Goal: Answer question/provide support: Share knowledge or assist other users

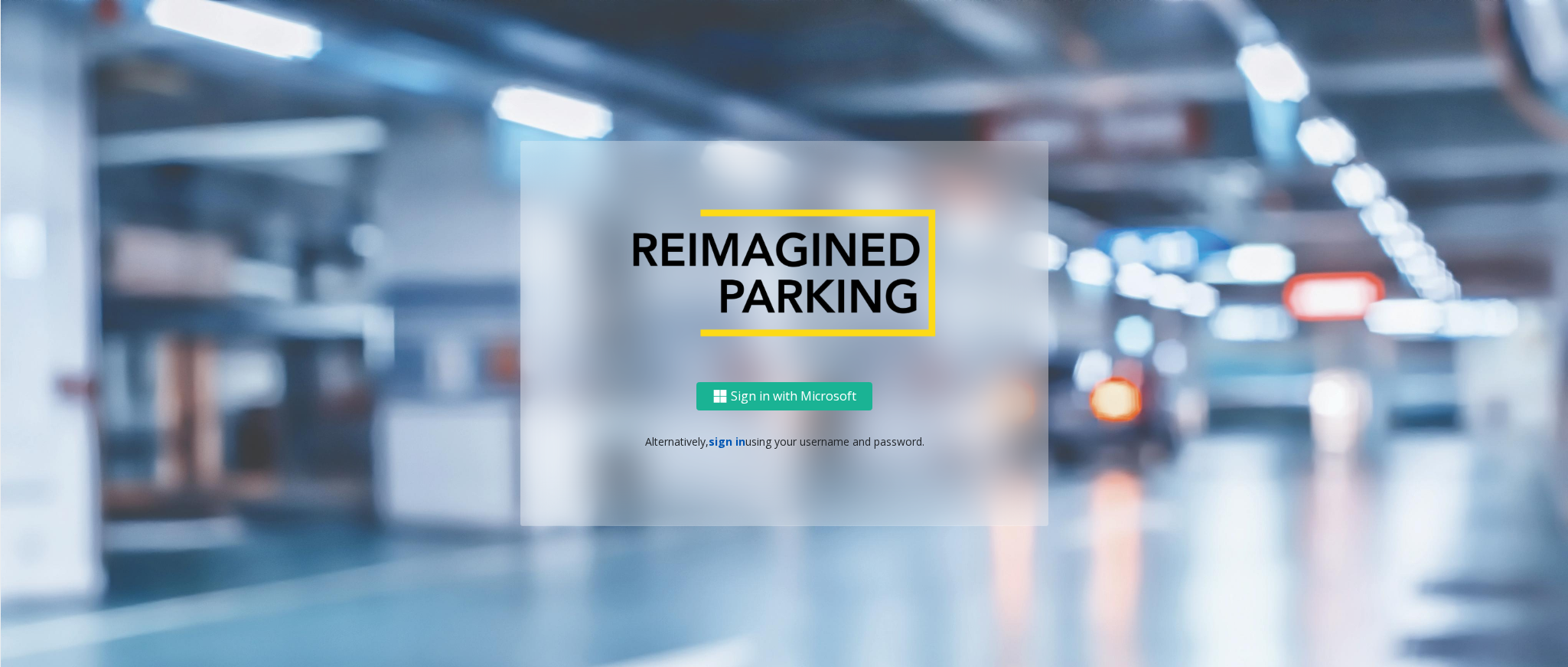
click at [733, 442] on link "sign in" at bounding box center [727, 442] width 37 height 15
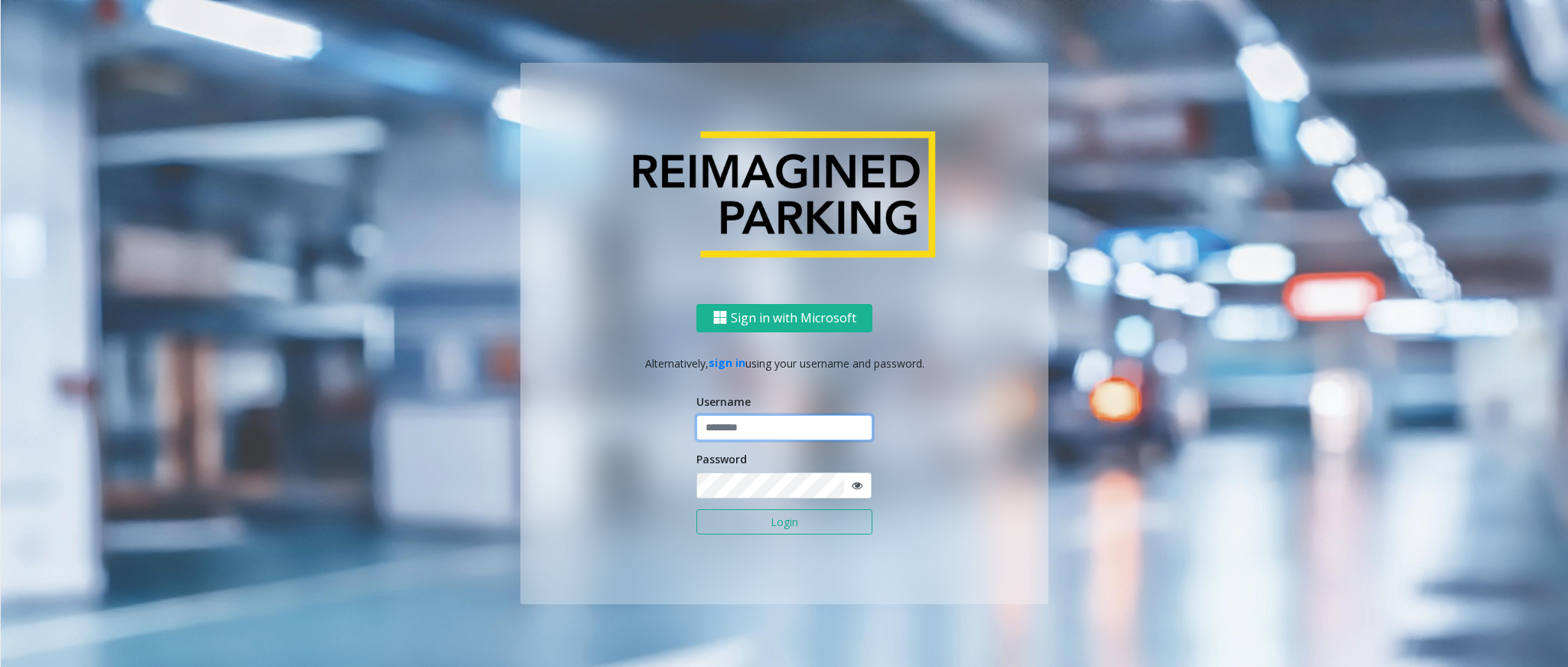
click at [744, 438] on input "text" at bounding box center [784, 428] width 176 height 26
type input "*********"
click at [813, 522] on button "Login" at bounding box center [784, 522] width 176 height 26
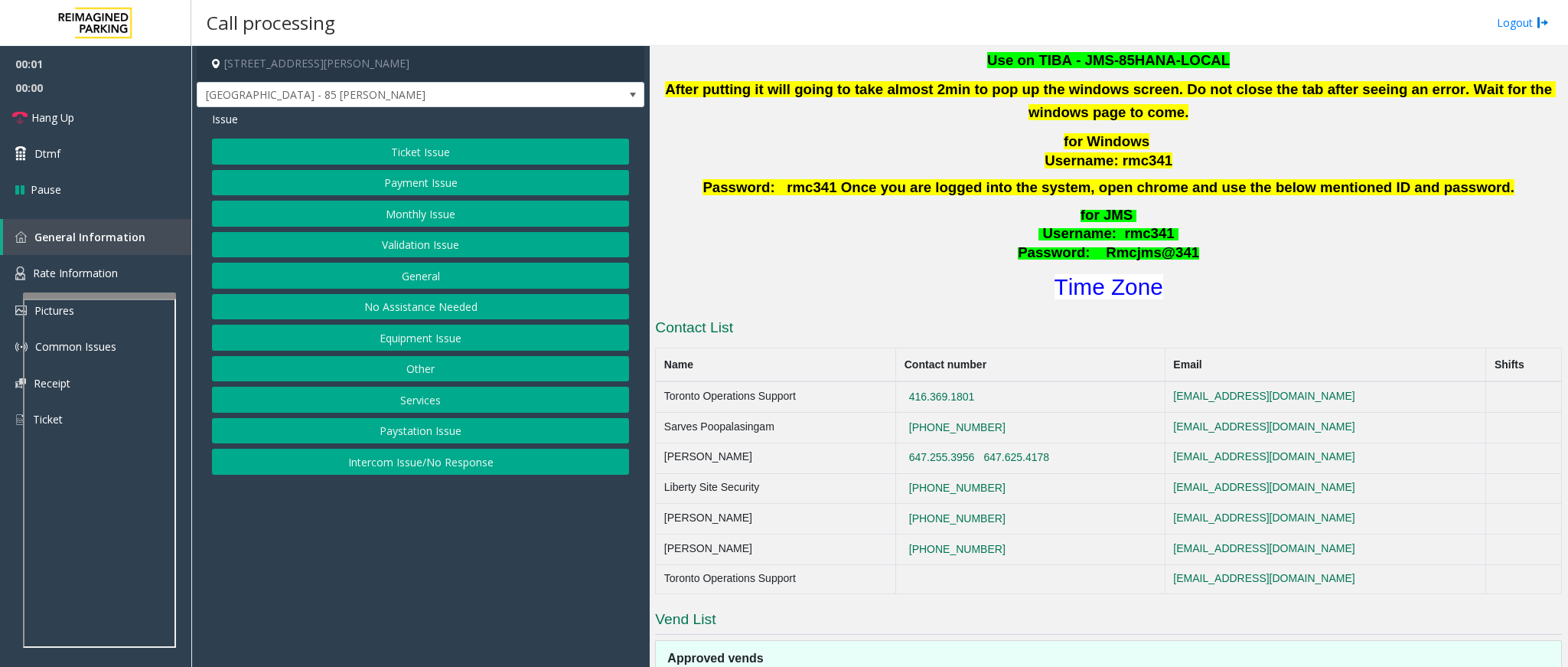
scroll to position [689, 0]
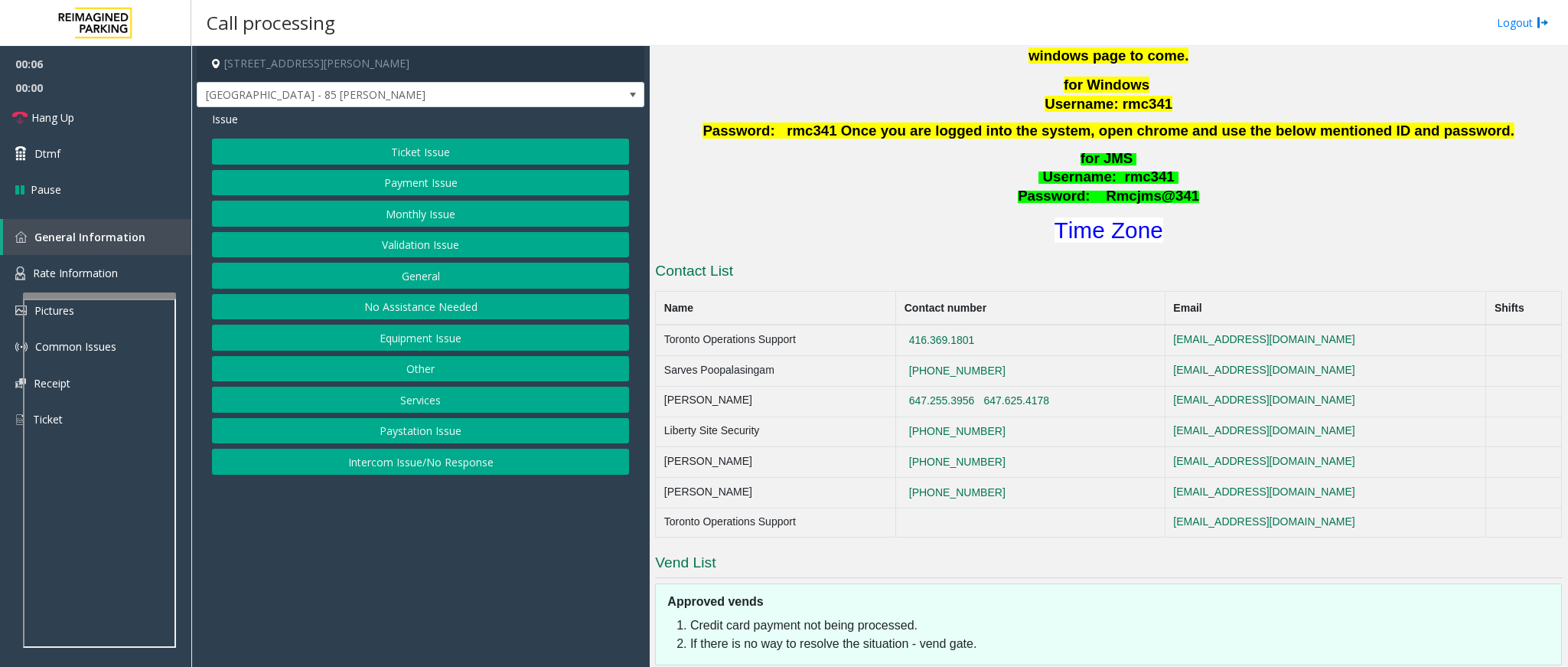
drag, startPoint x: 427, startPoint y: 246, endPoint x: 473, endPoint y: 120, distance: 134.1
click at [473, 120] on div "Issue Ticket Issue Payment Issue Monthly Issue Validation Issue General No Assi…" at bounding box center [420, 294] width 448 height 375
click at [455, 244] on button "Validation Issue" at bounding box center [420, 245] width 417 height 26
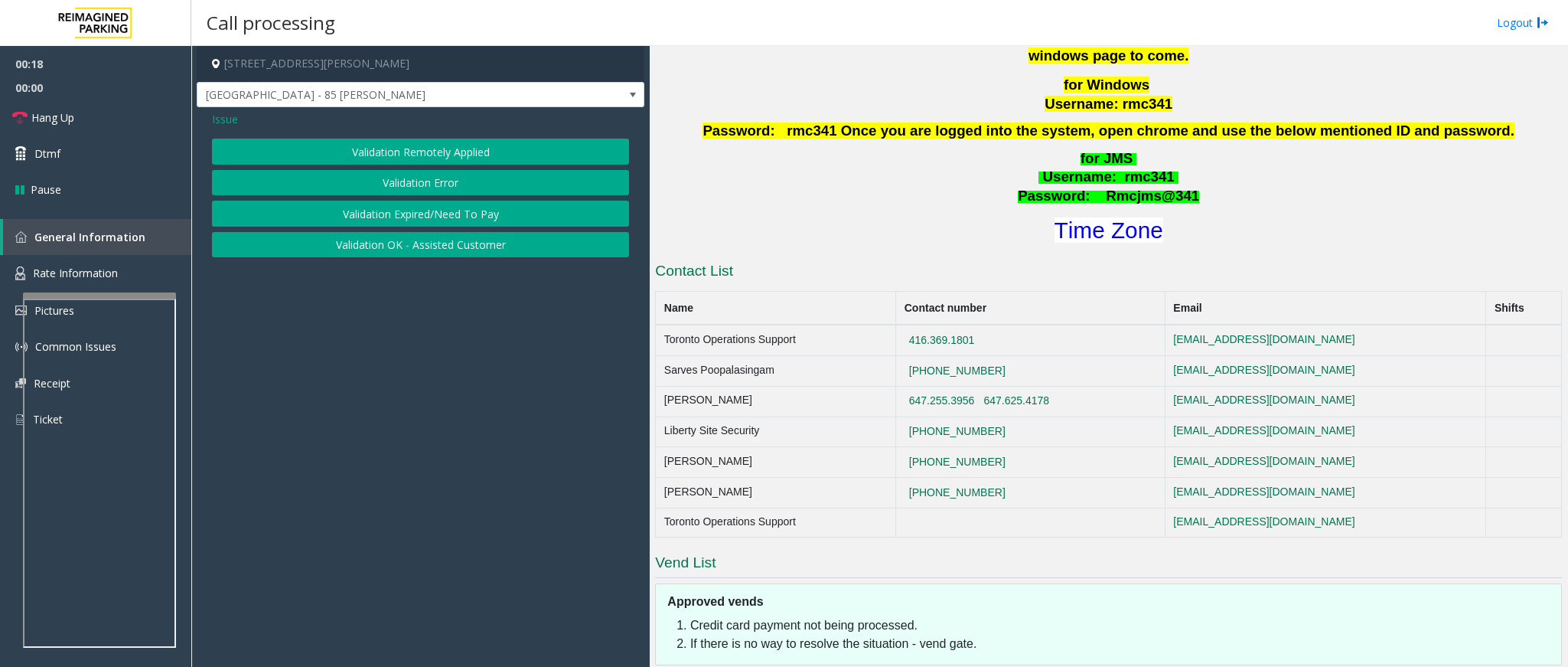
click at [445, 194] on button "Validation Error" at bounding box center [420, 183] width 417 height 26
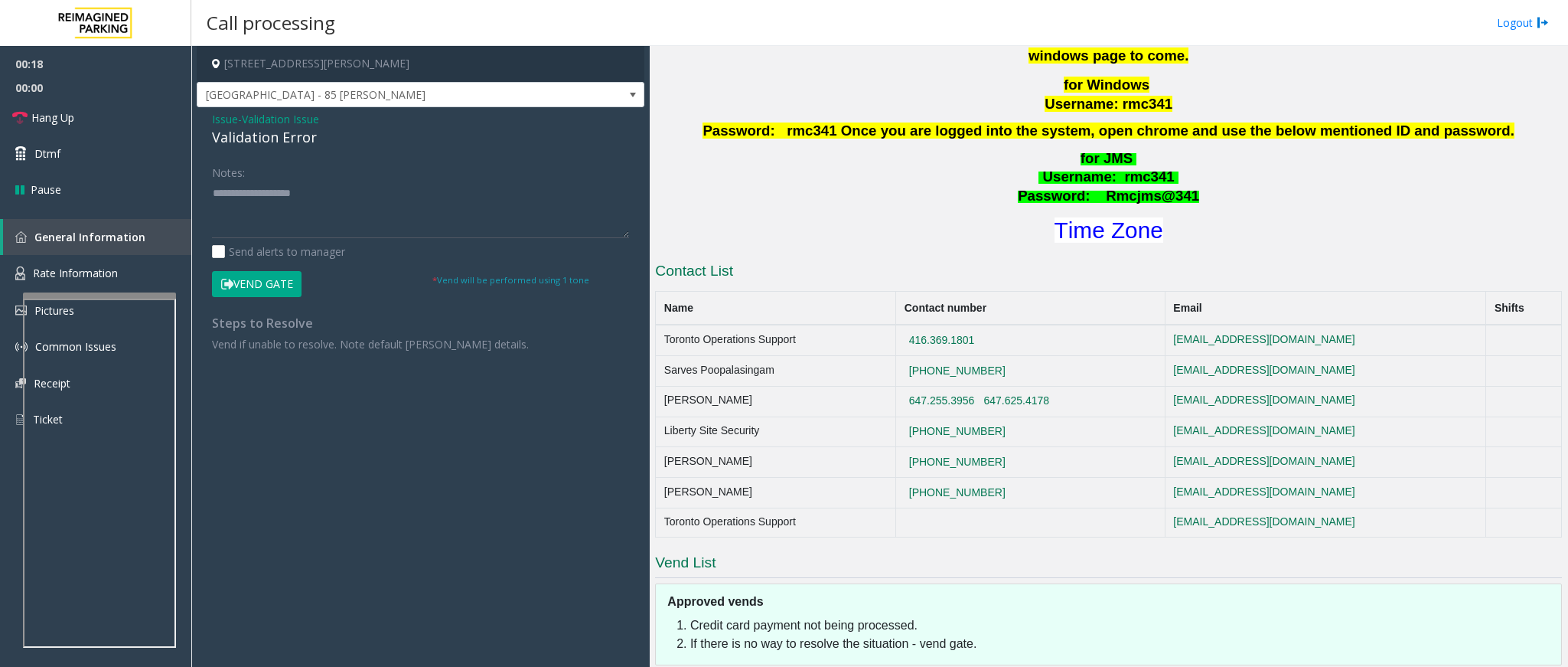
drag, startPoint x: 284, startPoint y: 177, endPoint x: 269, endPoint y: 193, distance: 21.9
click at [280, 180] on div "Notes:" at bounding box center [420, 198] width 417 height 79
click at [267, 195] on textarea at bounding box center [420, 209] width 417 height 58
drag, startPoint x: 318, startPoint y: 137, endPoint x: 201, endPoint y: 141, distance: 117.1
click at [201, 141] on div "Issue - Validation Issue Validation Error Notes: Send alerts to manager Vend Ga…" at bounding box center [420, 238] width 448 height 260
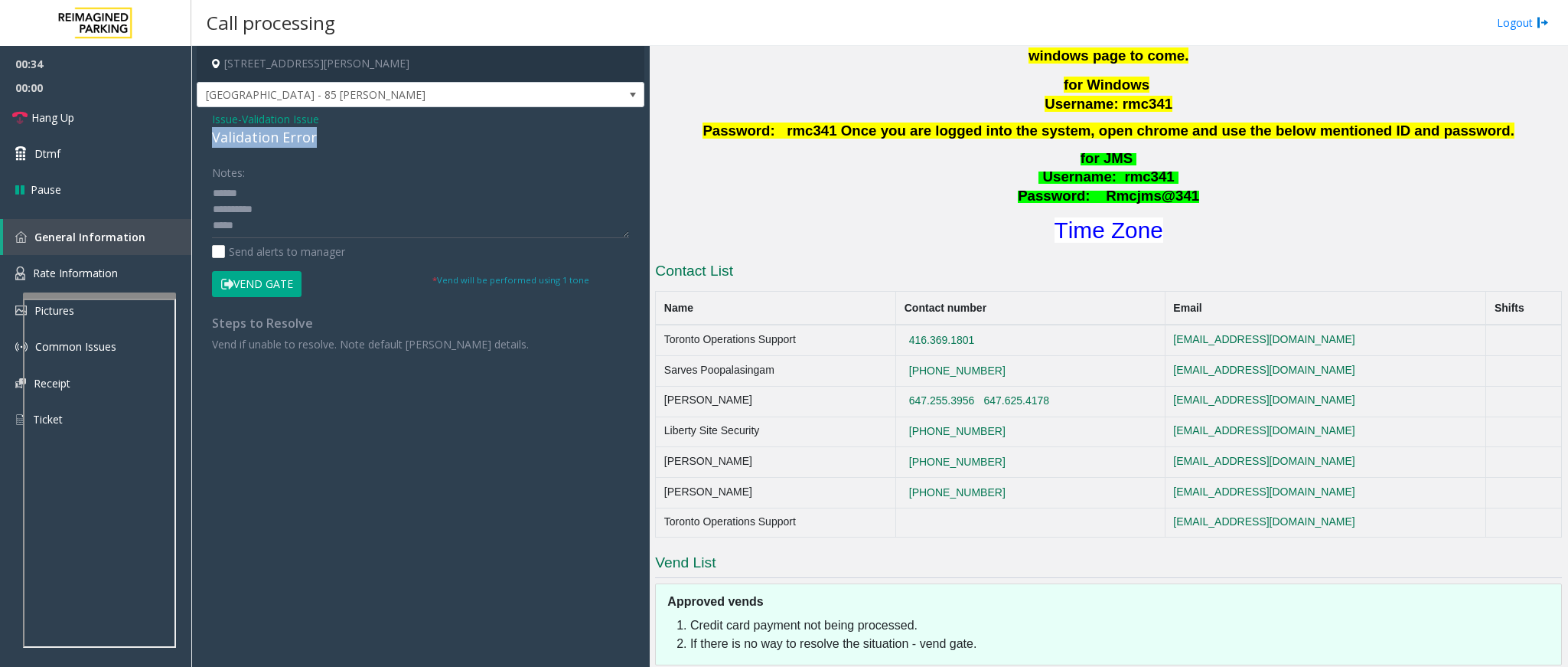
copy div "Validation Error"
click at [280, 185] on textarea at bounding box center [420, 209] width 417 height 58
paste textarea "**********"
click at [276, 220] on textarea at bounding box center [420, 209] width 417 height 58
click at [249, 235] on textarea at bounding box center [420, 209] width 417 height 58
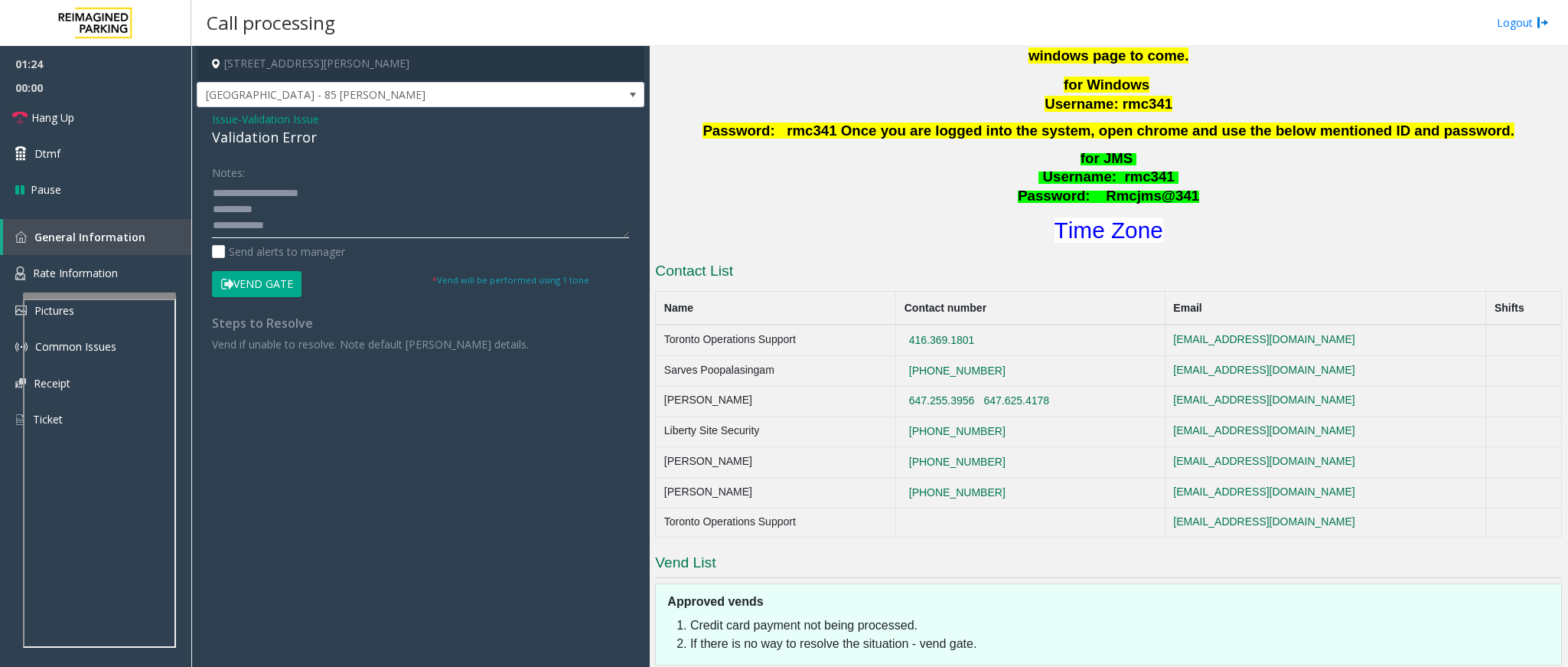
click at [318, 224] on textarea at bounding box center [420, 209] width 417 height 58
click at [1116, 238] on font "Time Zone" at bounding box center [1110, 229] width 109 height 25
click at [276, 207] on textarea at bounding box center [420, 209] width 417 height 58
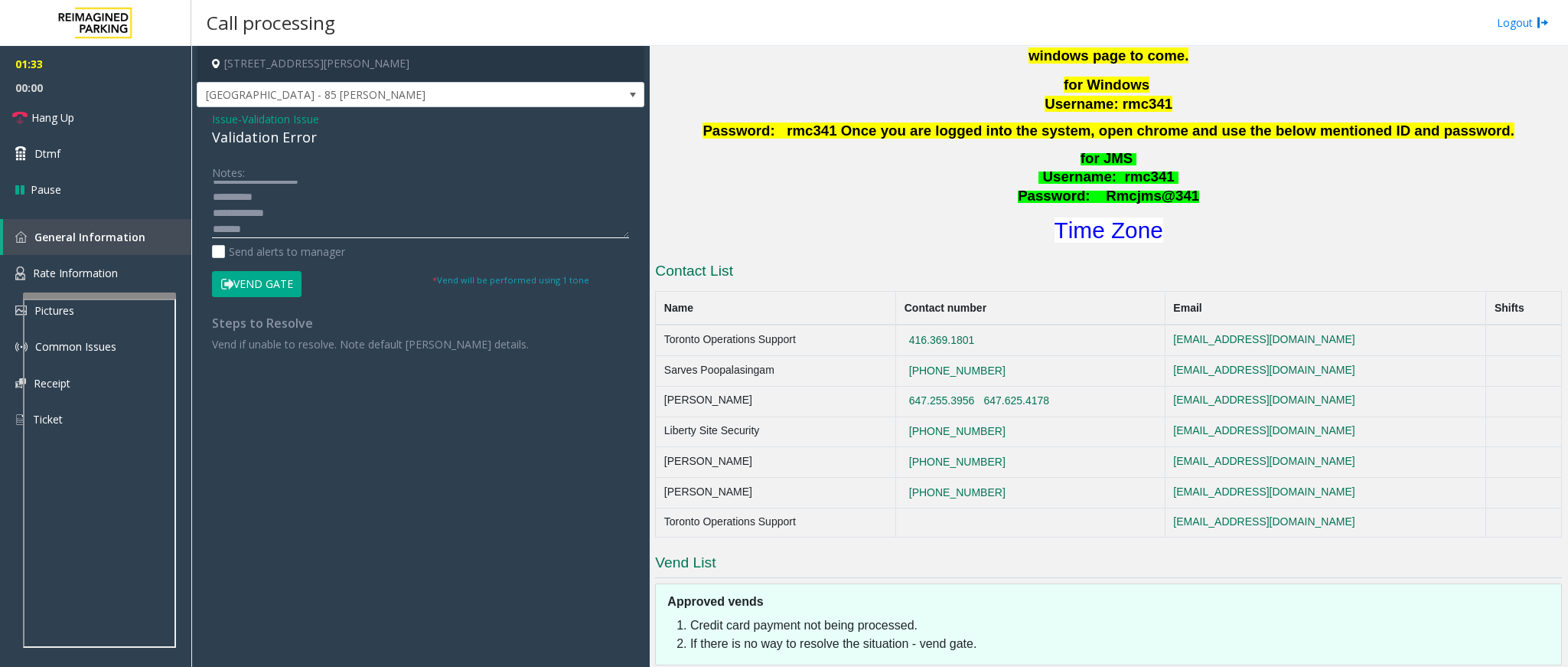
scroll to position [16, 0]
click at [280, 216] on textarea at bounding box center [420, 209] width 417 height 58
click at [271, 229] on textarea at bounding box center [420, 209] width 417 height 58
click at [304, 207] on textarea at bounding box center [420, 209] width 417 height 58
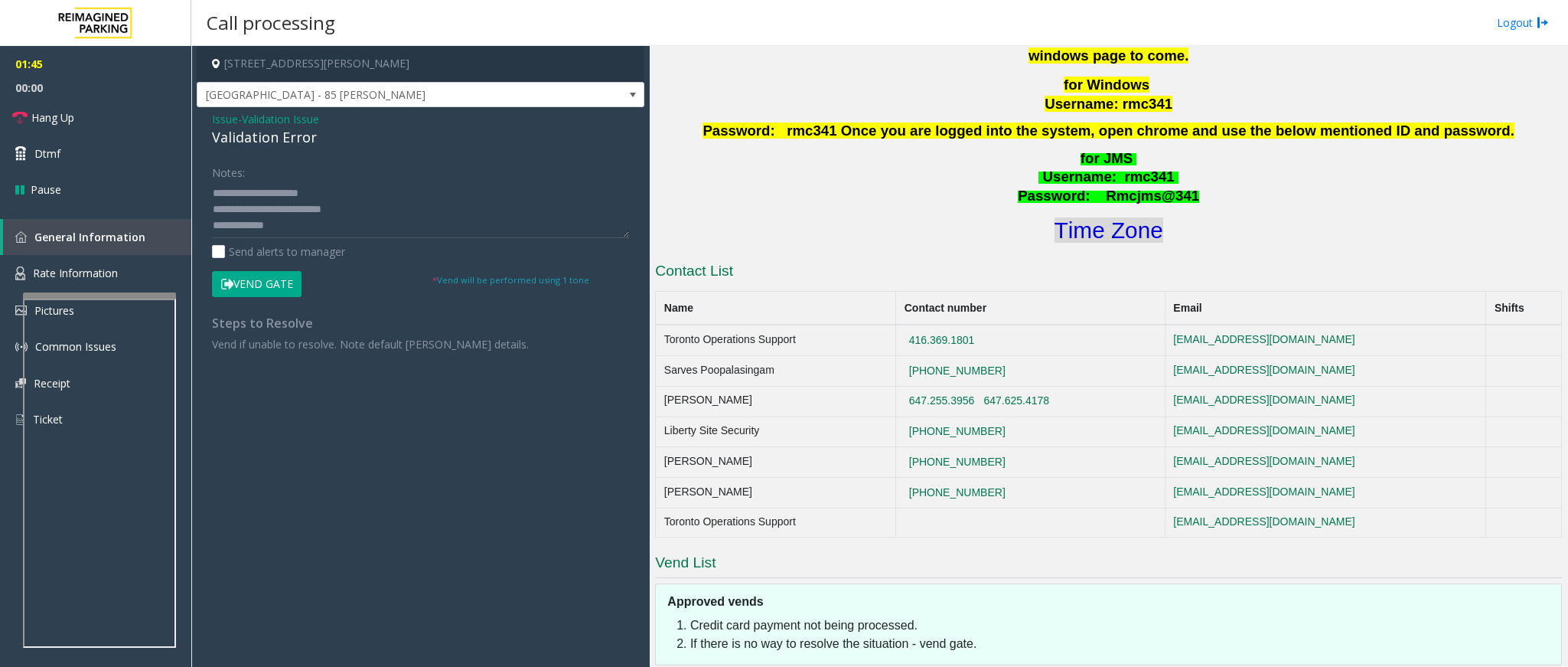
click at [1089, 228] on font "Time Zone" at bounding box center [1110, 229] width 109 height 25
click at [336, 226] on textarea at bounding box center [420, 209] width 417 height 58
click at [273, 265] on form "Notes: Send alerts to manager Vend Gate * Vend will be performed using 1 tone" at bounding box center [420, 228] width 417 height 137
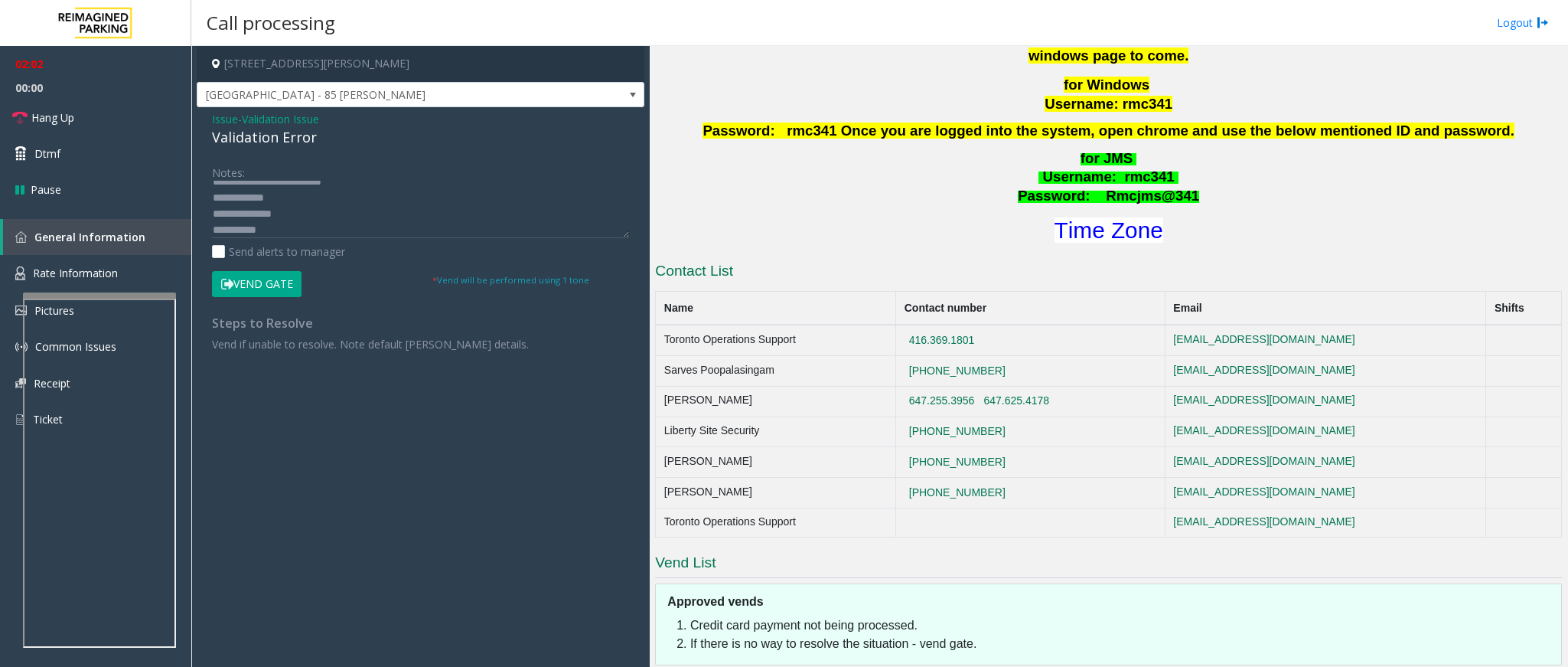
click at [269, 287] on button "Vend Gate" at bounding box center [257, 284] width 89 height 26
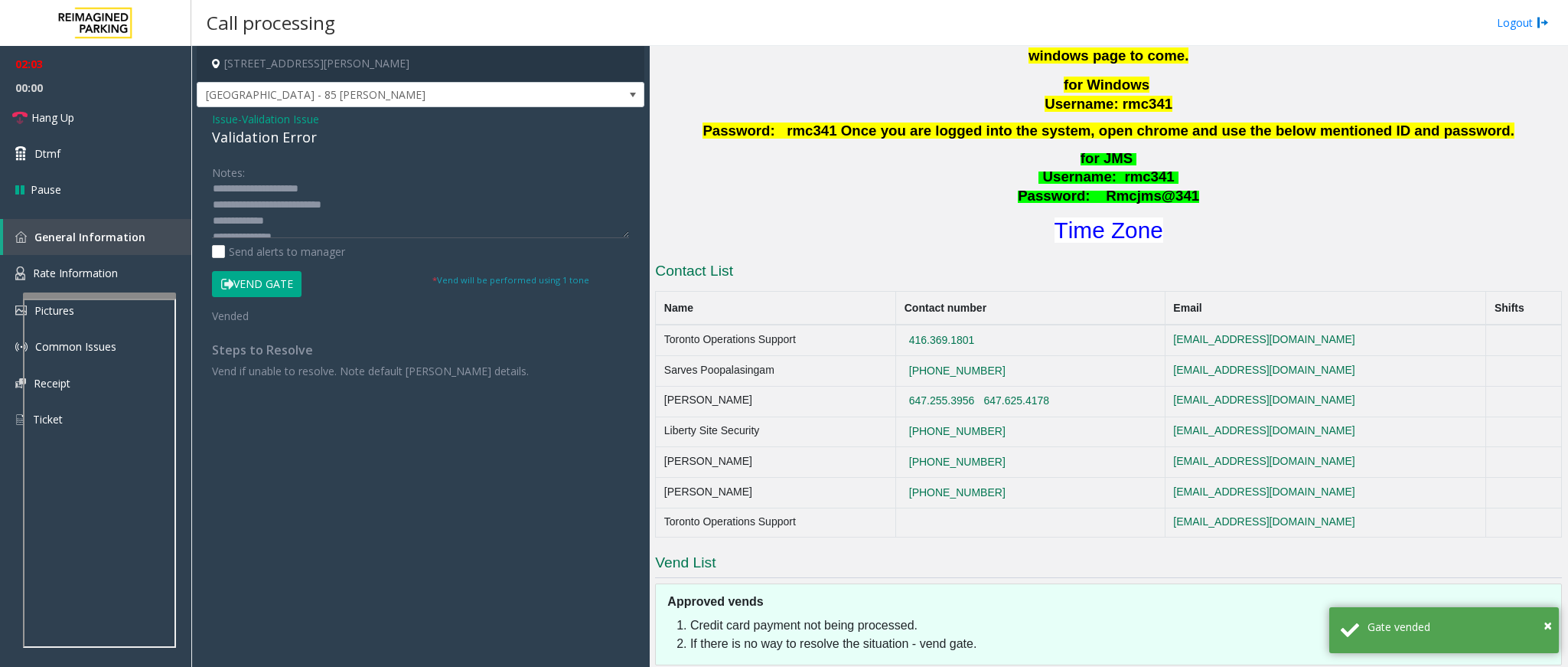
scroll to position [0, 0]
click at [308, 210] on textarea at bounding box center [420, 209] width 417 height 58
click at [395, 211] on textarea at bounding box center [420, 209] width 417 height 58
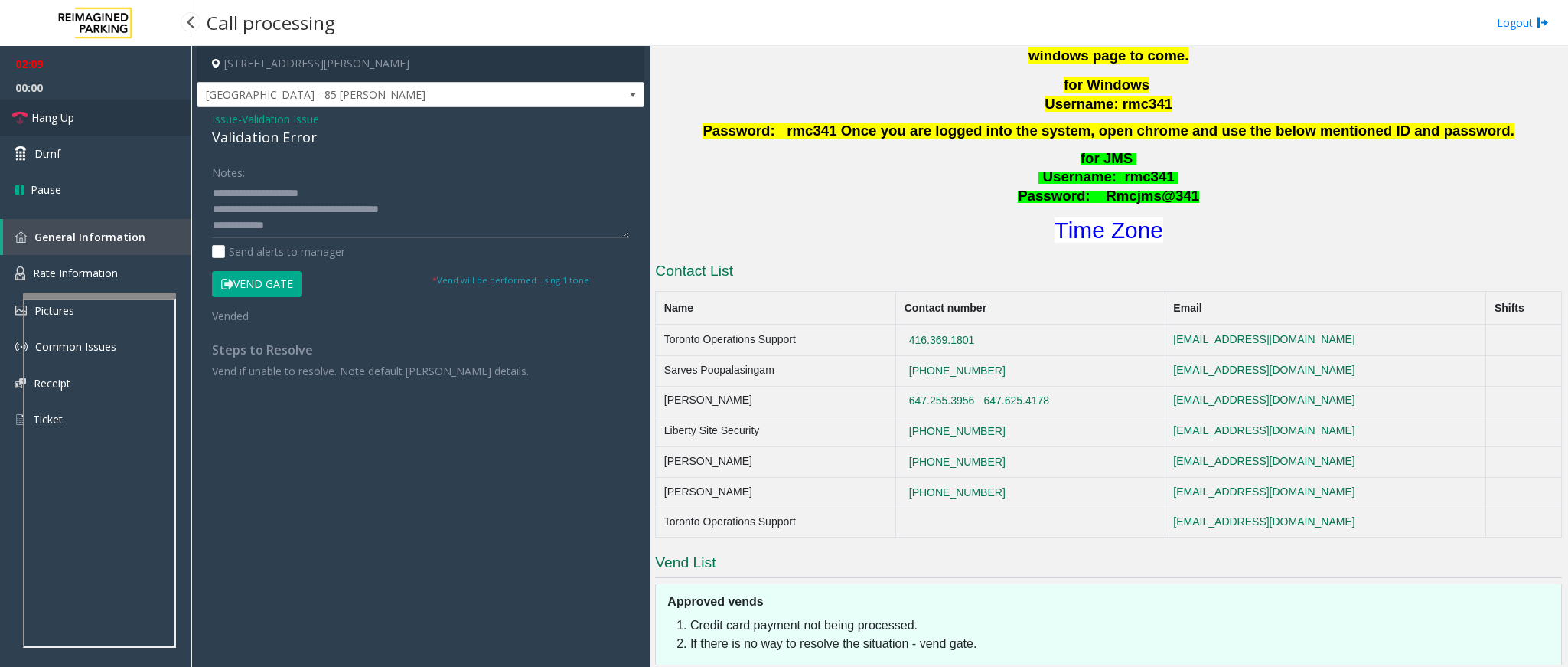
click at [46, 112] on span "Hang Up" at bounding box center [53, 118] width 43 height 16
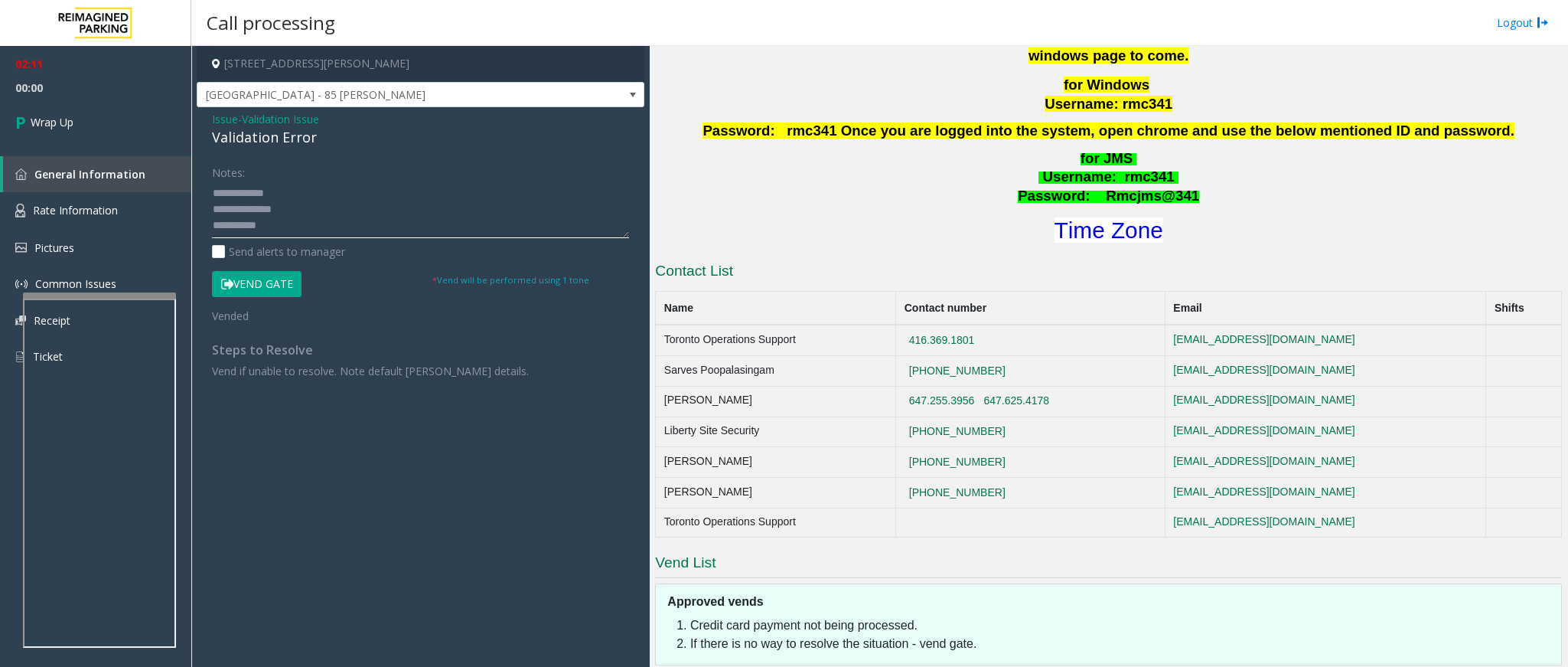
click at [298, 219] on textarea at bounding box center [420, 209] width 417 height 58
type textarea "**********"
click at [45, 133] on link "Wrap Up" at bounding box center [95, 122] width 191 height 46
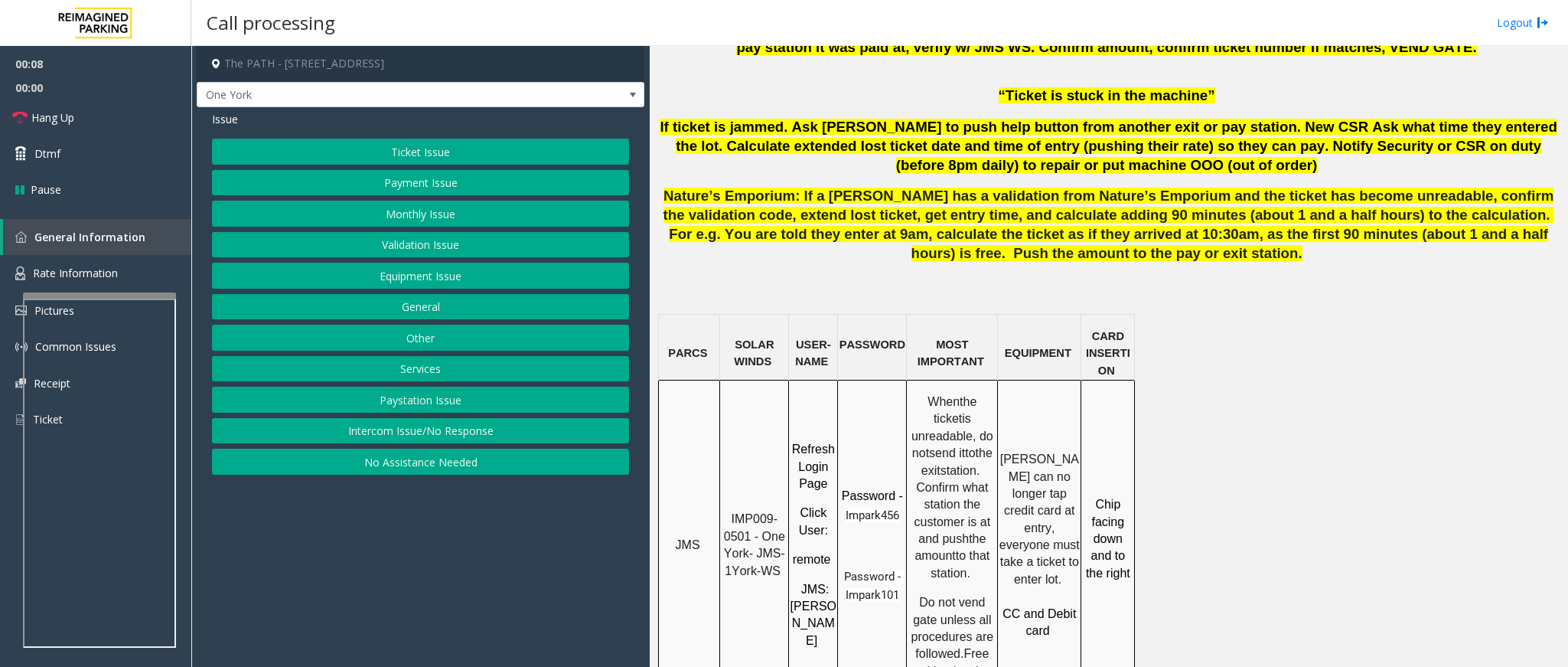
scroll to position [1034, 0]
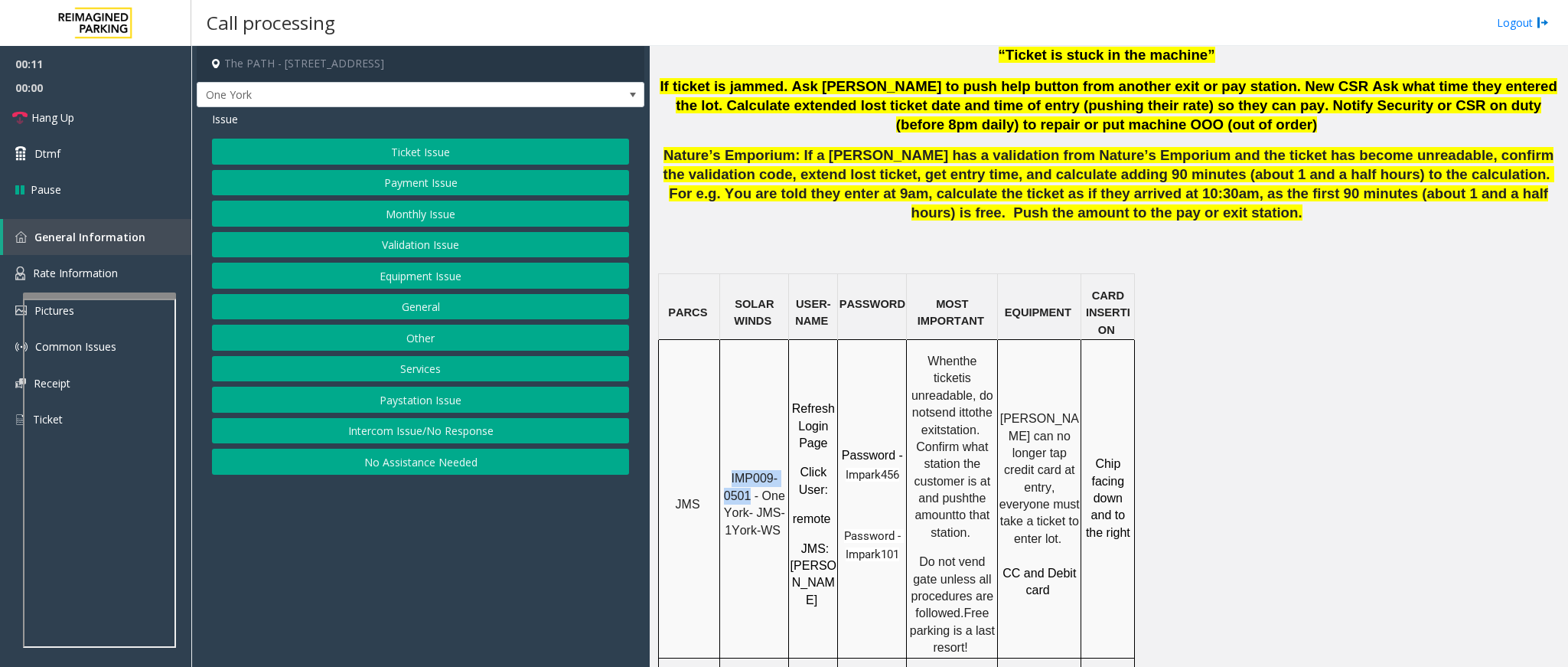
drag, startPoint x: 749, startPoint y: 443, endPoint x: 731, endPoint y: 416, distance: 32.4
click at [731, 470] on p "IMP009-0501 - One York- JMS-1York-WS" at bounding box center [754, 504] width 67 height 69
copy span "IMP009-0501"
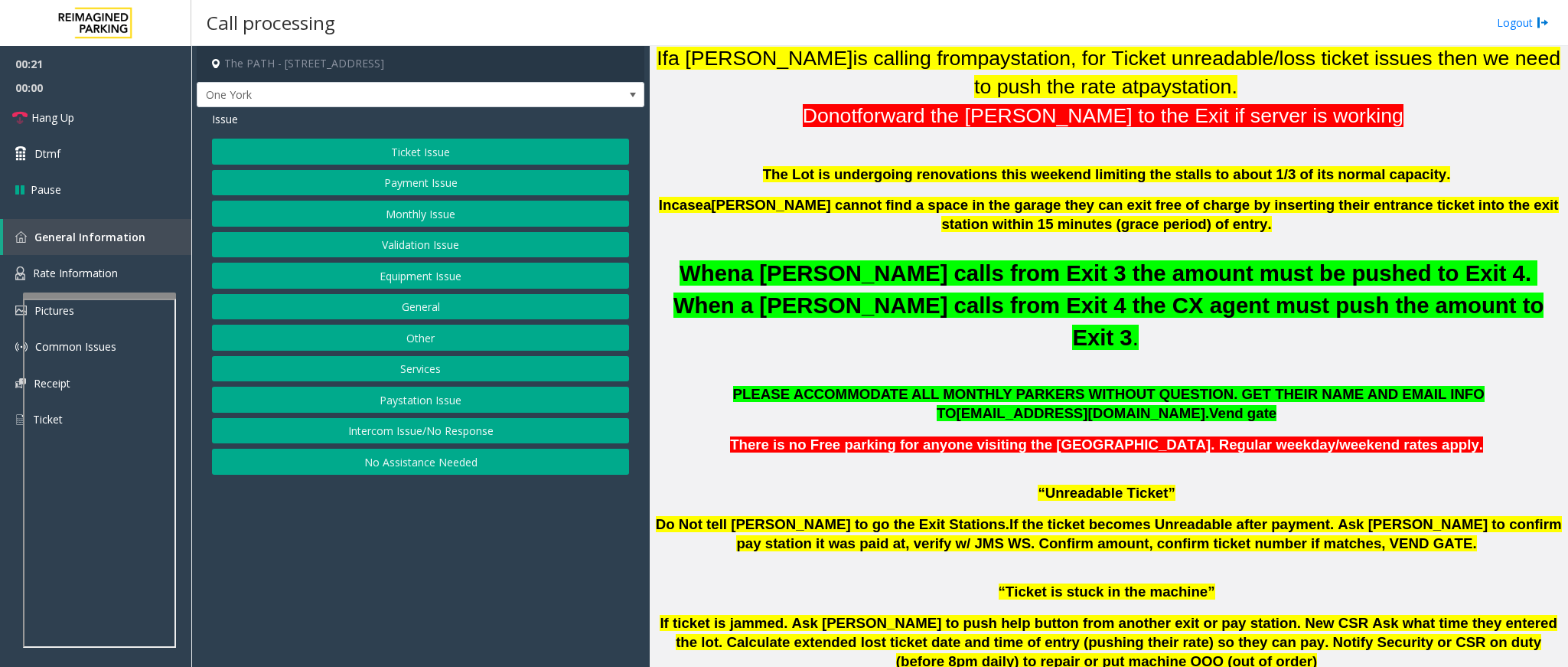
scroll to position [460, 0]
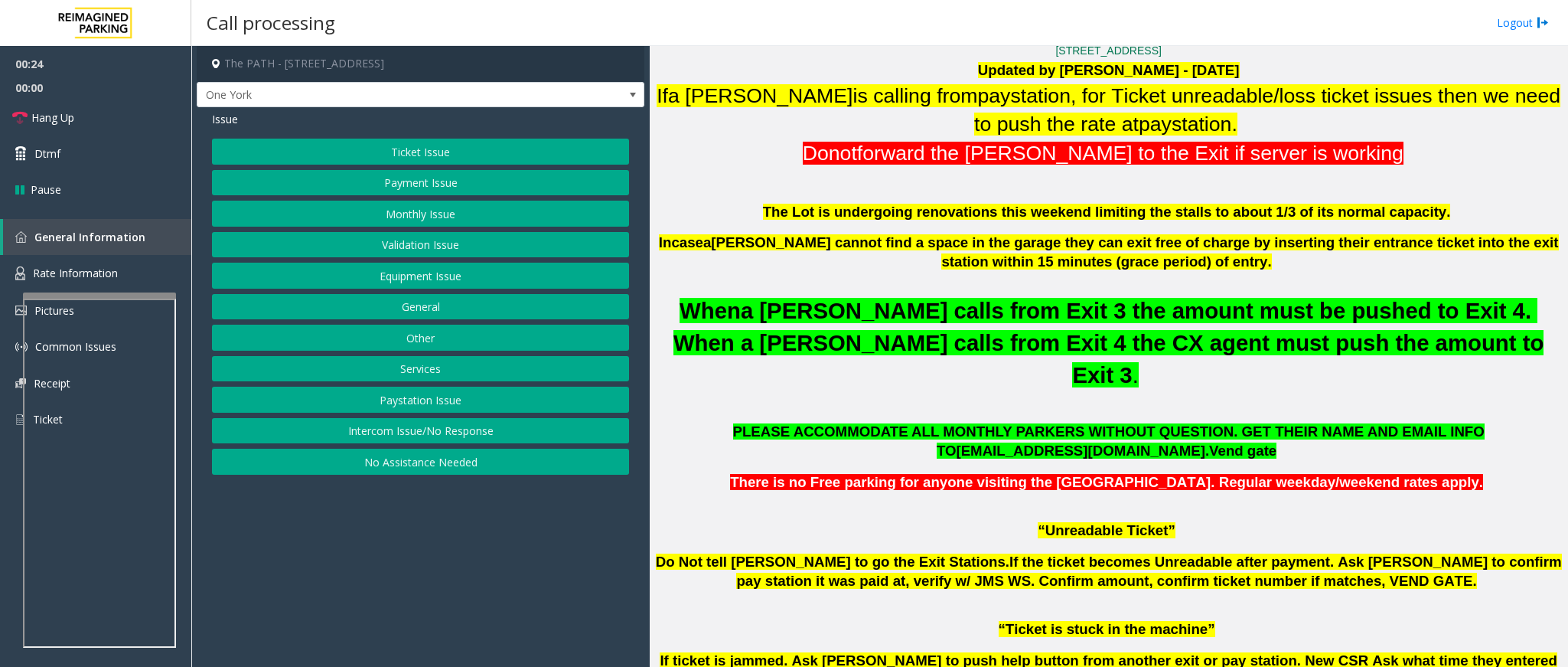
click at [452, 150] on button "Ticket Issue" at bounding box center [420, 151] width 417 height 26
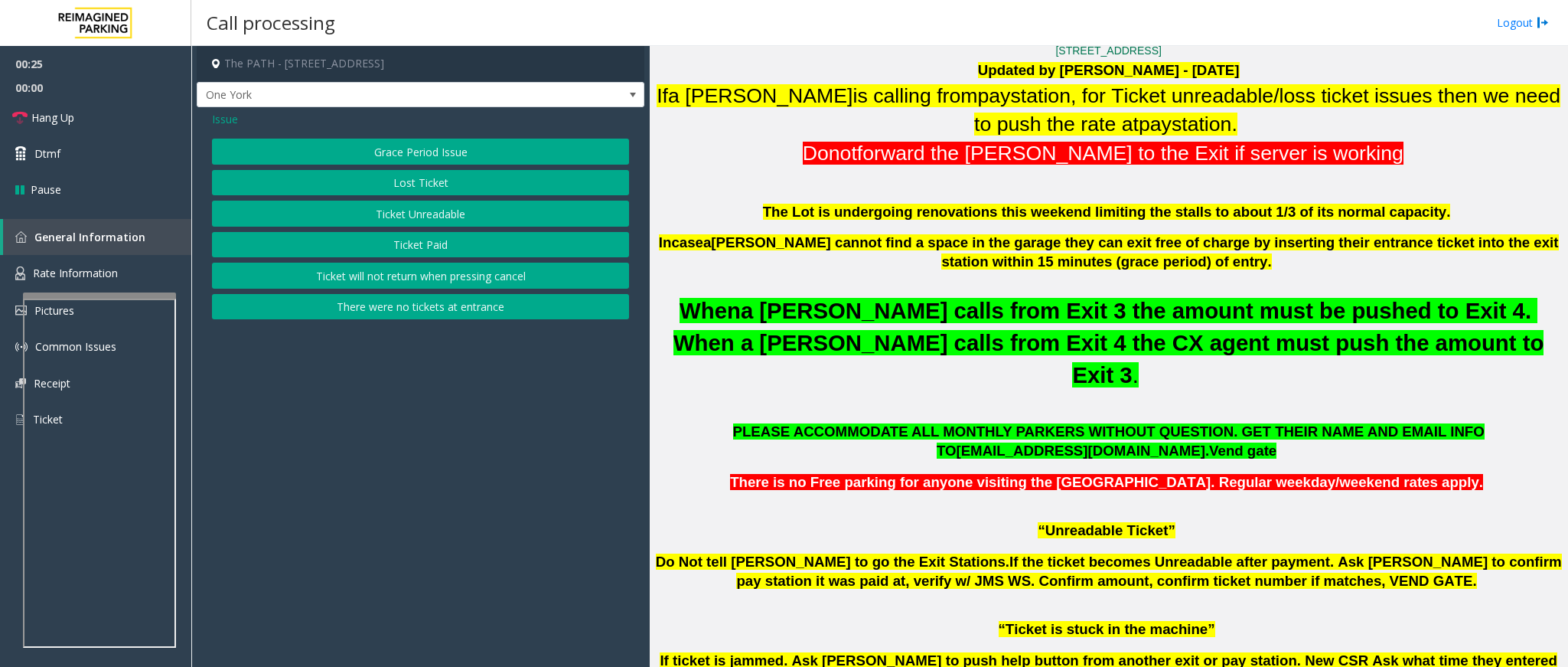
click at [410, 219] on button "Ticket Unreadable" at bounding box center [420, 214] width 417 height 26
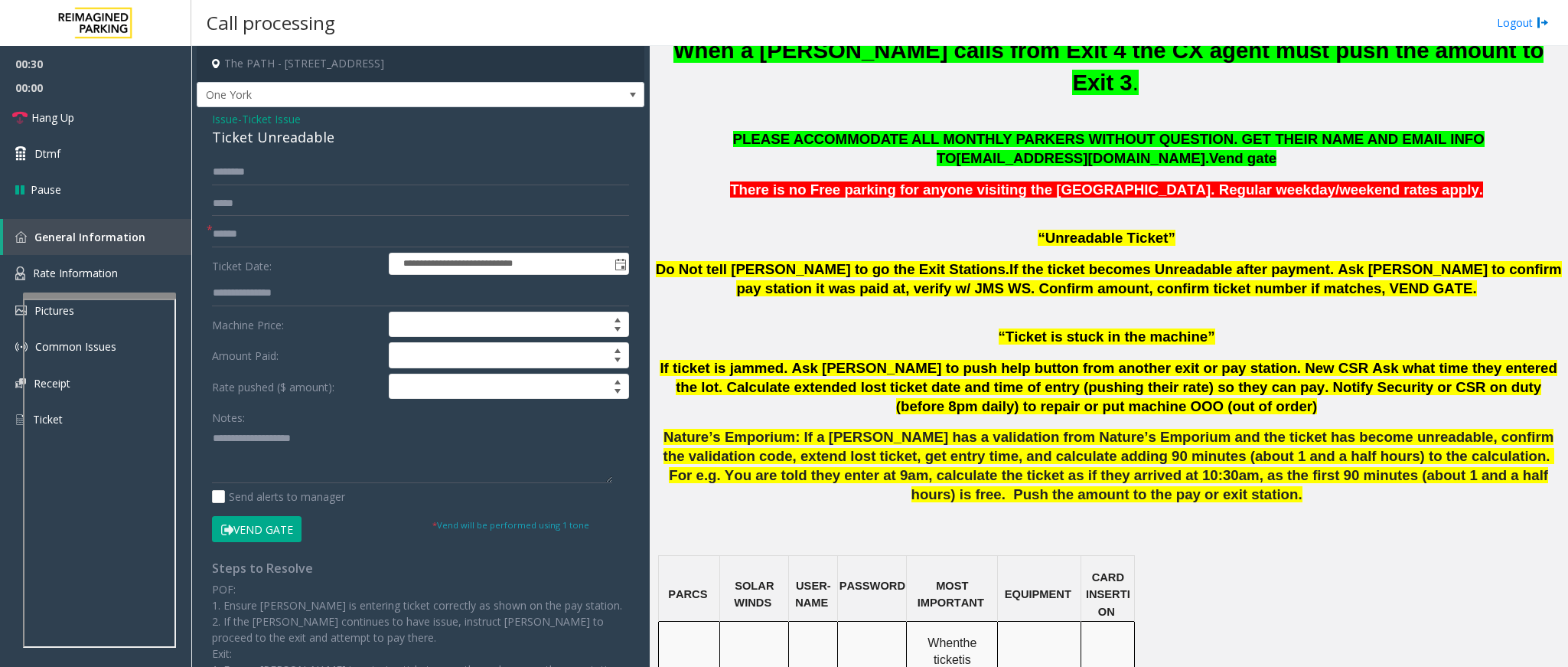
scroll to position [689, 0]
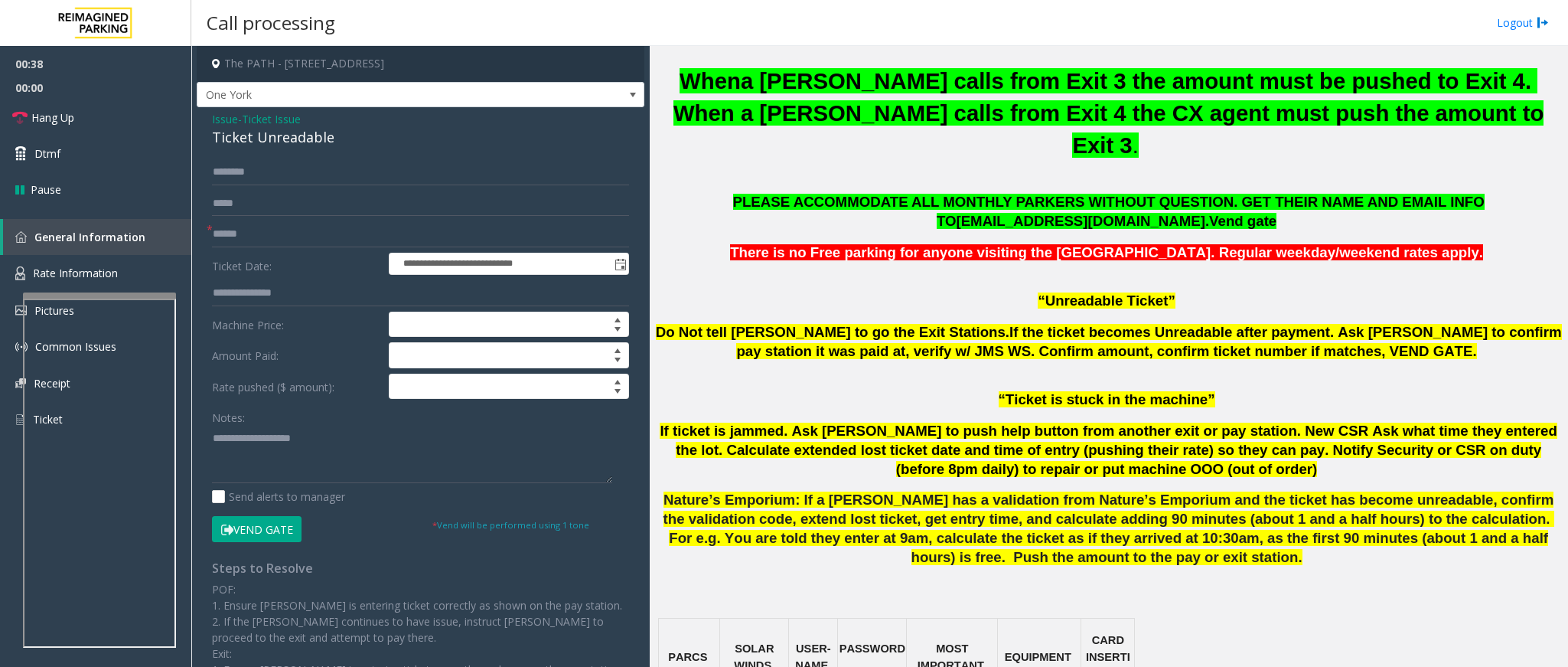
click at [405, 218] on form "**********" at bounding box center [420, 351] width 417 height 382
click at [396, 221] on input "text" at bounding box center [420, 234] width 417 height 26
type input "********"
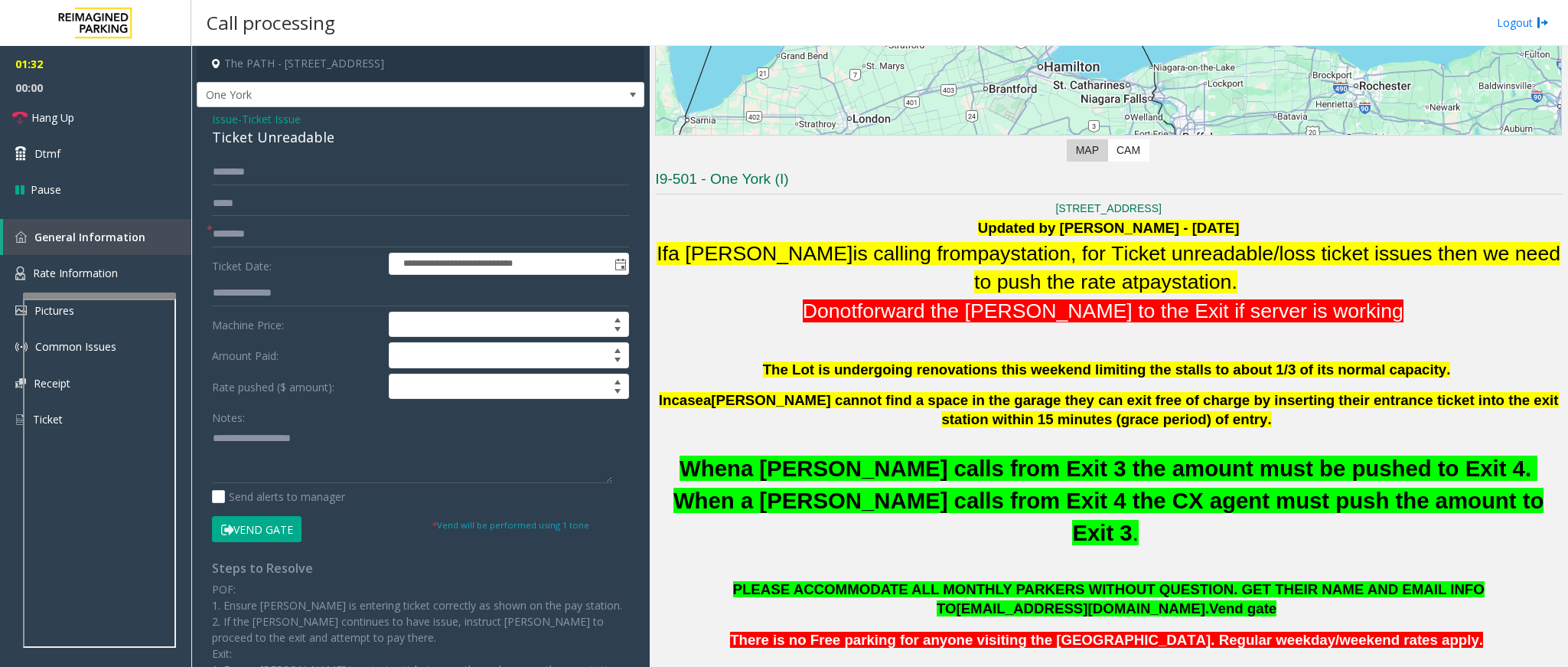
scroll to position [115, 0]
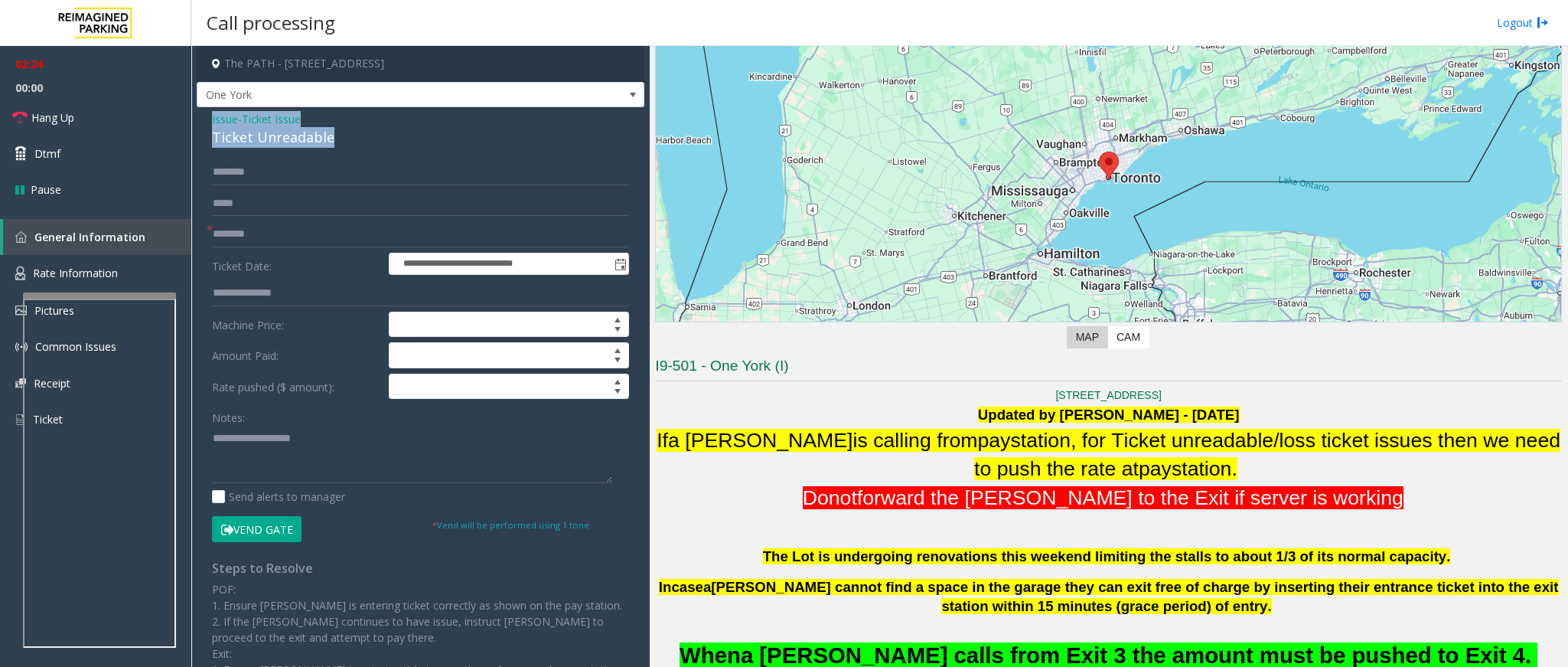
drag, startPoint x: 331, startPoint y: 133, endPoint x: 198, endPoint y: 112, distance: 134.6
click at [198, 112] on div "**********" at bounding box center [420, 456] width 448 height 699
copy div "Issue - Ticket Issue Ticket Unreadable"
click at [79, 124] on link "Hang Up" at bounding box center [95, 117] width 191 height 36
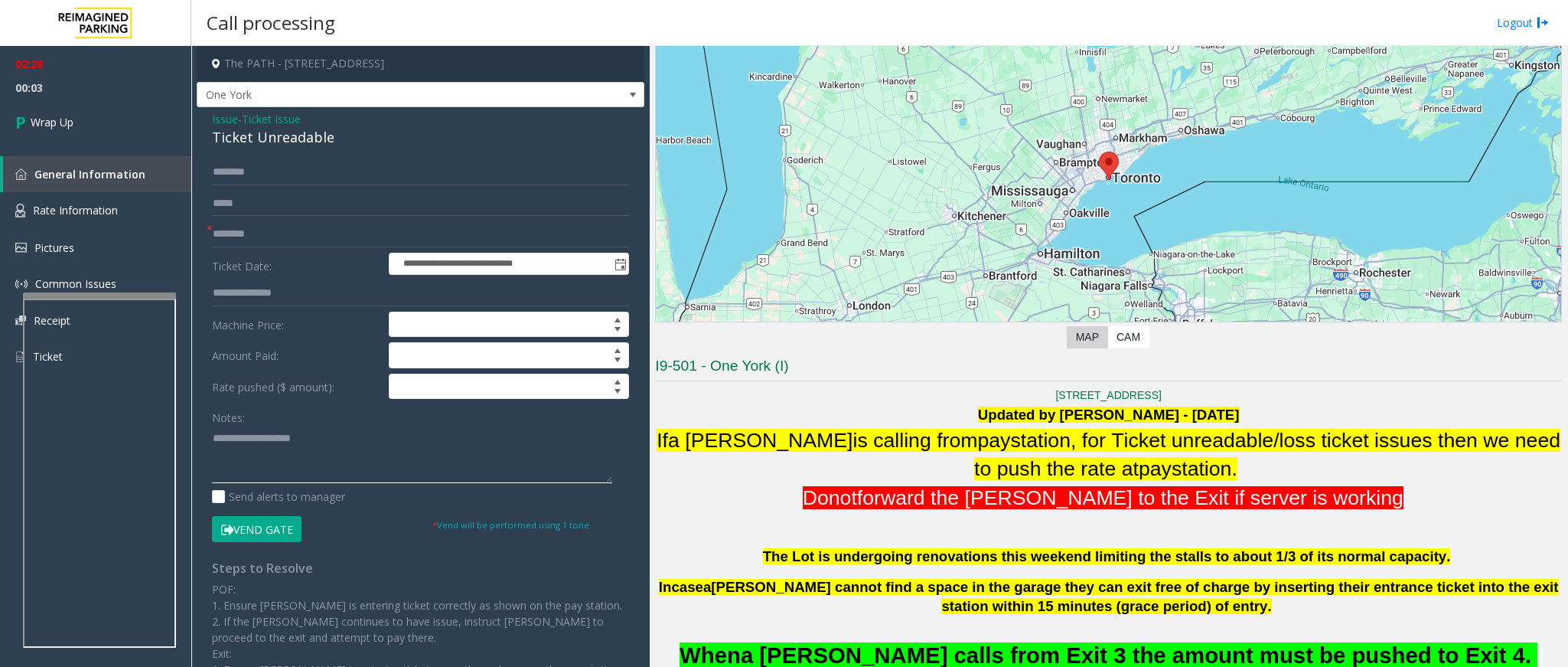
click at [260, 439] on textarea at bounding box center [412, 455] width 400 height 58
paste textarea "**********"
drag, startPoint x: 336, startPoint y: 438, endPoint x: 250, endPoint y: 443, distance: 86.1
click at [250, 443] on textarea at bounding box center [412, 455] width 400 height 58
click at [349, 451] on textarea at bounding box center [412, 455] width 400 height 58
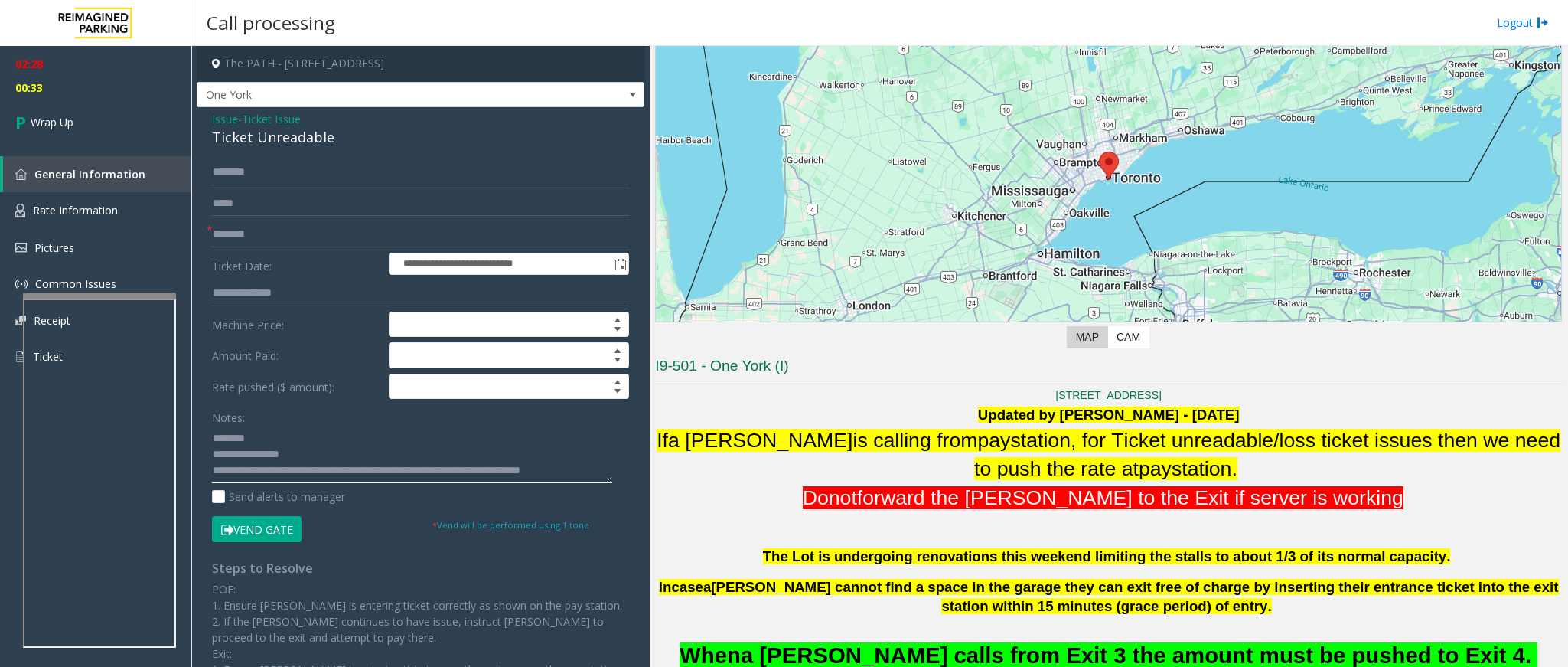
scroll to position [11, 0]
click at [465, 464] on textarea at bounding box center [412, 455] width 400 height 58
click at [462, 469] on textarea at bounding box center [412, 455] width 400 height 58
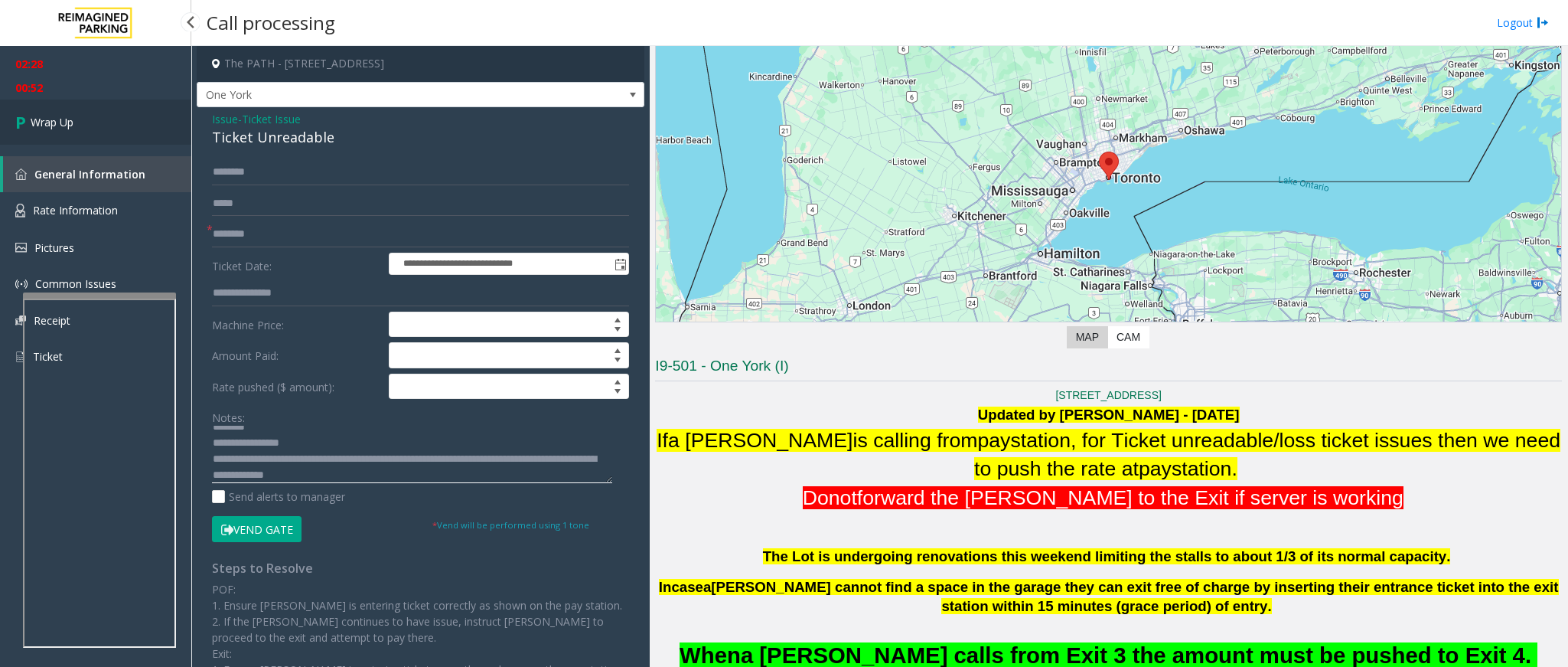
type textarea "**********"
click at [95, 120] on link "Wrap Up" at bounding box center [95, 122] width 191 height 46
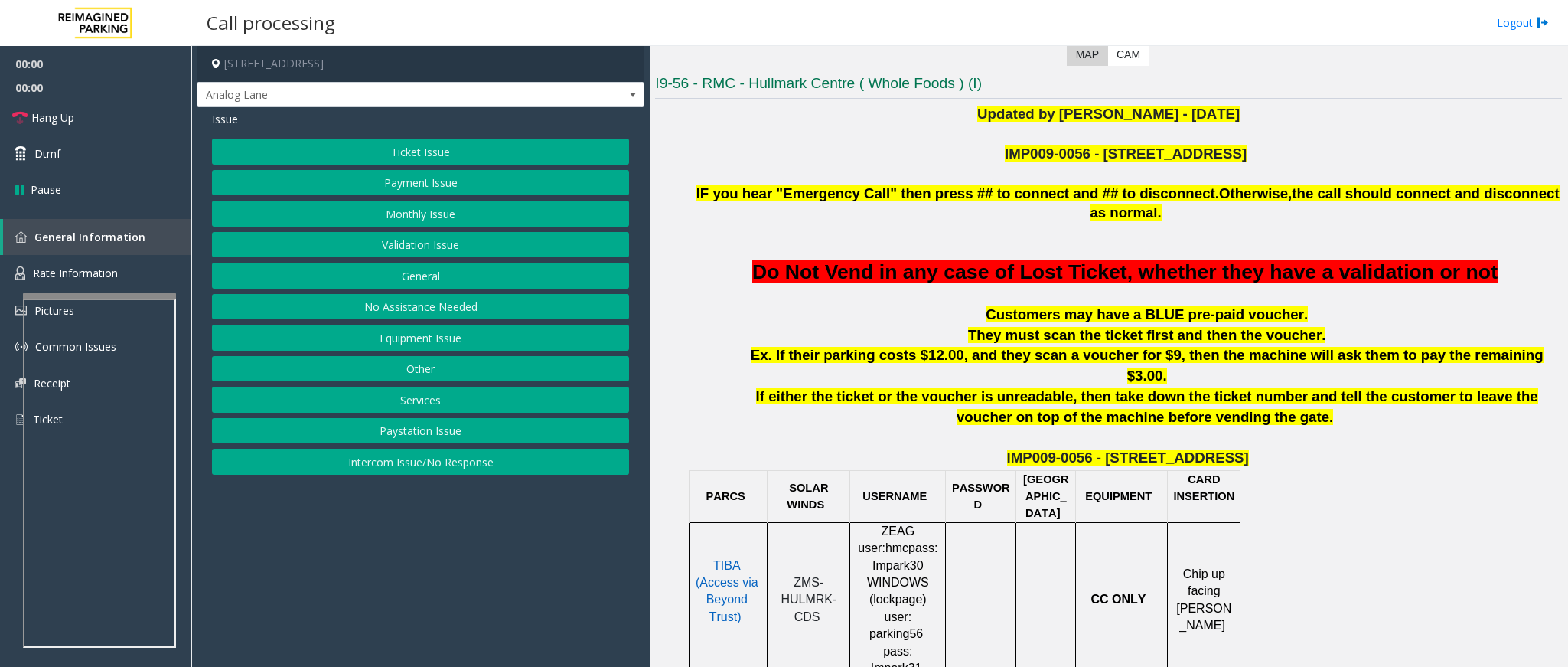
scroll to position [460, 0]
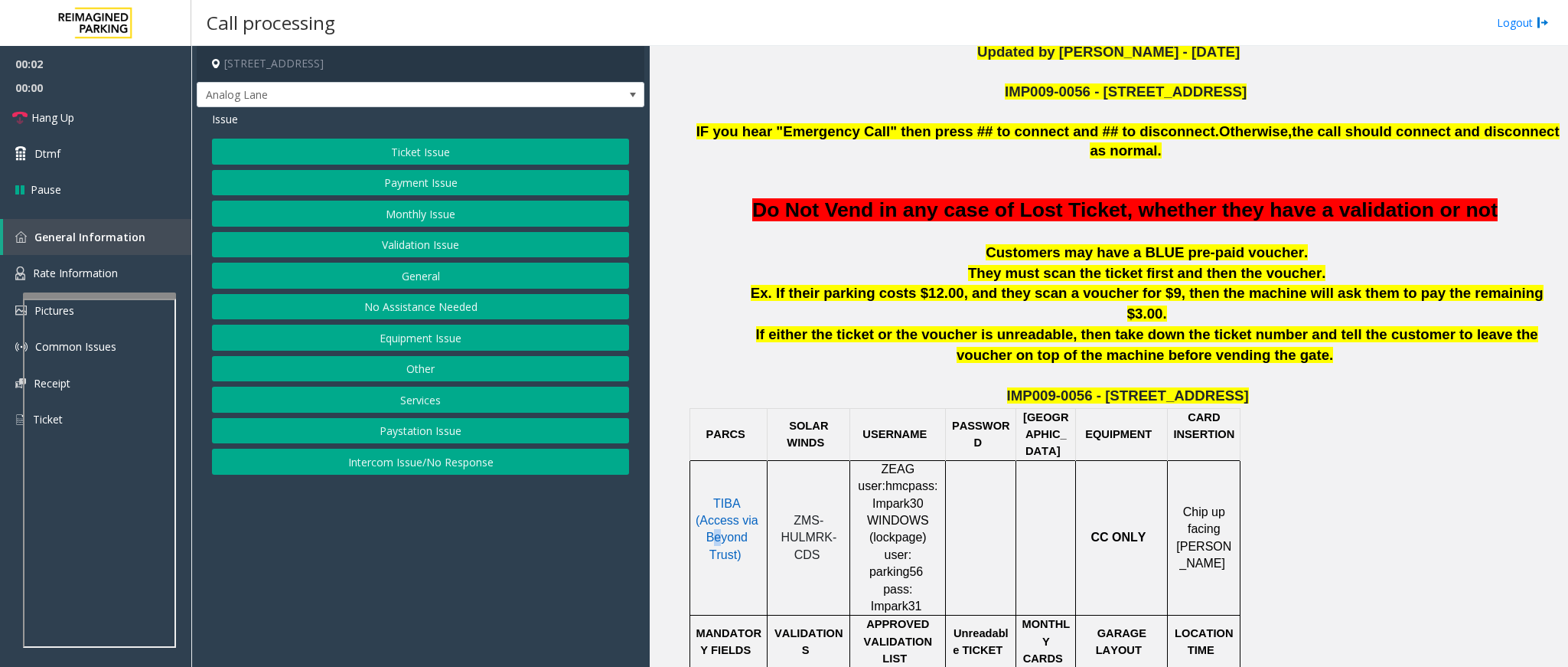
click at [728, 497] on span "TIBA (Access via Beyond Trust)" at bounding box center [727, 529] width 63 height 64
drag, startPoint x: 1109, startPoint y: 355, endPoint x: 1025, endPoint y: 354, distance: 84.0
click at [1025, 386] on p "IMP009-0056 - [STREET_ADDRESS]" at bounding box center [1127, 396] width 869 height 20
copy span "IMP009-0056"
click at [492, 157] on button "Ticket Issue" at bounding box center [420, 151] width 417 height 26
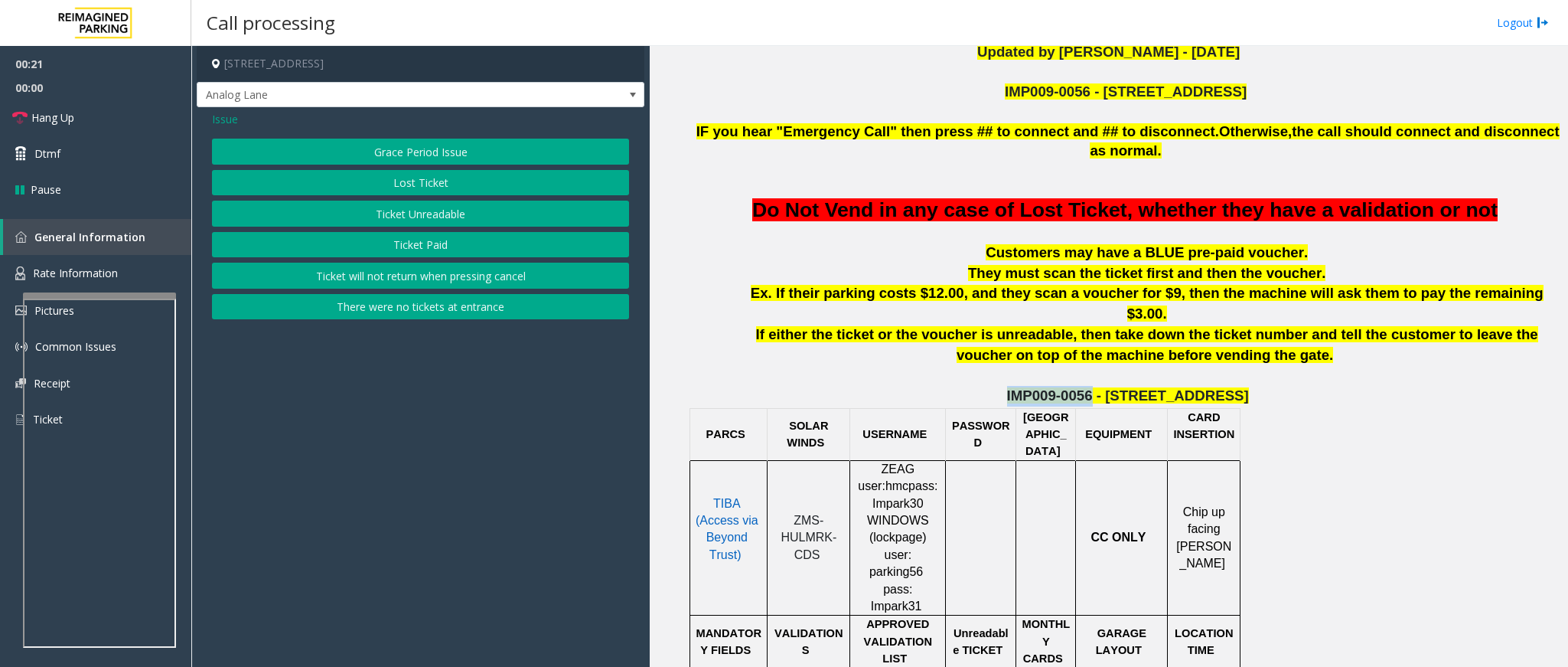
click at [402, 205] on button "Ticket Unreadable" at bounding box center [420, 214] width 417 height 26
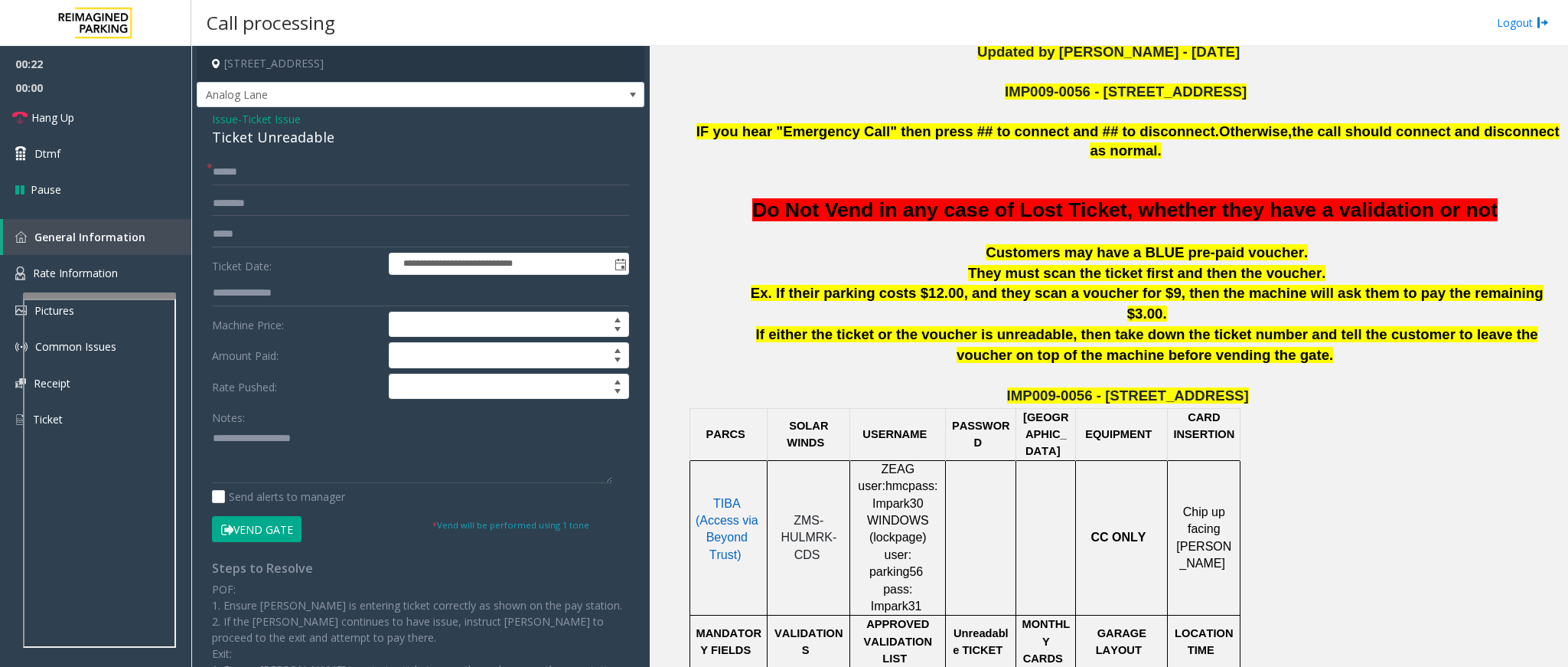
click at [287, 157] on div "**********" at bounding box center [420, 464] width 448 height 715
click at [288, 166] on input "text" at bounding box center [420, 172] width 417 height 26
click at [302, 172] on input "text" at bounding box center [420, 172] width 417 height 26
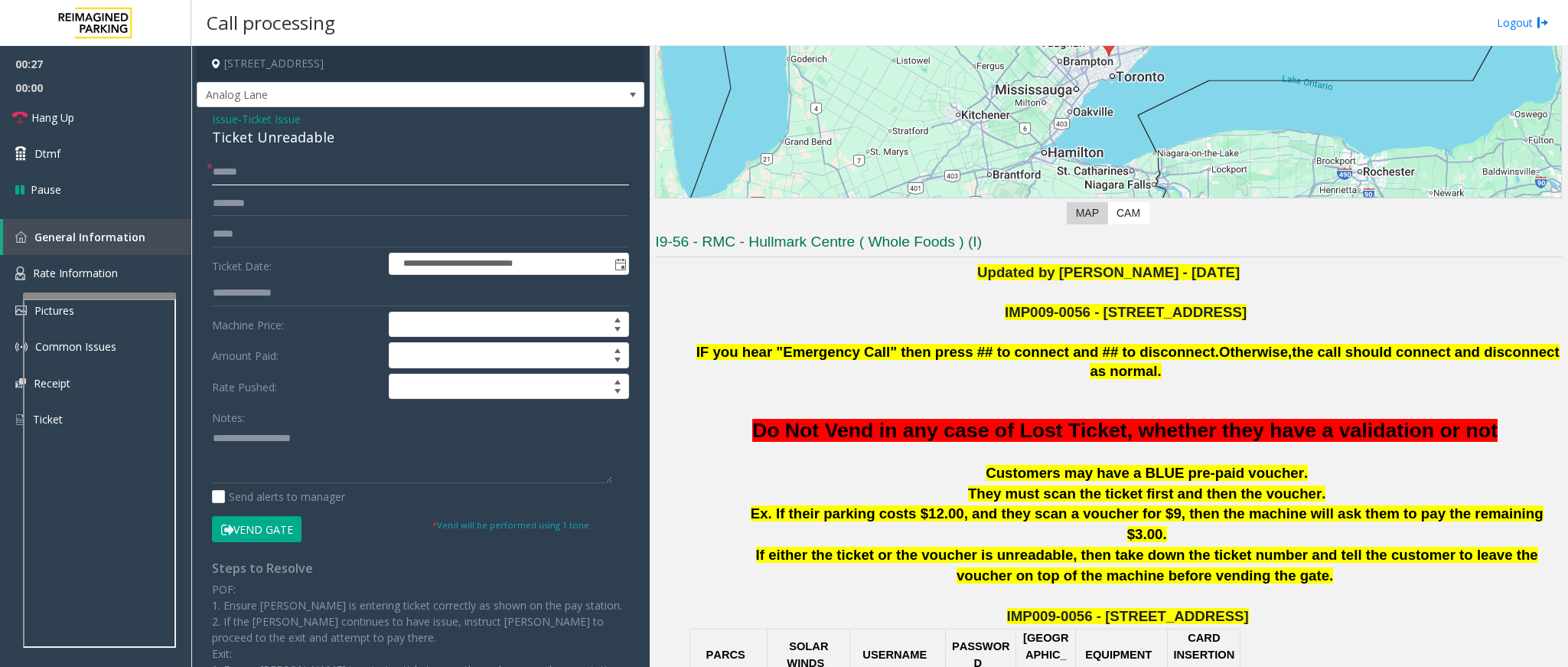
scroll to position [229, 0]
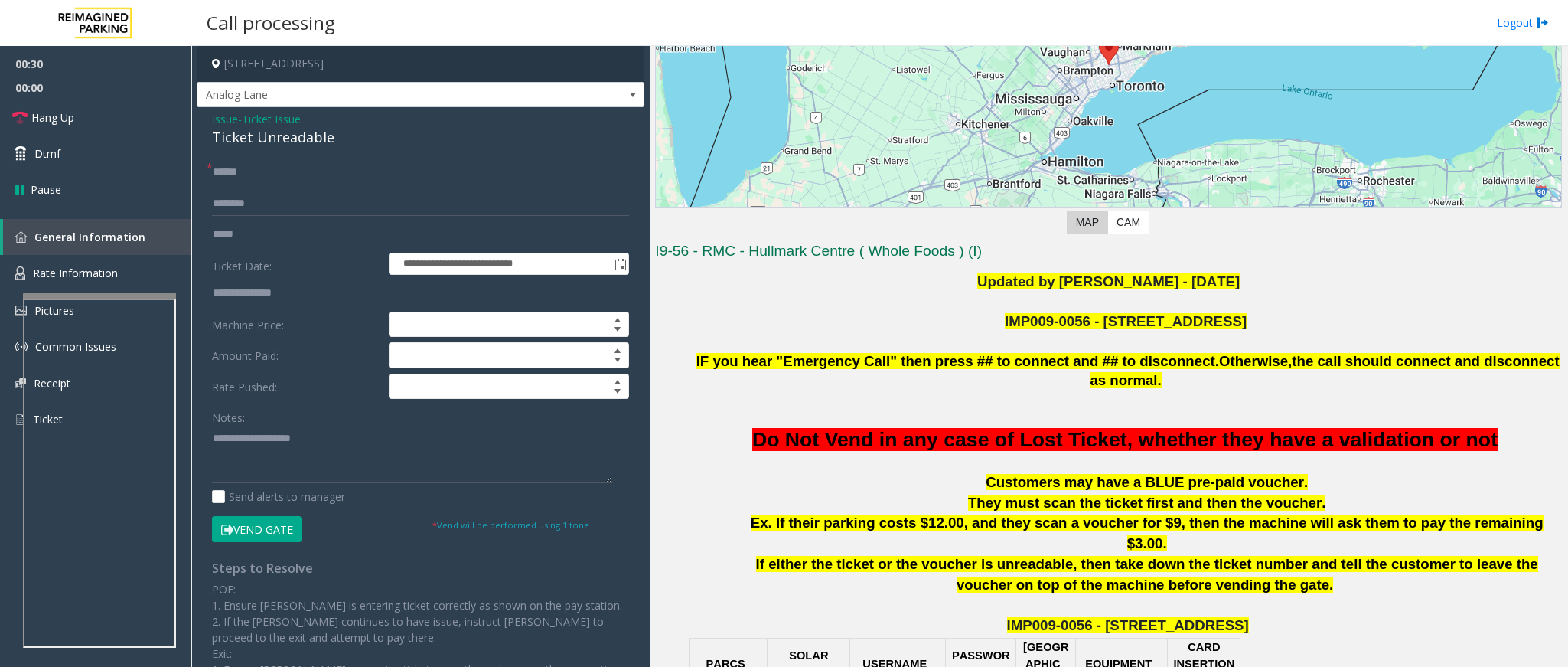
click at [376, 172] on input "text" at bounding box center [420, 172] width 417 height 26
type input "********"
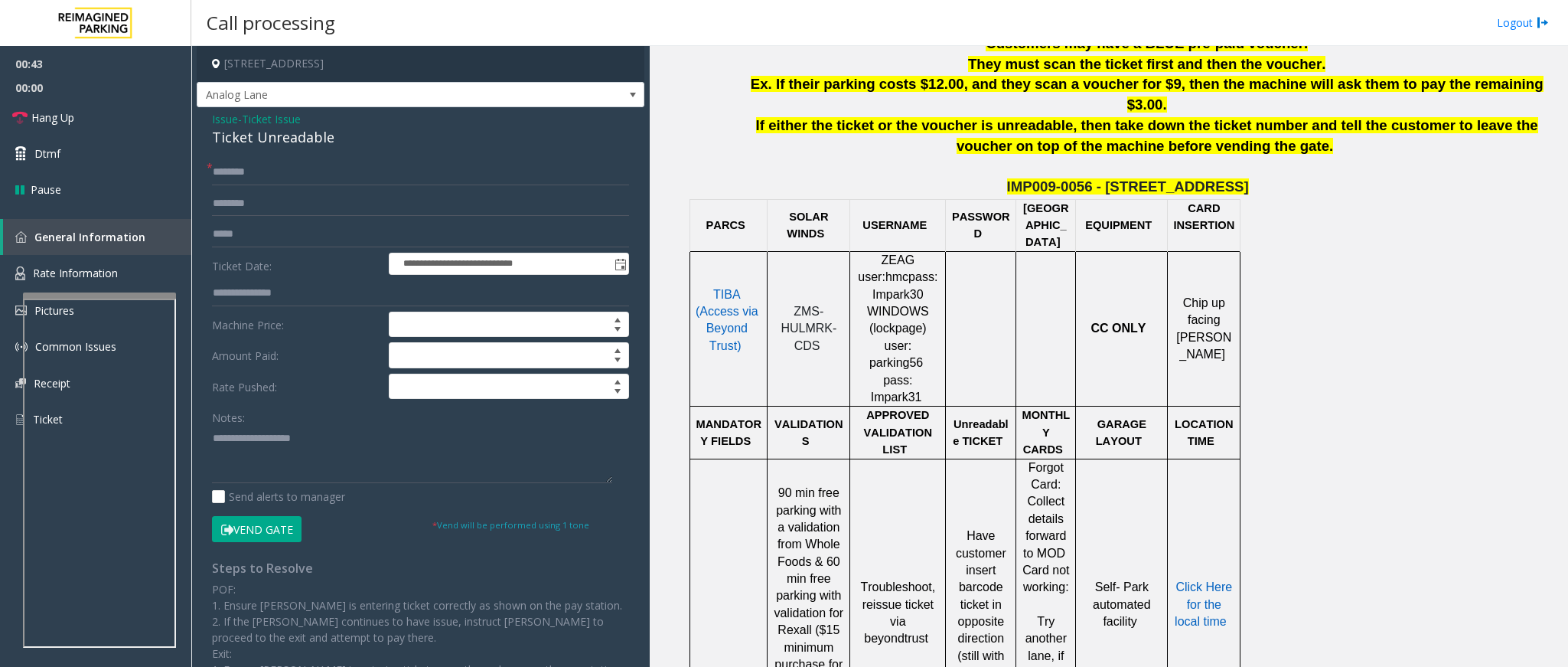
scroll to position [689, 0]
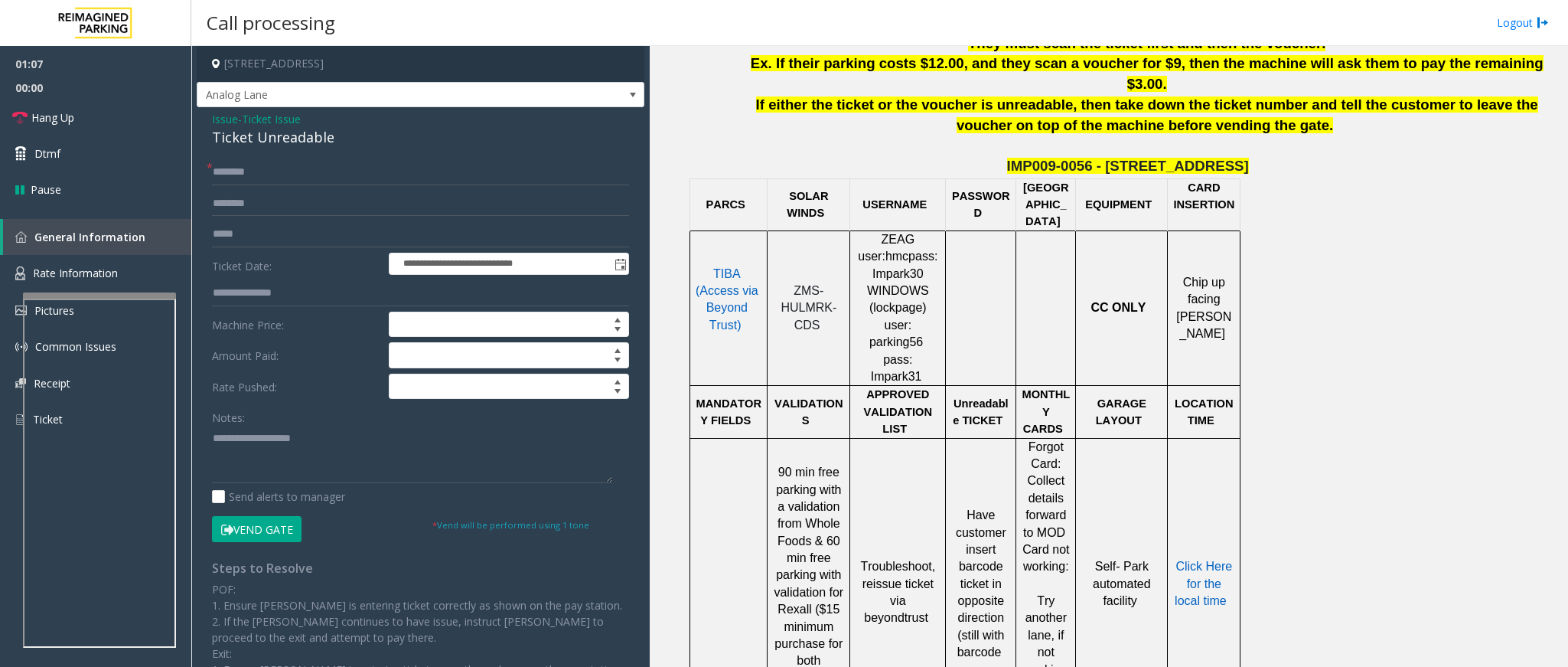
click at [251, 531] on button "Vend Gate" at bounding box center [257, 530] width 89 height 26
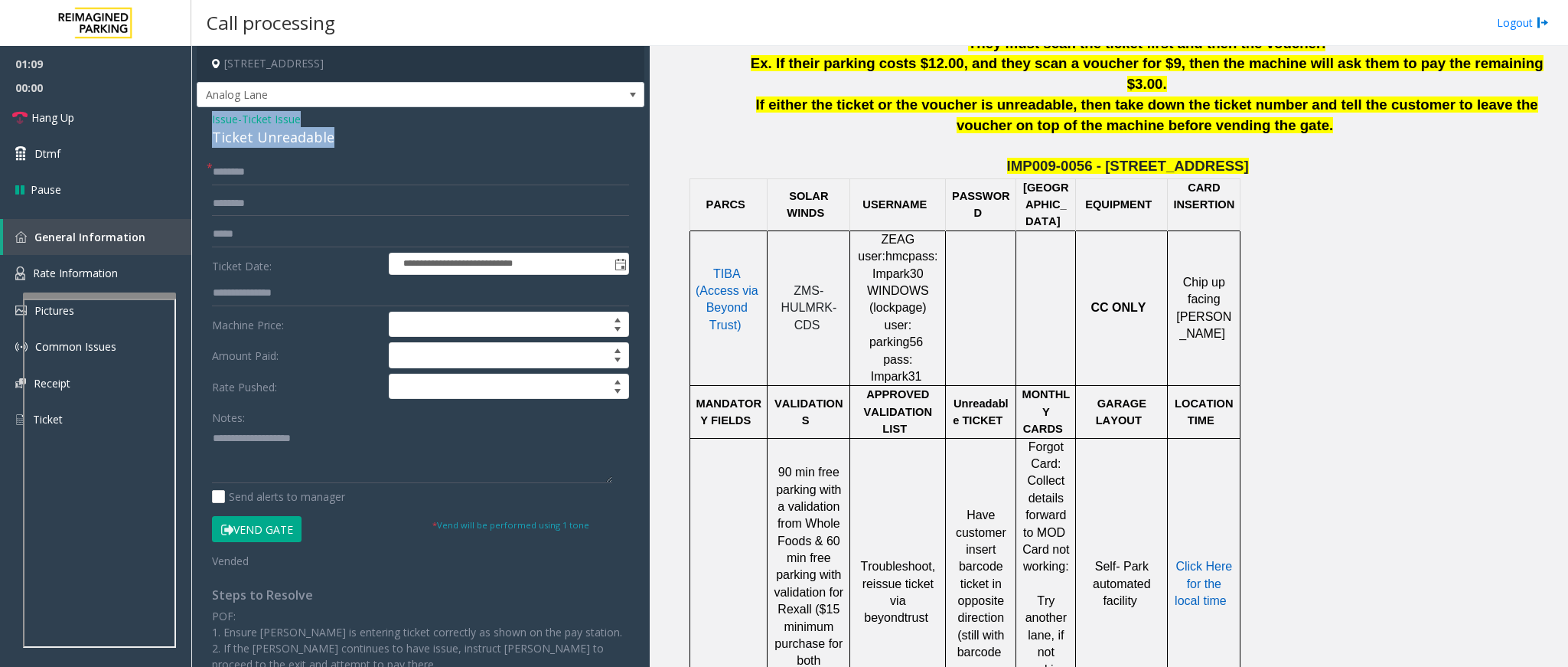
drag, startPoint x: 338, startPoint y: 137, endPoint x: 211, endPoint y: 111, distance: 129.6
click at [211, 111] on div "**********" at bounding box center [420, 477] width 448 height 741
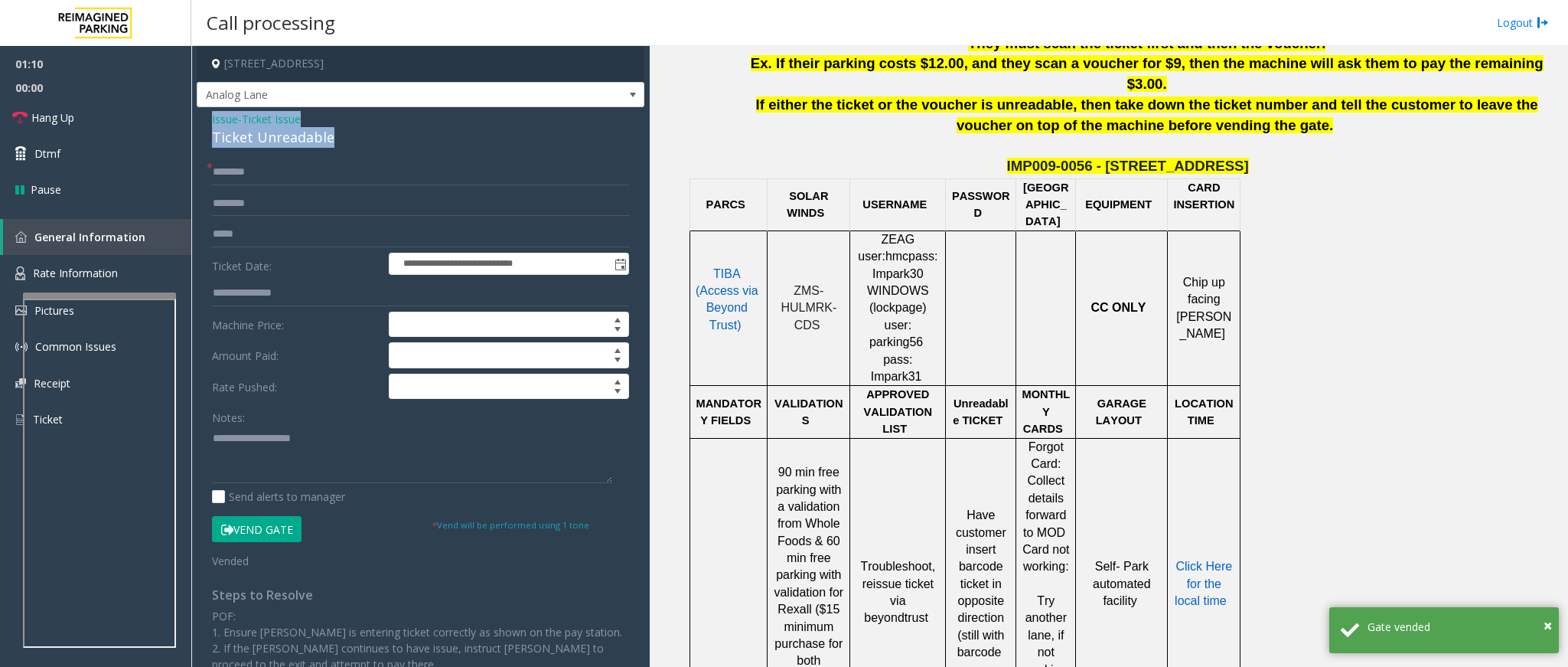
copy div "Issue - Ticket Issue Ticket Unreadable"
paste textarea "**********"
click at [327, 453] on textarea at bounding box center [412, 455] width 400 height 58
drag, startPoint x: 315, startPoint y: 446, endPoint x: 248, endPoint y: 437, distance: 67.6
click at [248, 437] on textarea at bounding box center [412, 455] width 400 height 58
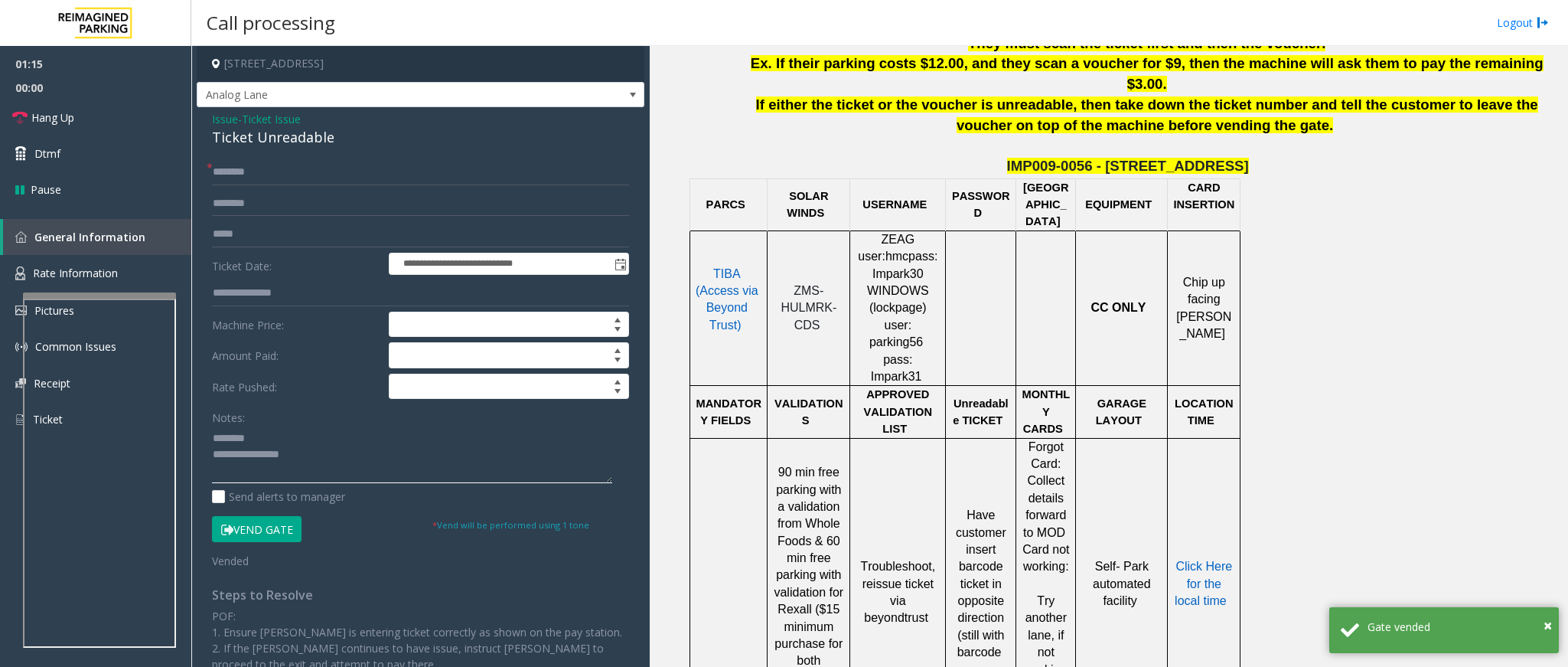
click at [367, 455] on textarea at bounding box center [412, 455] width 400 height 58
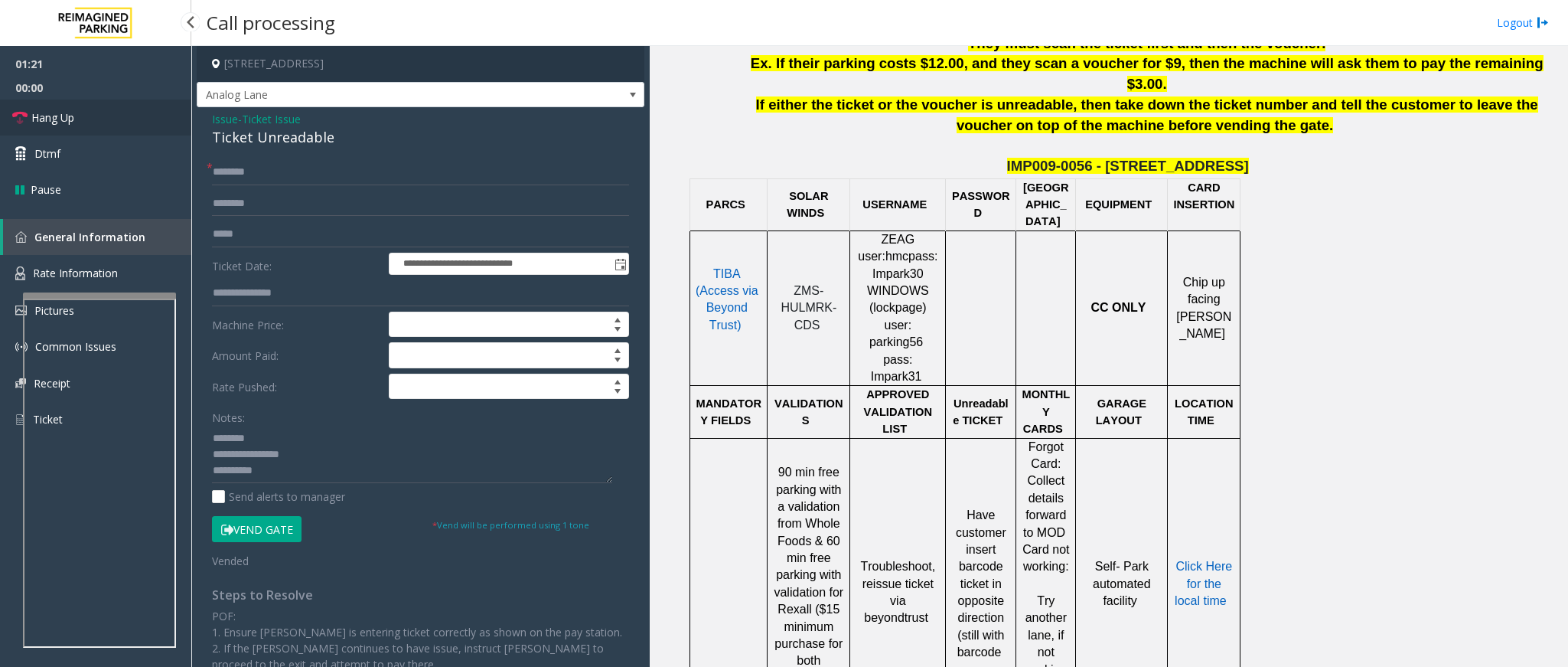
click at [32, 113] on span "Hang Up" at bounding box center [53, 118] width 43 height 16
drag, startPoint x: 279, startPoint y: 474, endPoint x: 267, endPoint y: 453, distance: 24.2
click at [279, 474] on textarea at bounding box center [412, 455] width 400 height 58
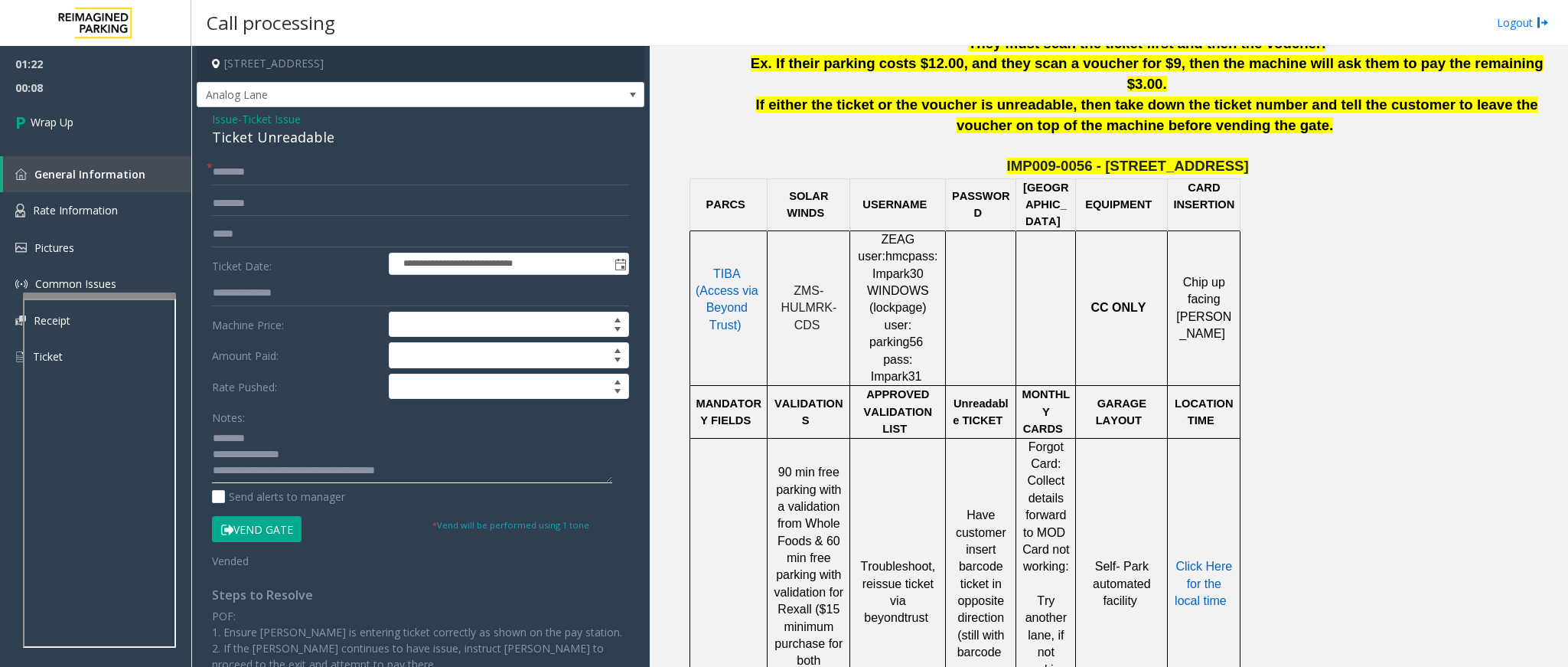
click at [409, 474] on textarea at bounding box center [412, 455] width 400 height 58
click at [303, 477] on textarea at bounding box center [412, 455] width 400 height 58
type textarea "**********"
click at [48, 120] on span "Wrap Up" at bounding box center [52, 122] width 43 height 16
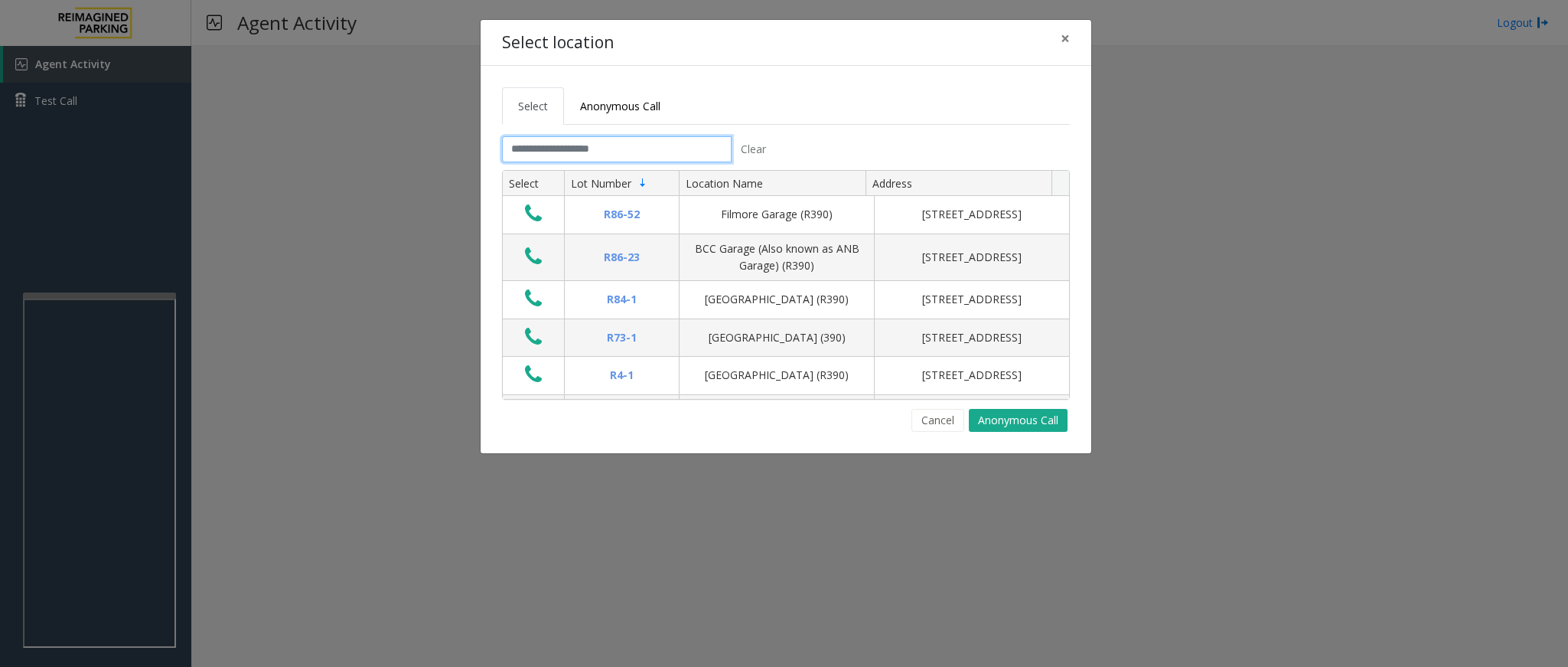
click at [639, 148] on input "text" at bounding box center [617, 150] width 229 height 26
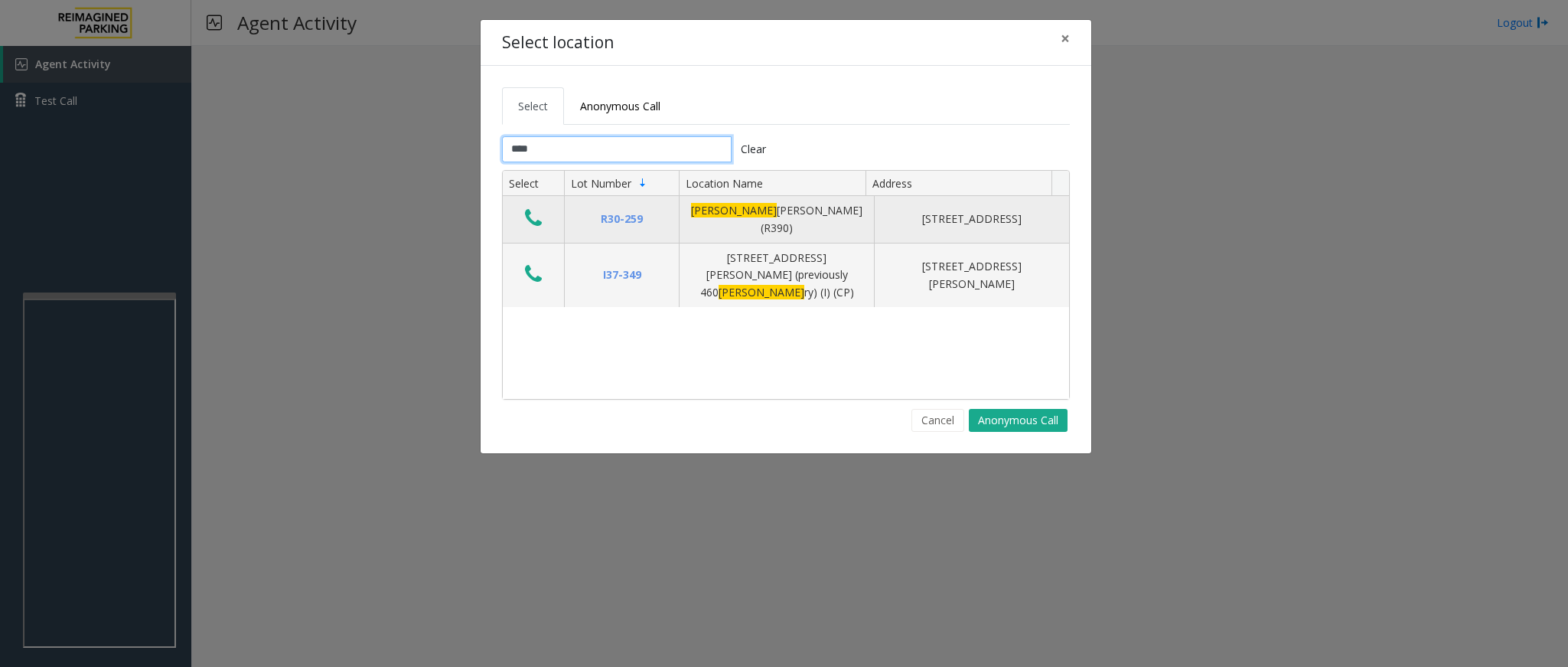
type input "****"
click at [531, 212] on icon "Data table" at bounding box center [533, 218] width 17 height 21
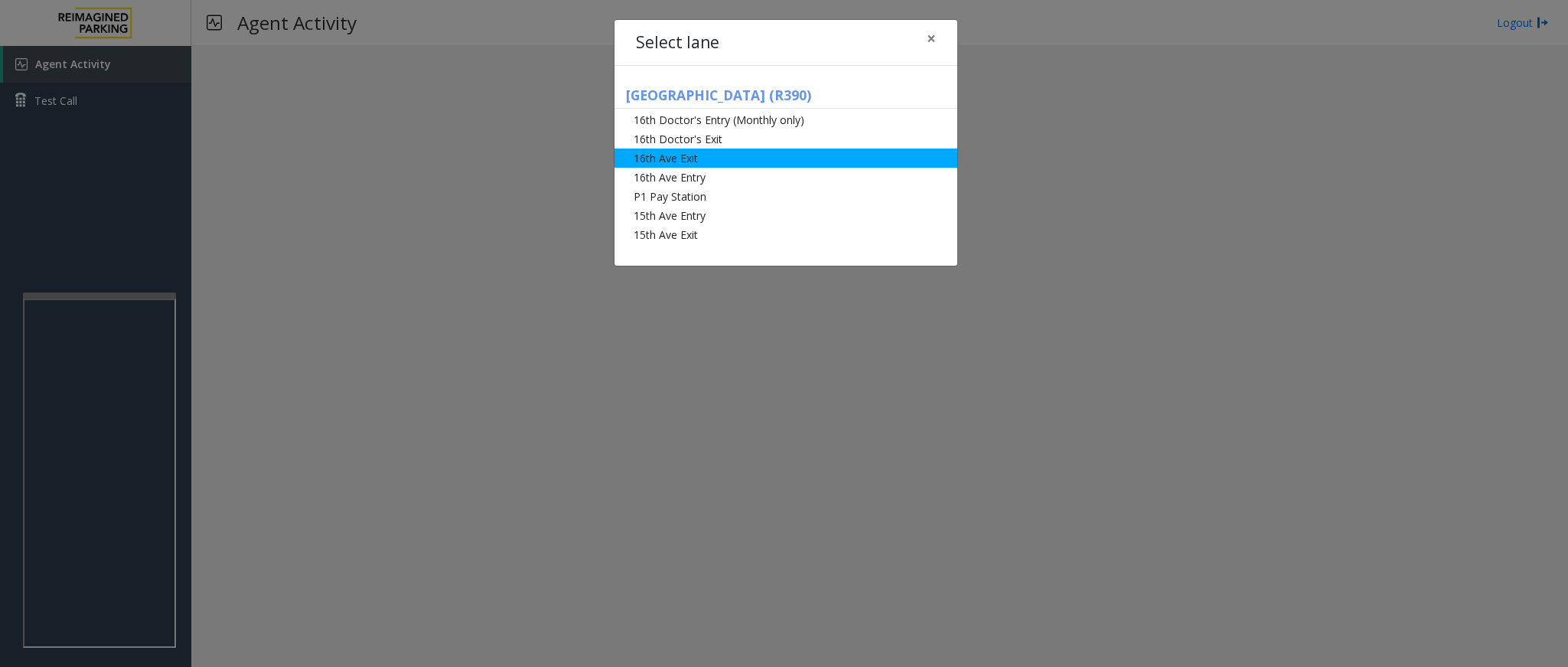
click at [701, 152] on li "16th Ave Exit" at bounding box center [786, 159] width 343 height 20
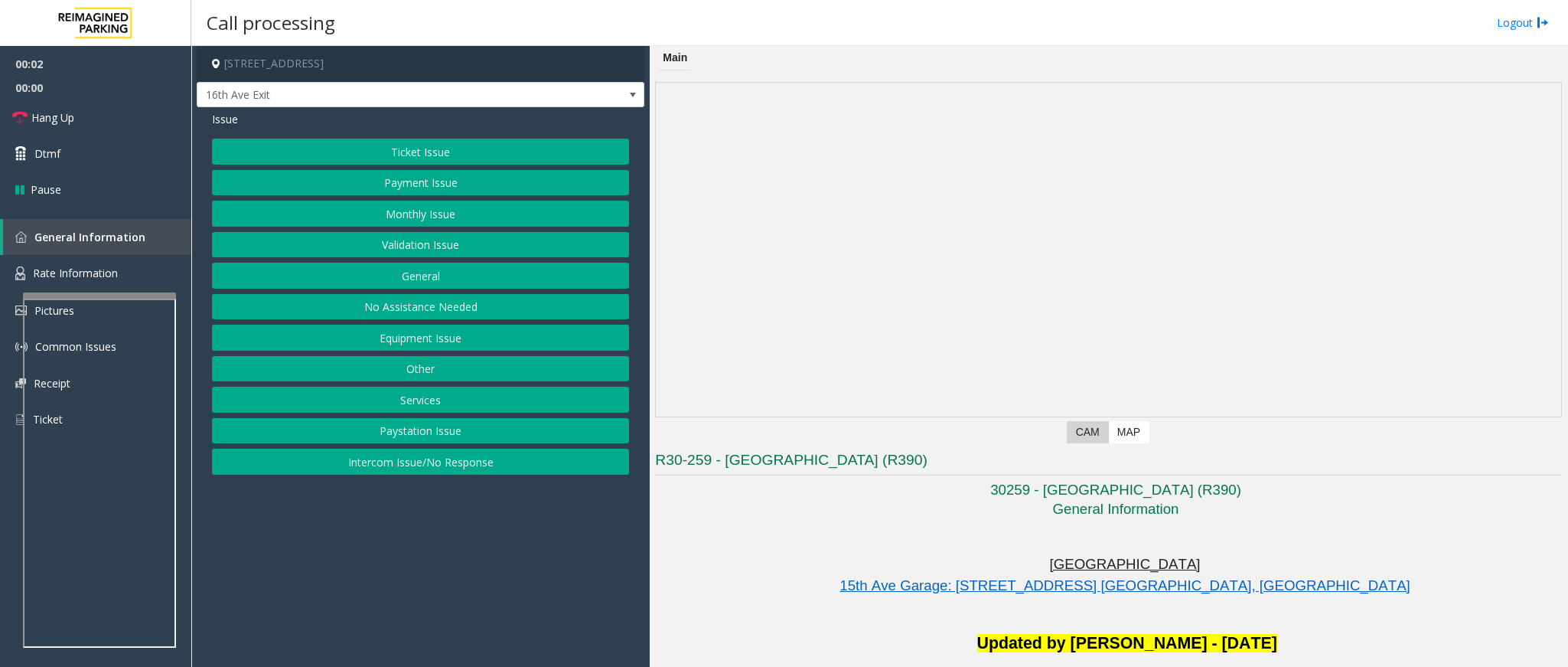
click at [432, 207] on button "Monthly Issue" at bounding box center [420, 214] width 417 height 26
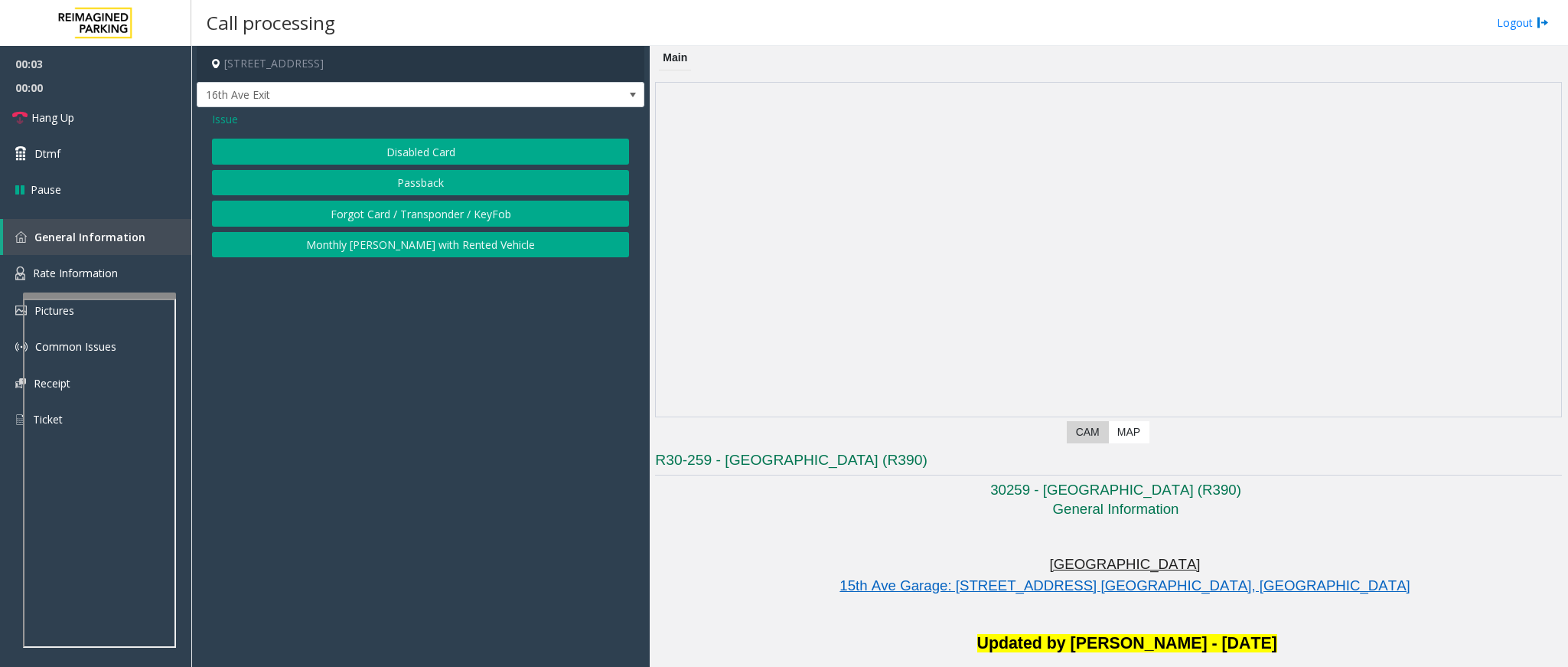
click at [420, 159] on button "Disabled Card" at bounding box center [420, 151] width 417 height 26
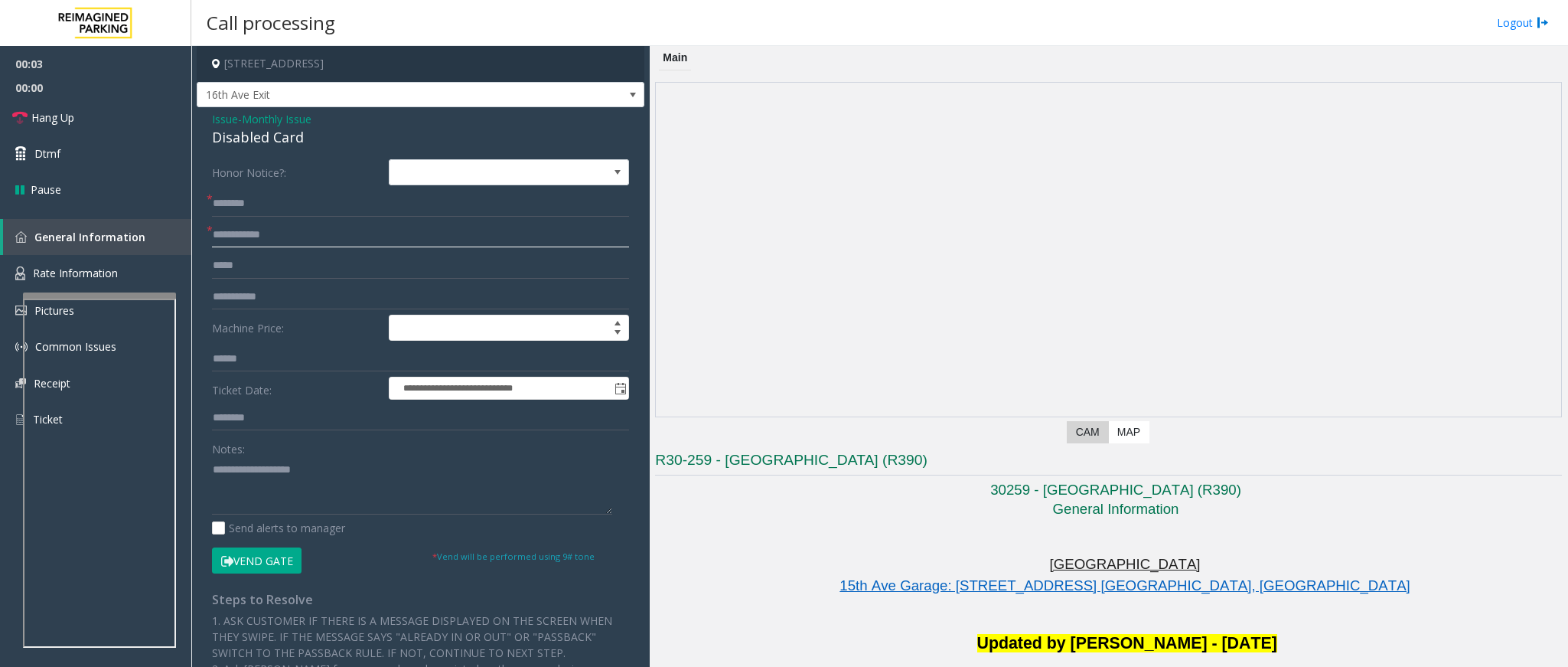
click at [285, 230] on input "text" at bounding box center [420, 235] width 417 height 26
type input "*"
click at [223, 242] on input "*****" at bounding box center [420, 235] width 417 height 26
click at [216, 239] on input "*****" at bounding box center [420, 235] width 417 height 26
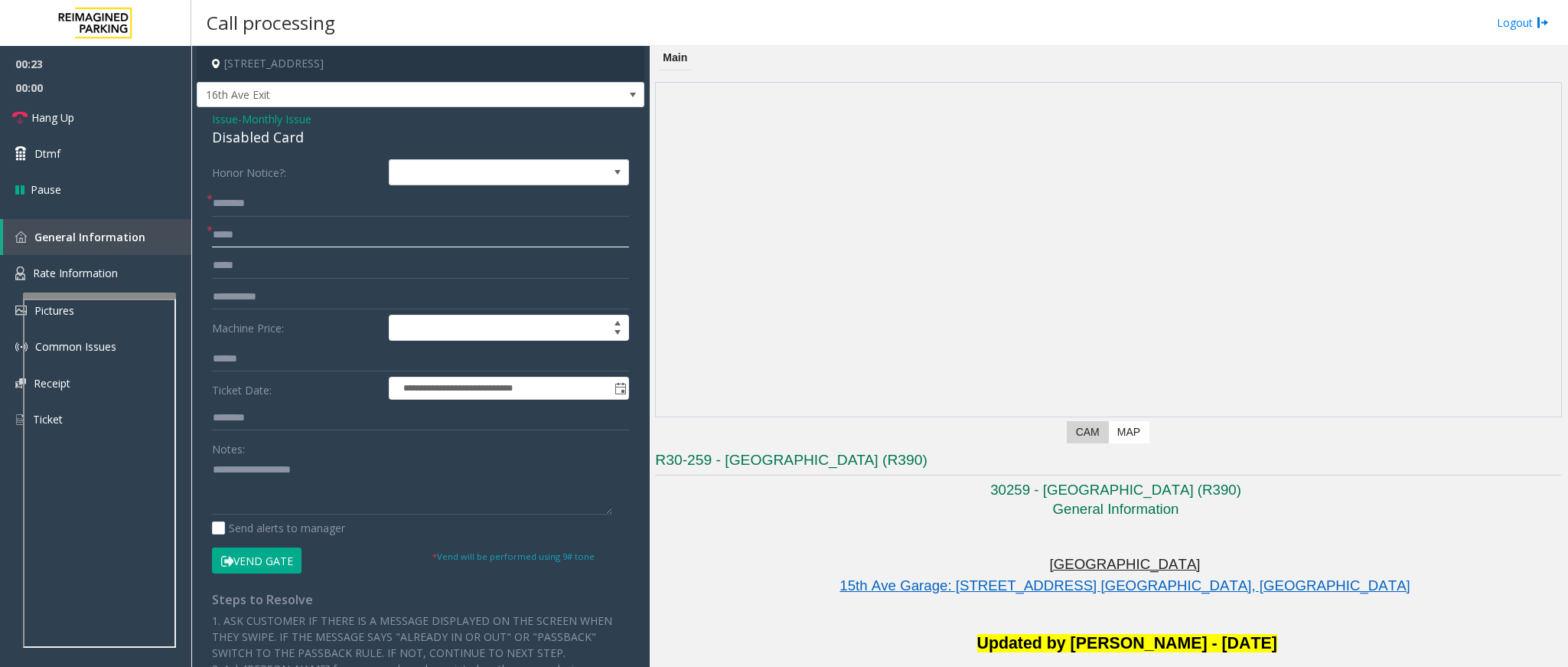
click at [225, 237] on input "*****" at bounding box center [420, 235] width 417 height 26
type input "******"
click at [258, 203] on input "text" at bounding box center [420, 203] width 417 height 26
click at [287, 134] on div "Disabled Card" at bounding box center [420, 137] width 417 height 20
drag, startPoint x: 310, startPoint y: 137, endPoint x: 198, endPoint y: 118, distance: 113.6
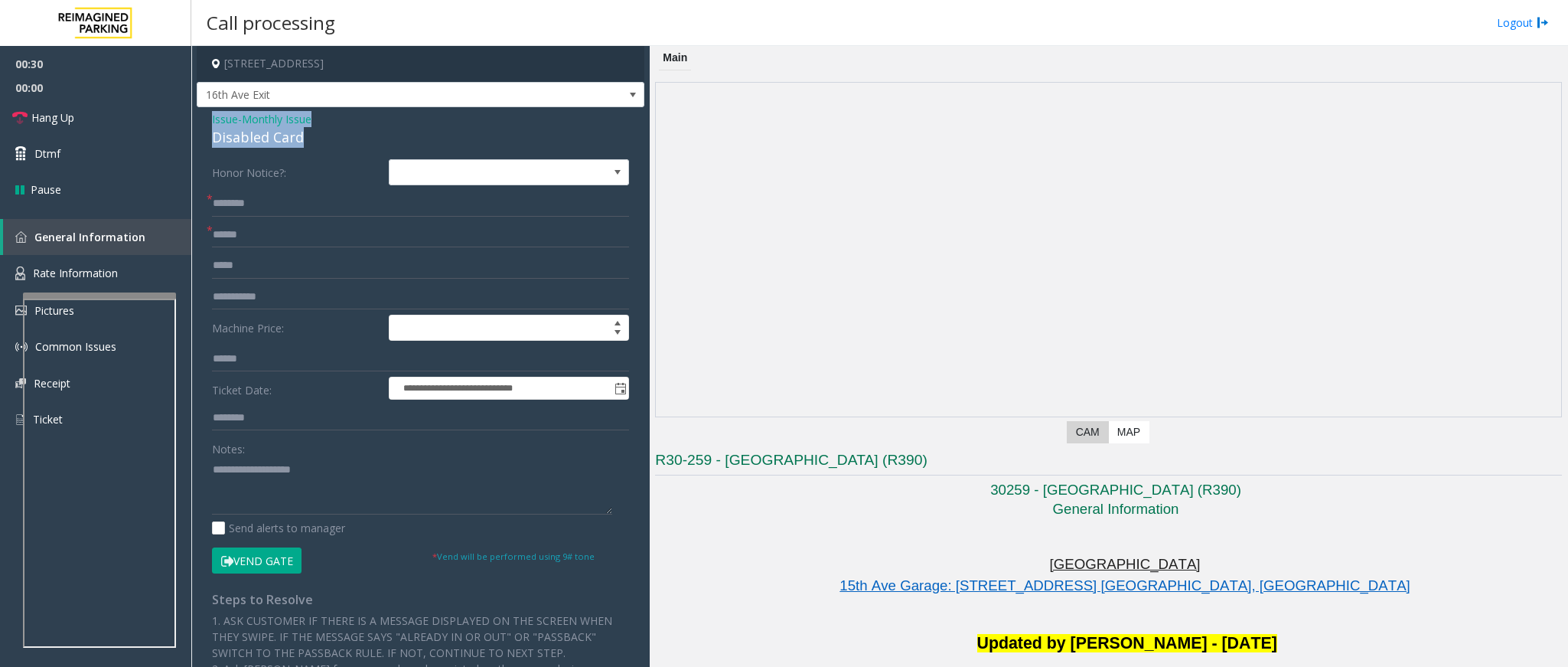
click at [198, 118] on div "**********" at bounding box center [420, 512] width 448 height 810
copy div "Issue - Monthly Issue Disabled Card"
paste textarea "**********"
click at [287, 490] on textarea at bounding box center [412, 486] width 400 height 58
drag, startPoint x: 335, startPoint y: 481, endPoint x: 295, endPoint y: 469, distance: 41.8
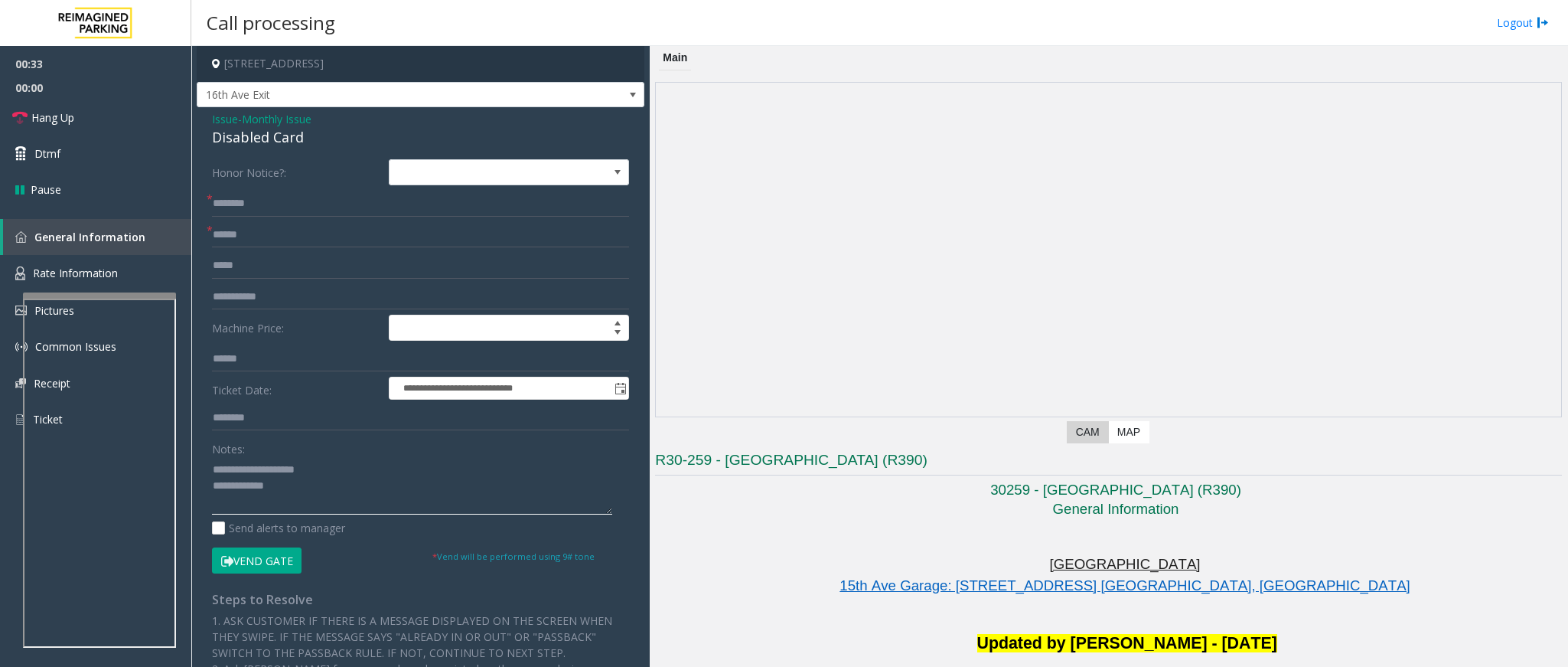
click at [295, 469] on textarea at bounding box center [412, 486] width 400 height 58
click at [315, 476] on textarea at bounding box center [412, 486] width 400 height 58
drag, startPoint x: 319, startPoint y: 467, endPoint x: 250, endPoint y: 467, distance: 69.0
click at [250, 467] on textarea at bounding box center [412, 486] width 400 height 58
type textarea "**********"
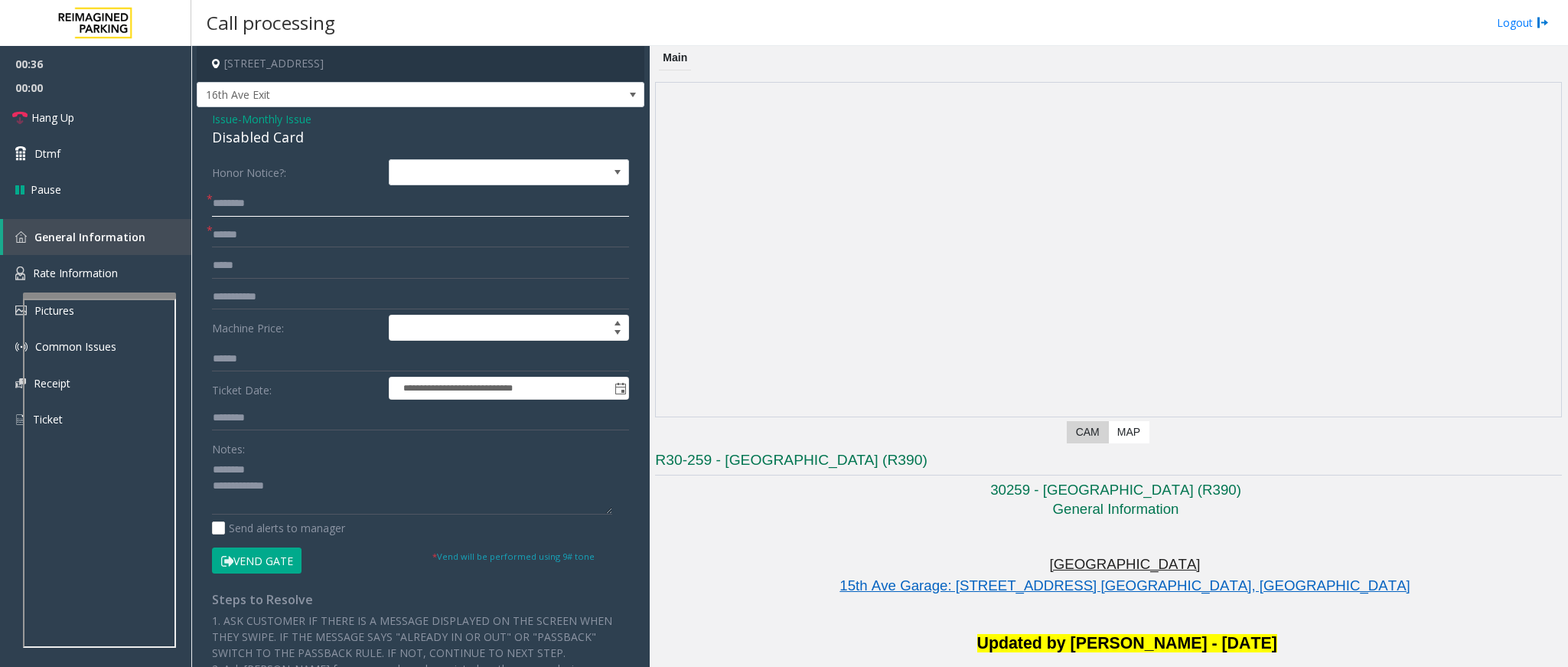
click at [248, 212] on input "text" at bounding box center [420, 203] width 417 height 26
type input "*"
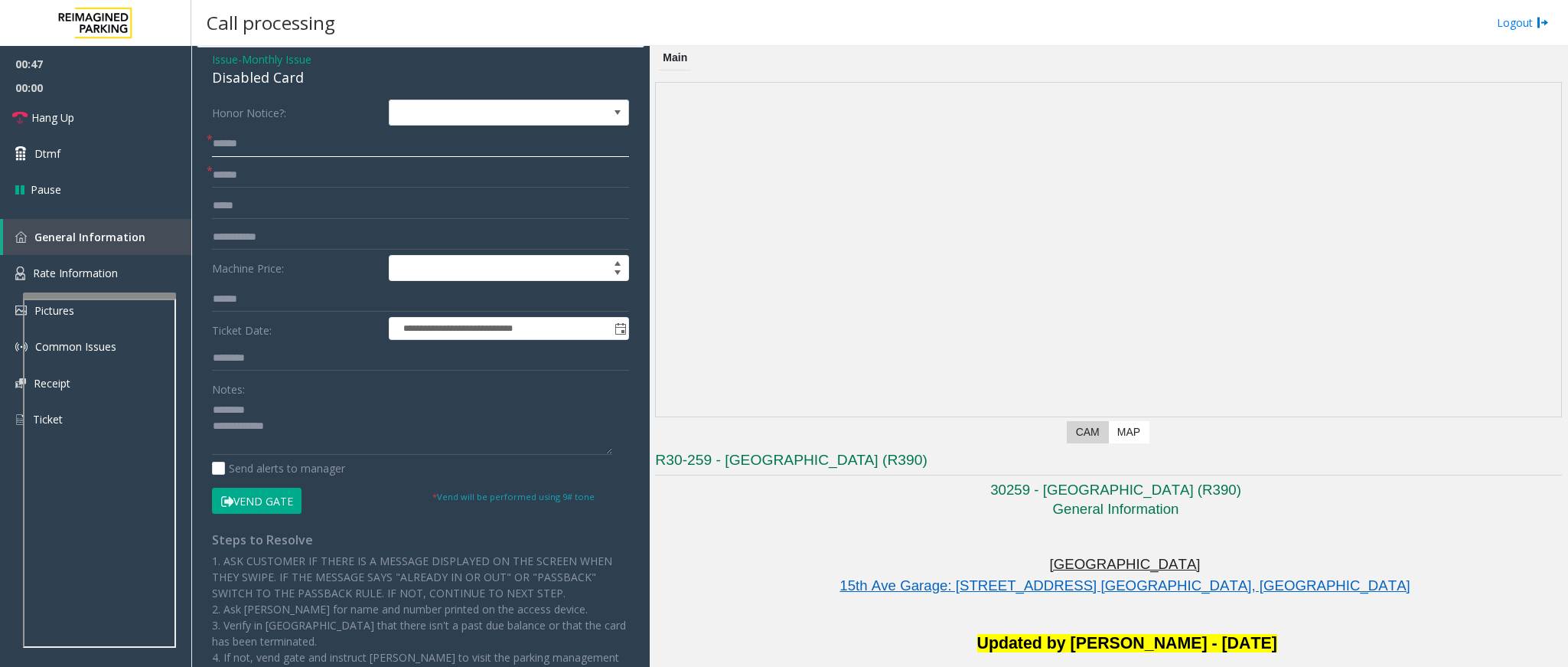
scroll to position [115, 0]
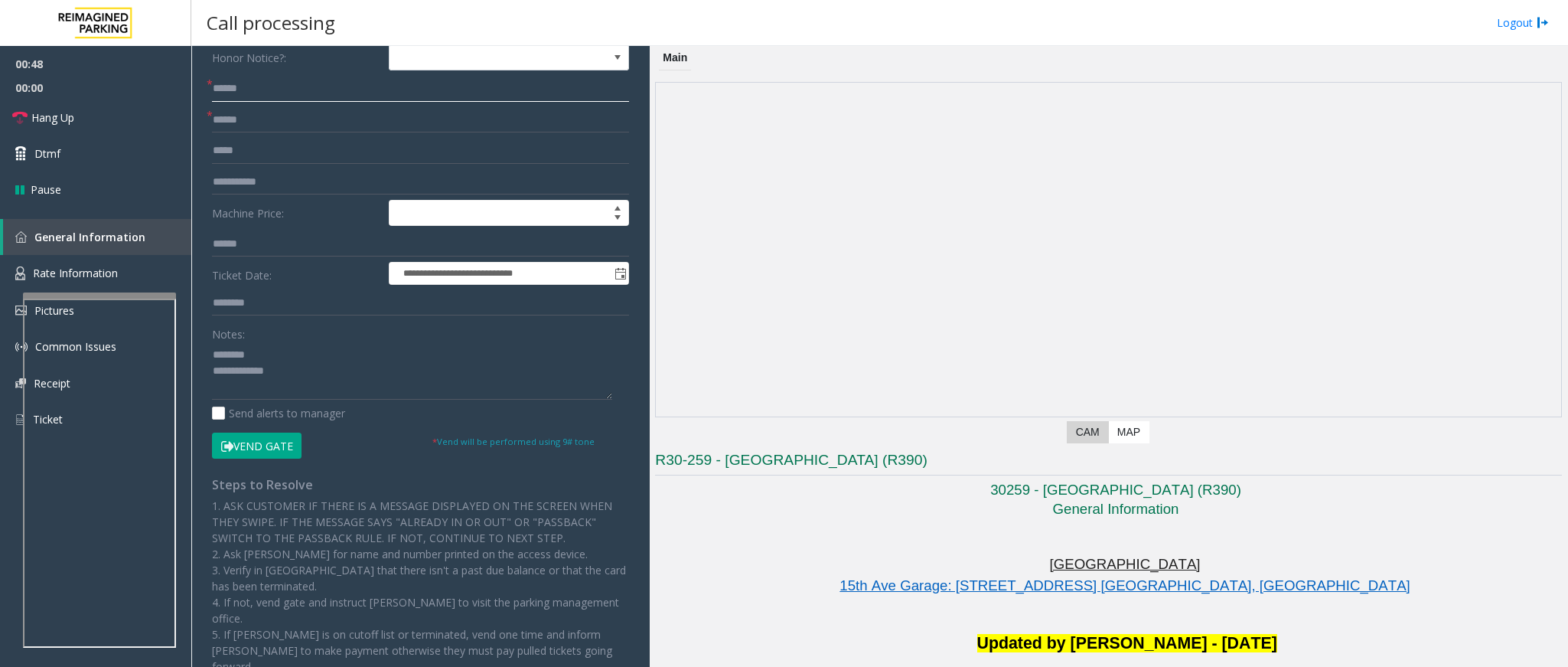
type input "******"
click at [259, 456] on button "Vend Gate" at bounding box center [257, 446] width 89 height 26
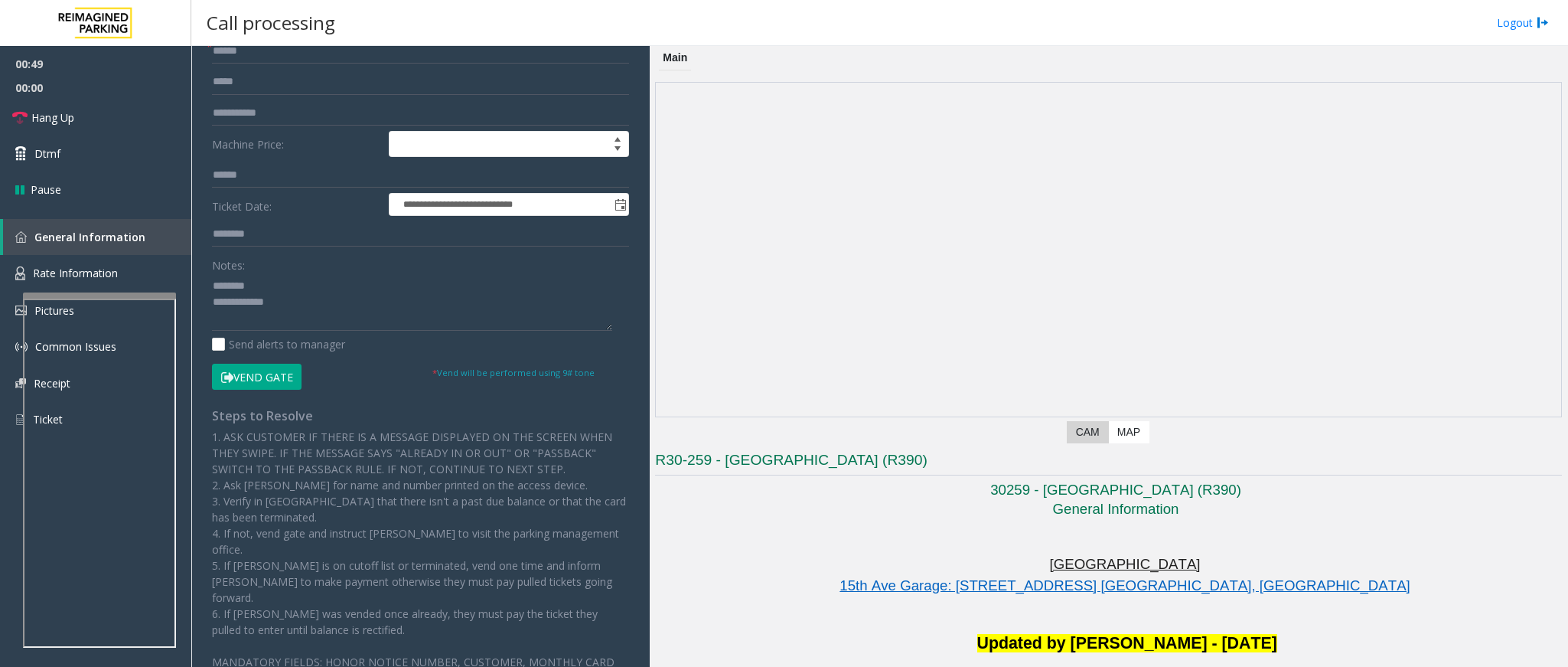
scroll to position [220, 0]
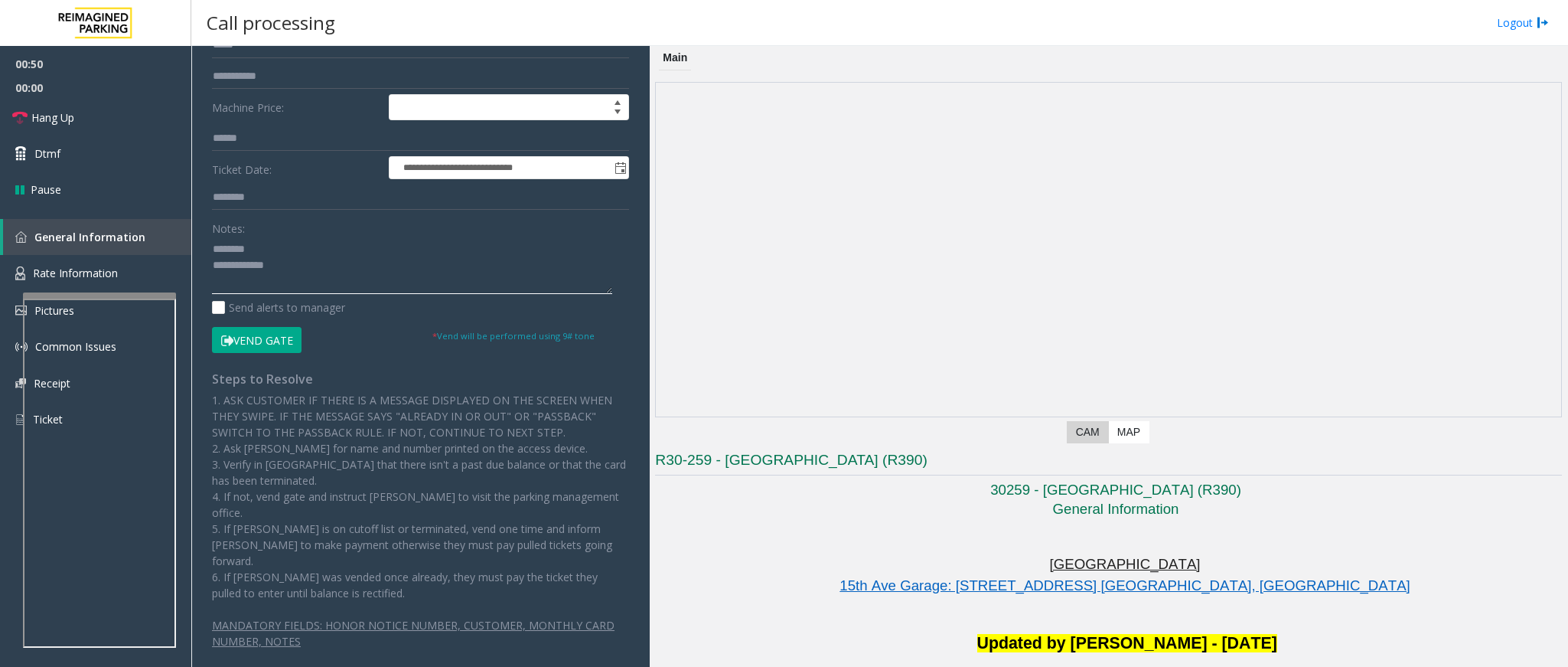
click at [337, 277] on textarea at bounding box center [412, 265] width 400 height 58
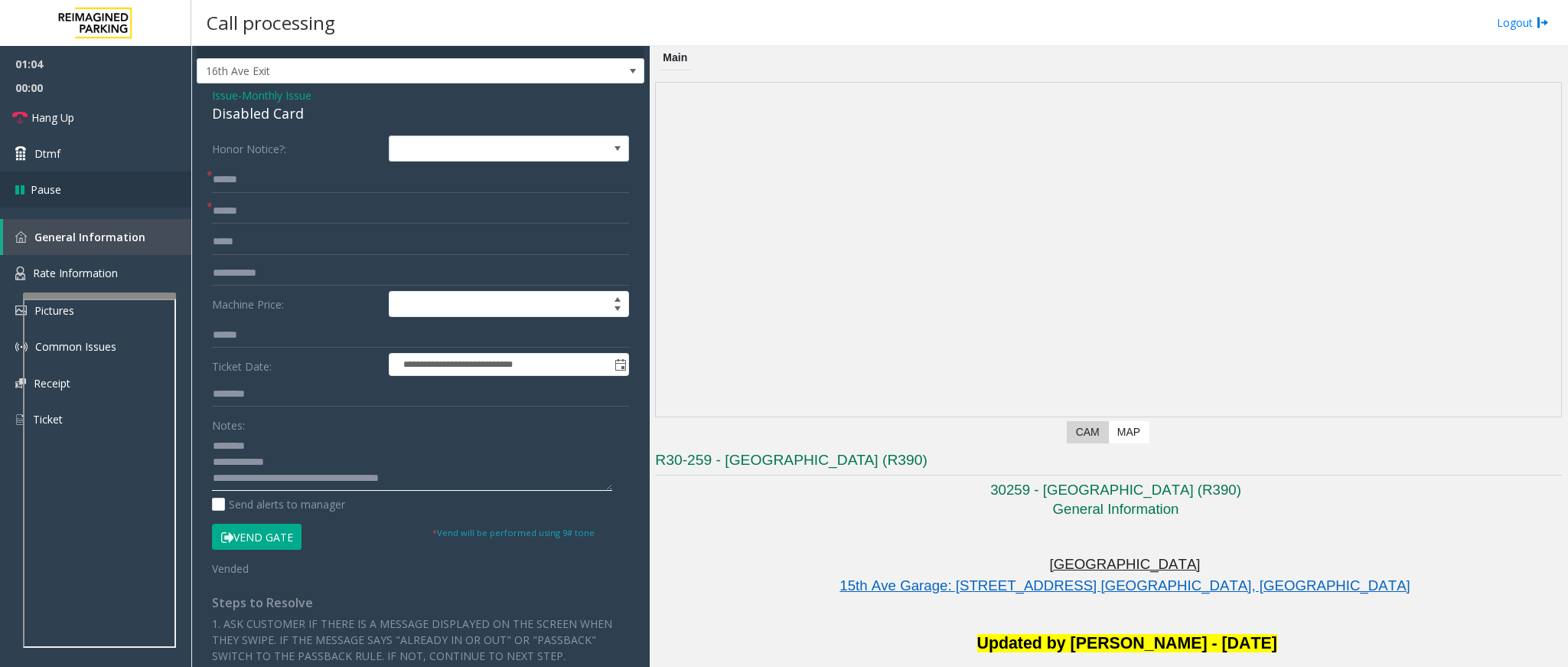
scroll to position [0, 0]
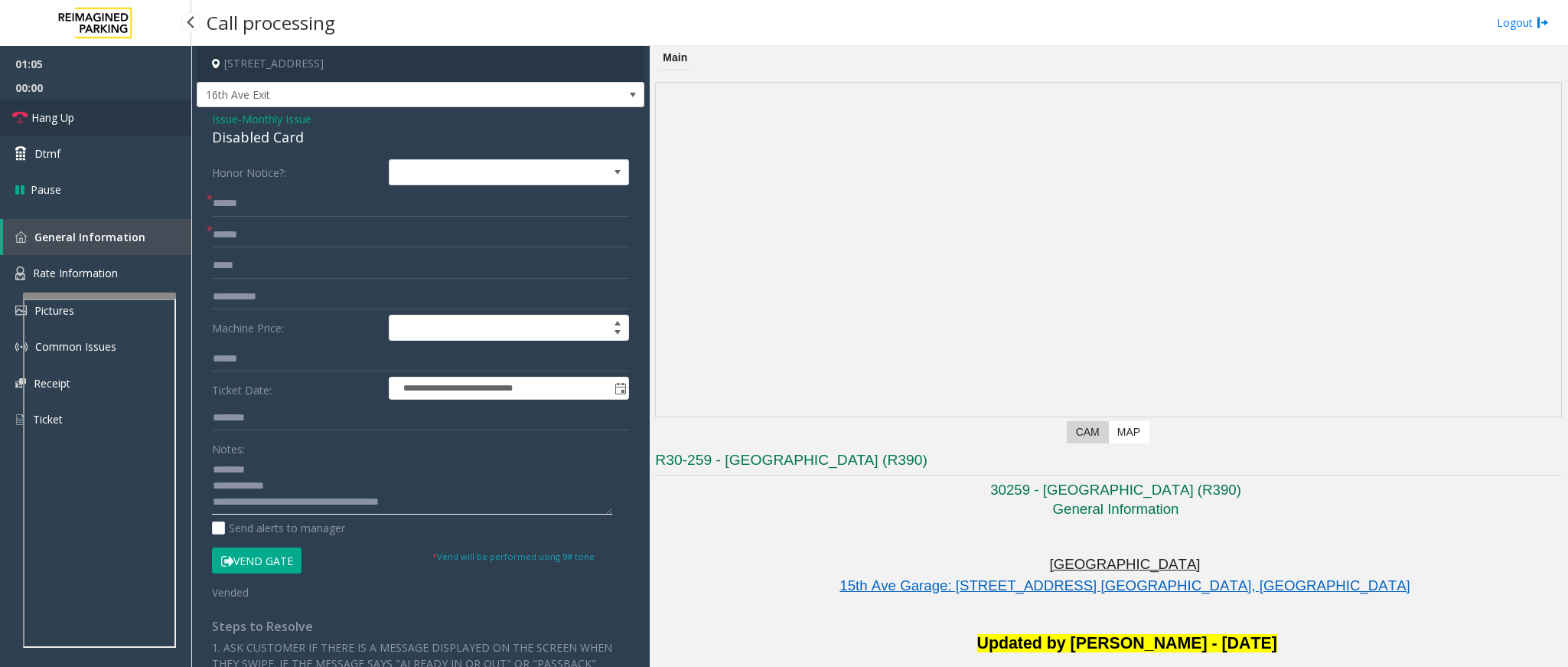
type textarea "**********"
click at [76, 102] on link "Hang Up" at bounding box center [95, 117] width 191 height 36
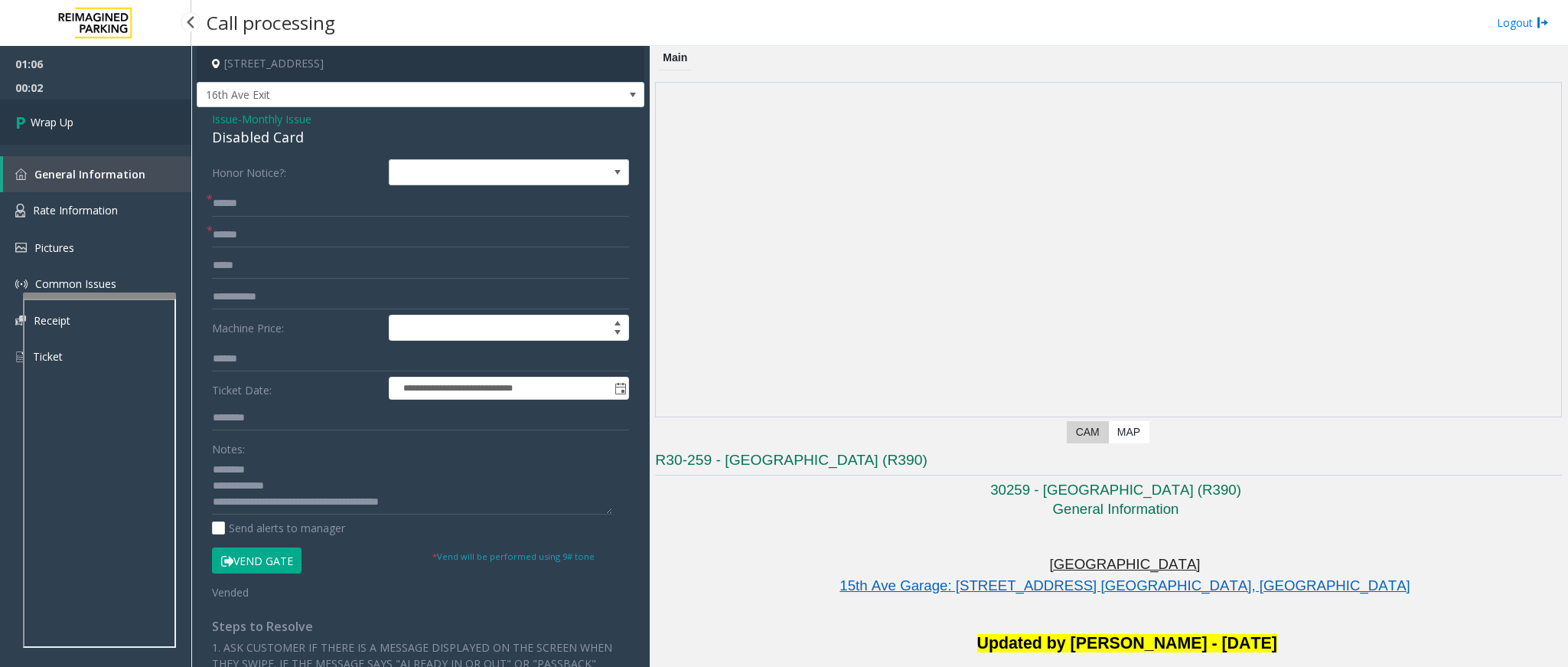
click at [72, 114] on span "Wrap Up" at bounding box center [52, 122] width 43 height 16
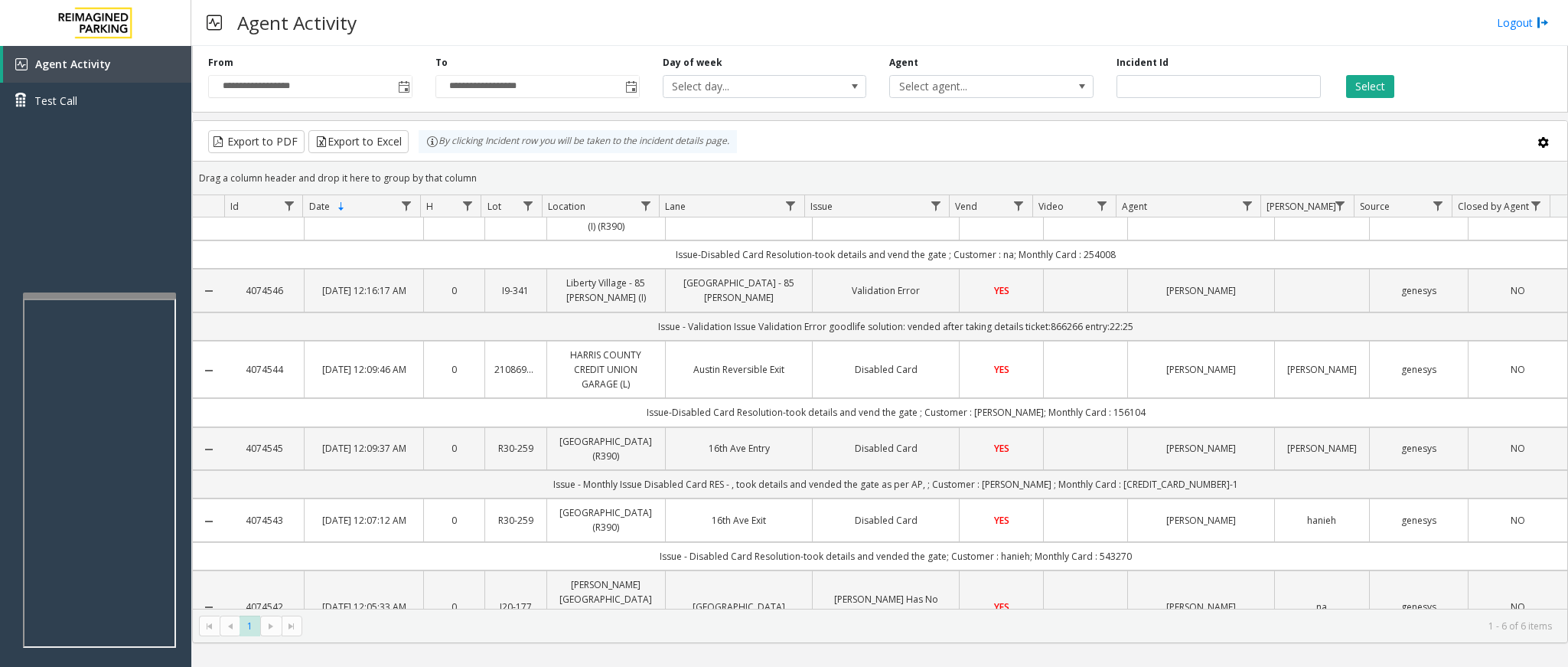
scroll to position [62, 0]
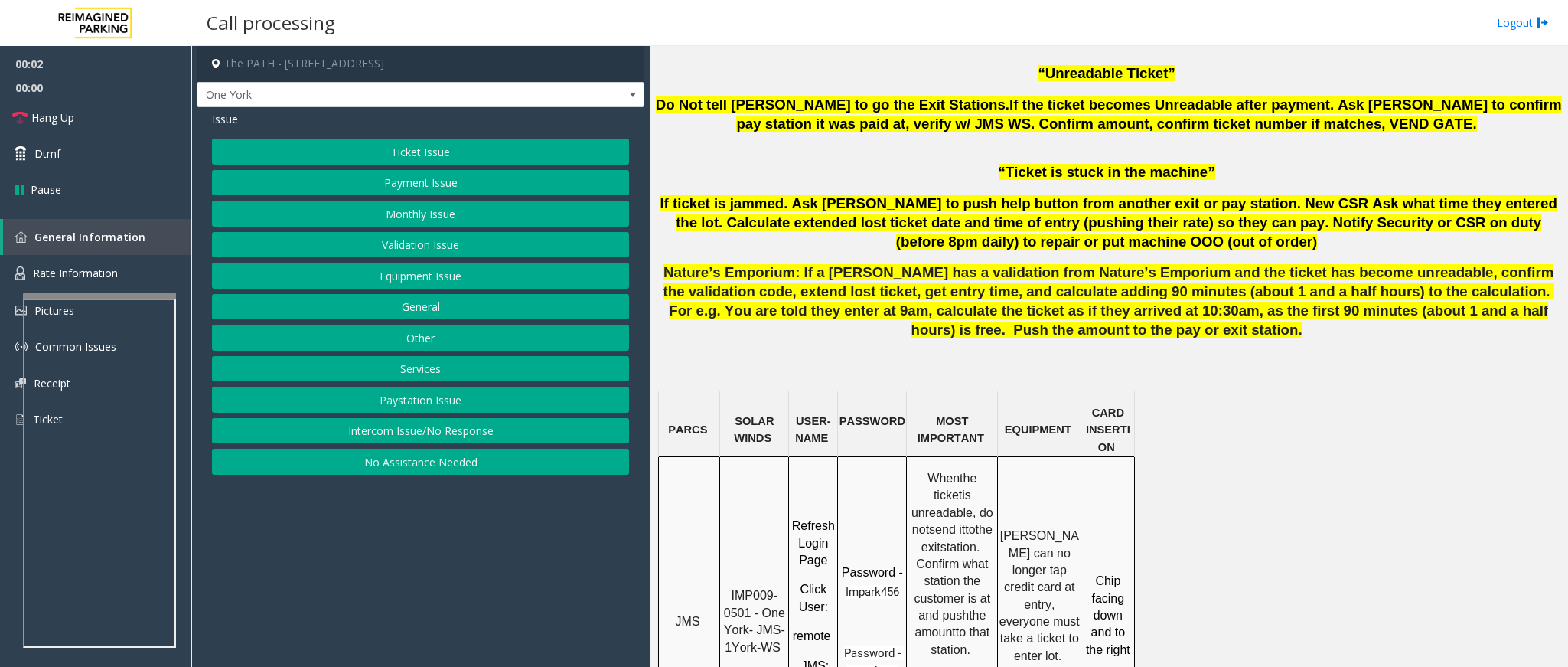
scroll to position [1034, 0]
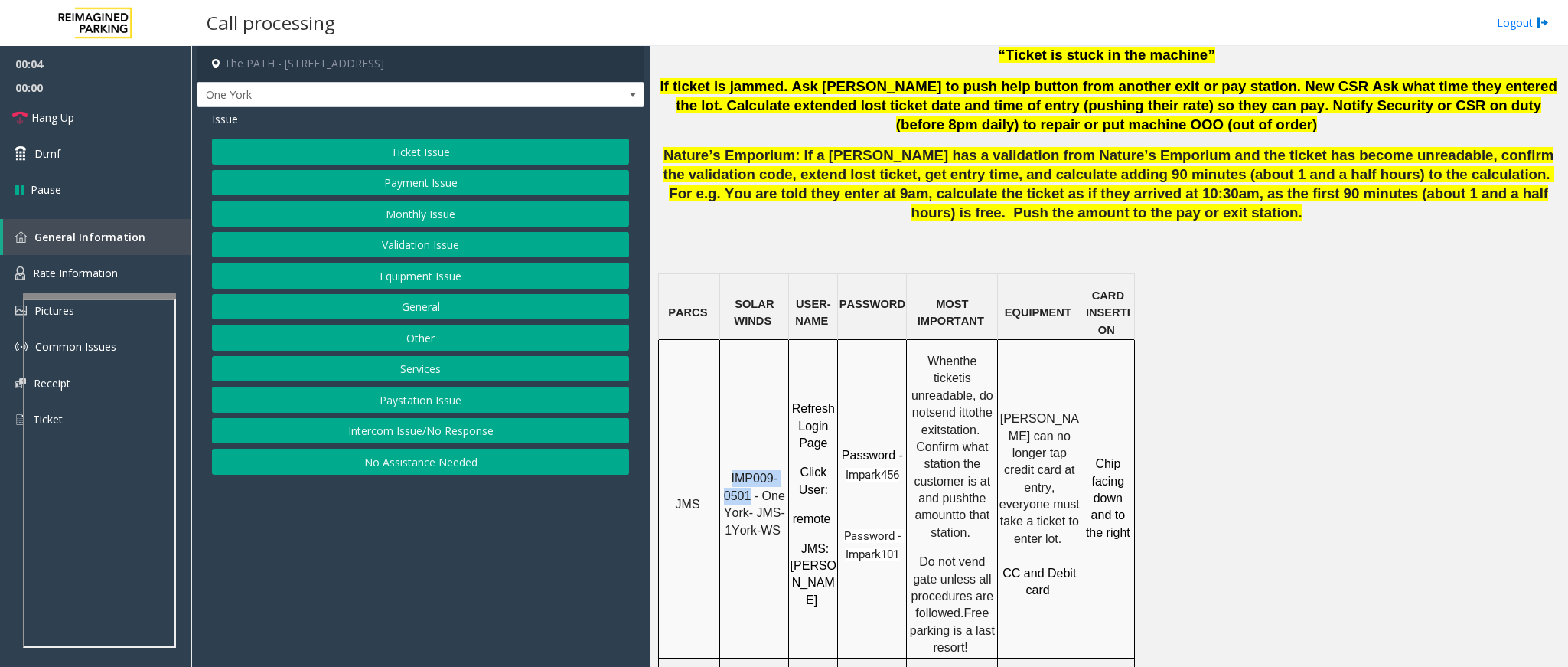
drag, startPoint x: 754, startPoint y: 439, endPoint x: 724, endPoint y: 414, distance: 39.1
click at [724, 470] on p "IMP009-0501 - One York- JMS-1York-WS" at bounding box center [754, 504] width 67 height 69
copy span "IMP009-0501"
click at [437, 151] on button "Ticket Issue" at bounding box center [420, 151] width 417 height 26
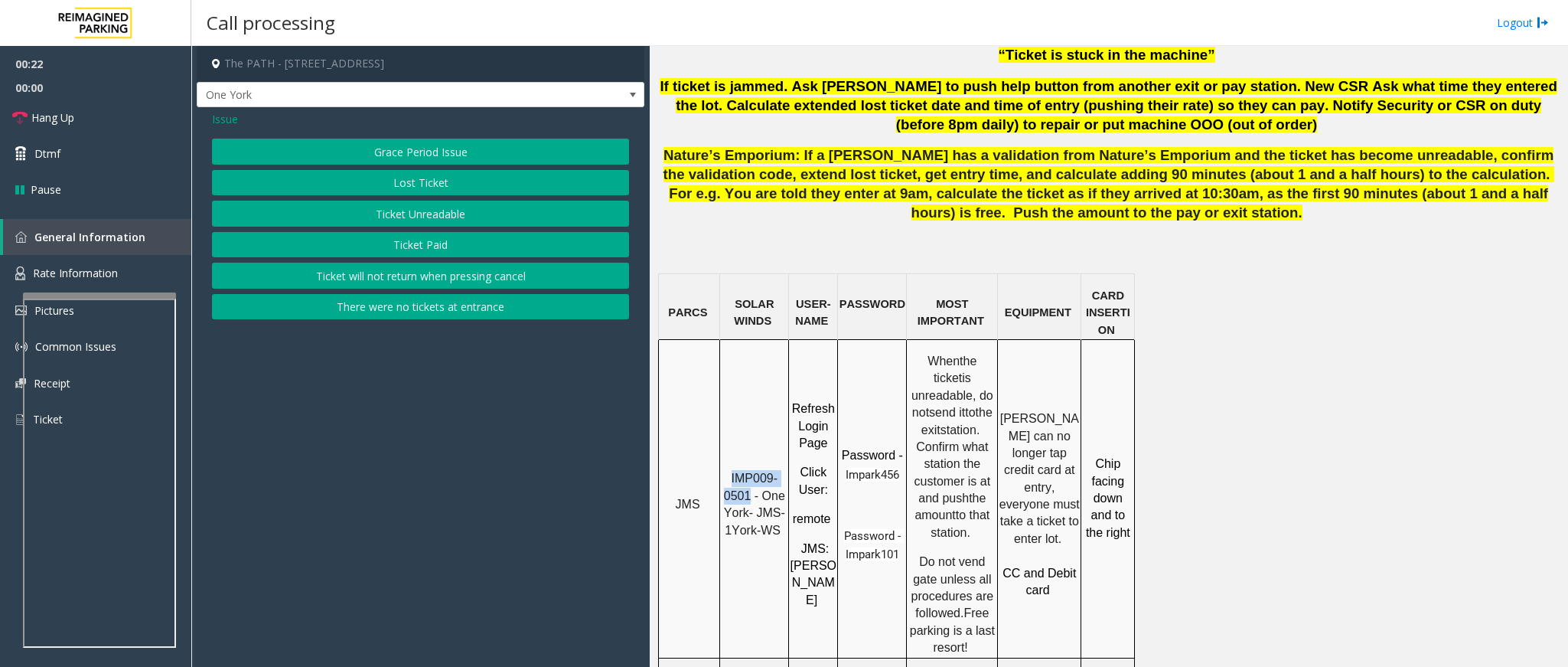
click at [429, 216] on button "Ticket Unreadable" at bounding box center [420, 214] width 417 height 26
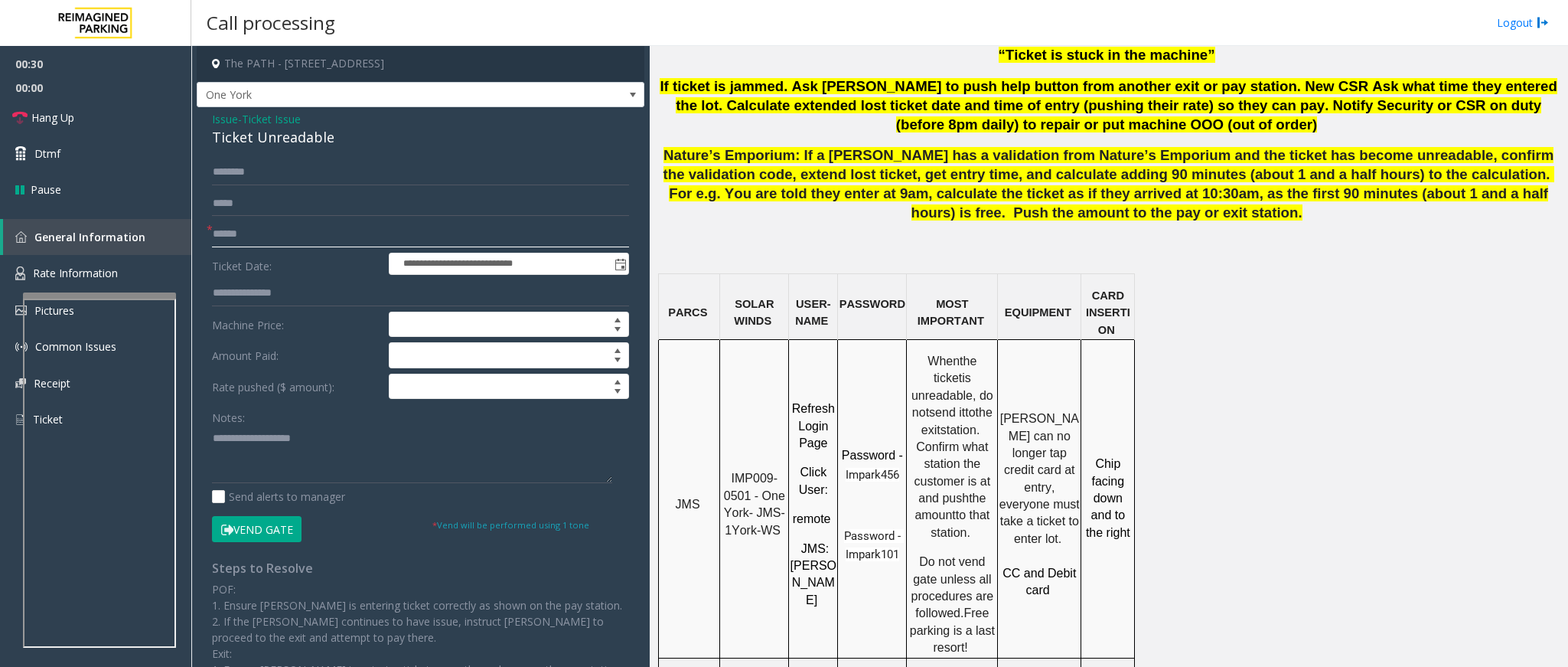
click at [284, 228] on input "text" at bounding box center [420, 234] width 417 height 26
click at [278, 233] on input "text" at bounding box center [420, 234] width 417 height 26
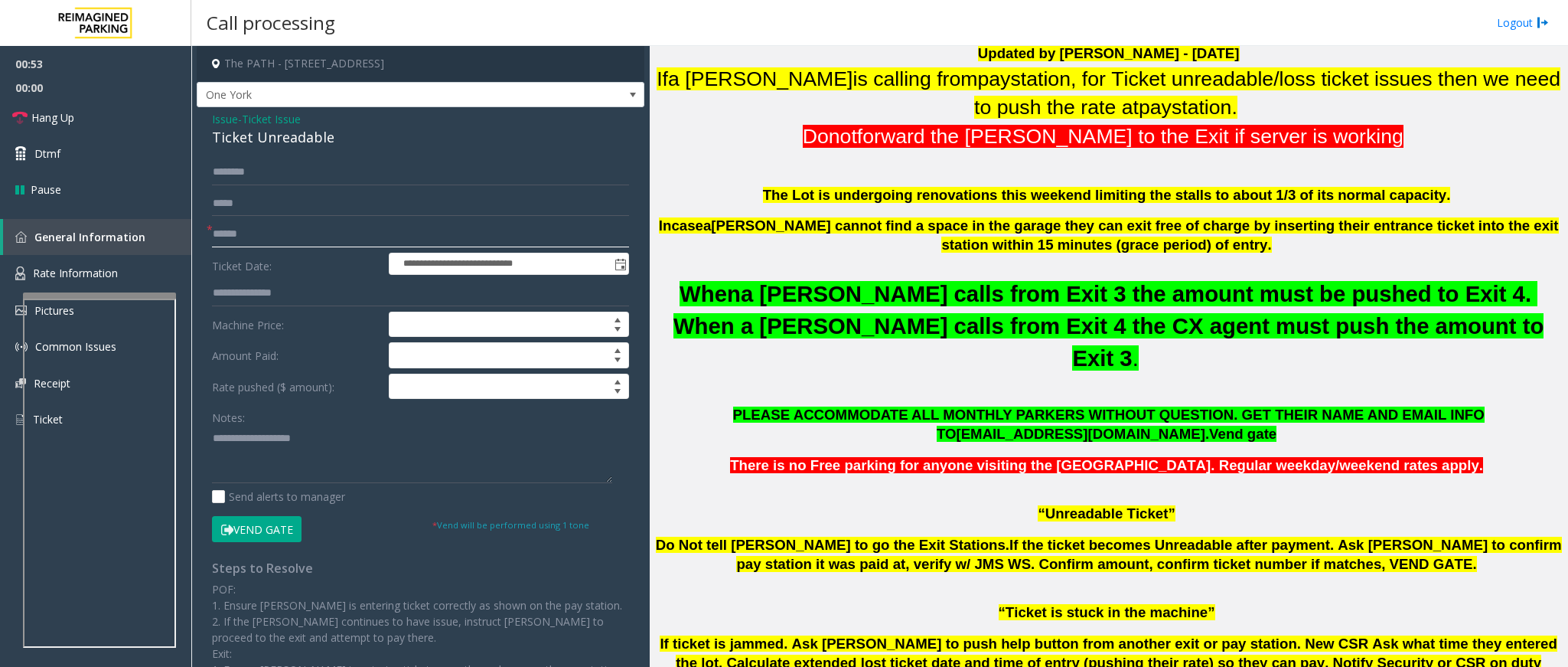
scroll to position [460, 0]
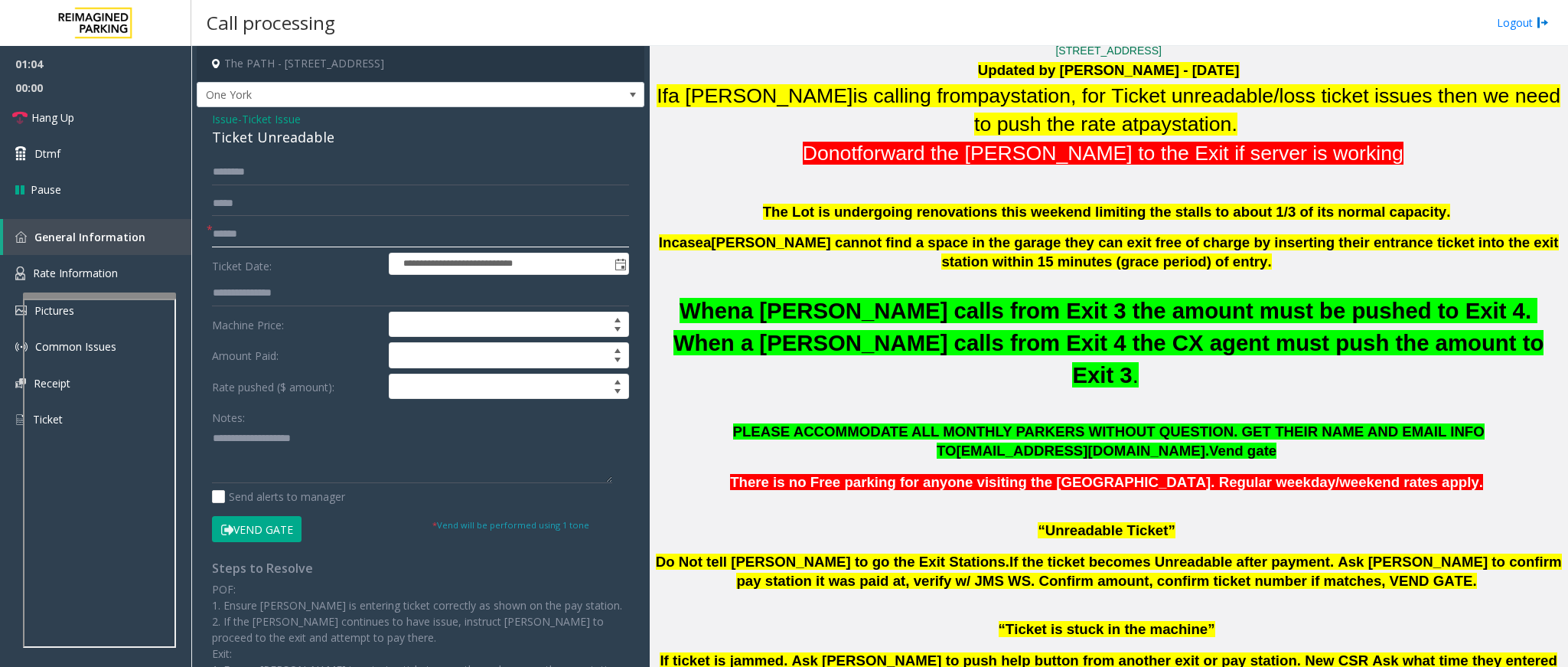
click at [380, 229] on input "text" at bounding box center [420, 234] width 417 height 26
type input "********"
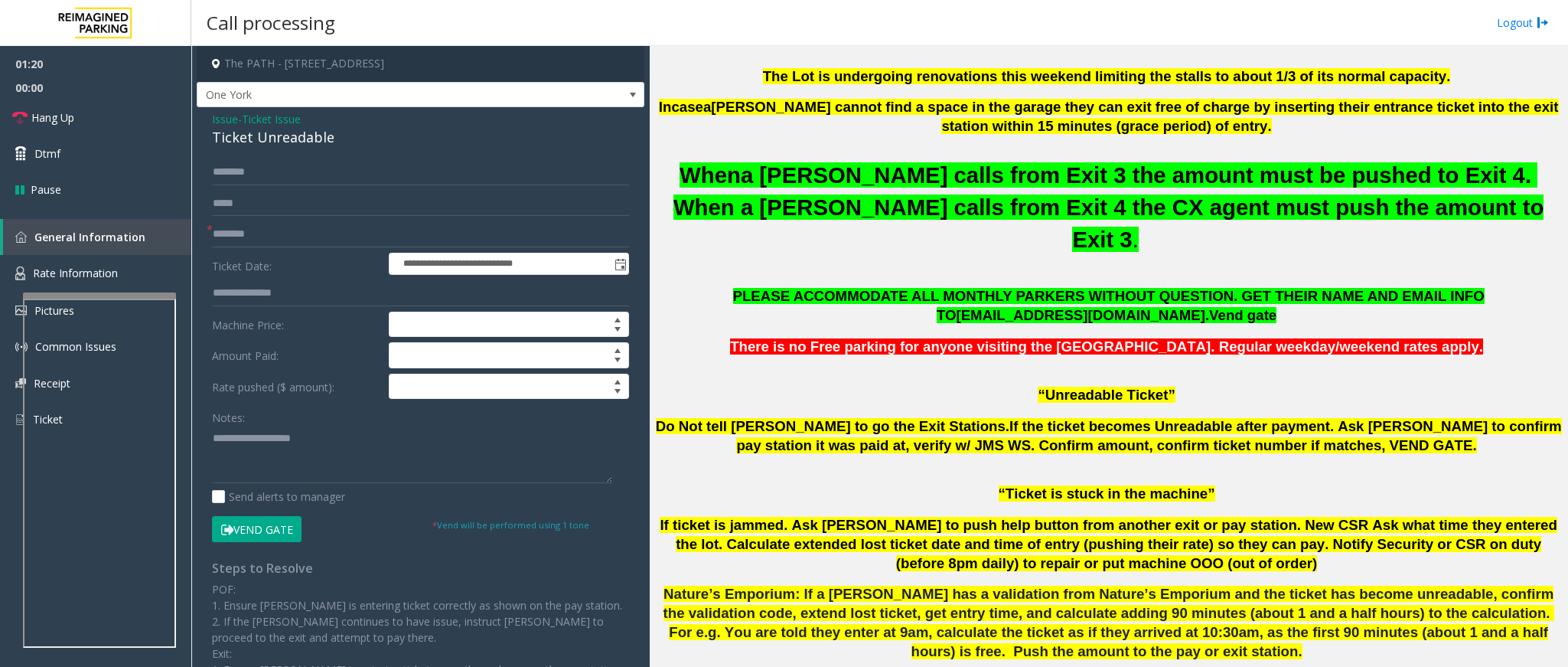
scroll to position [1034, 0]
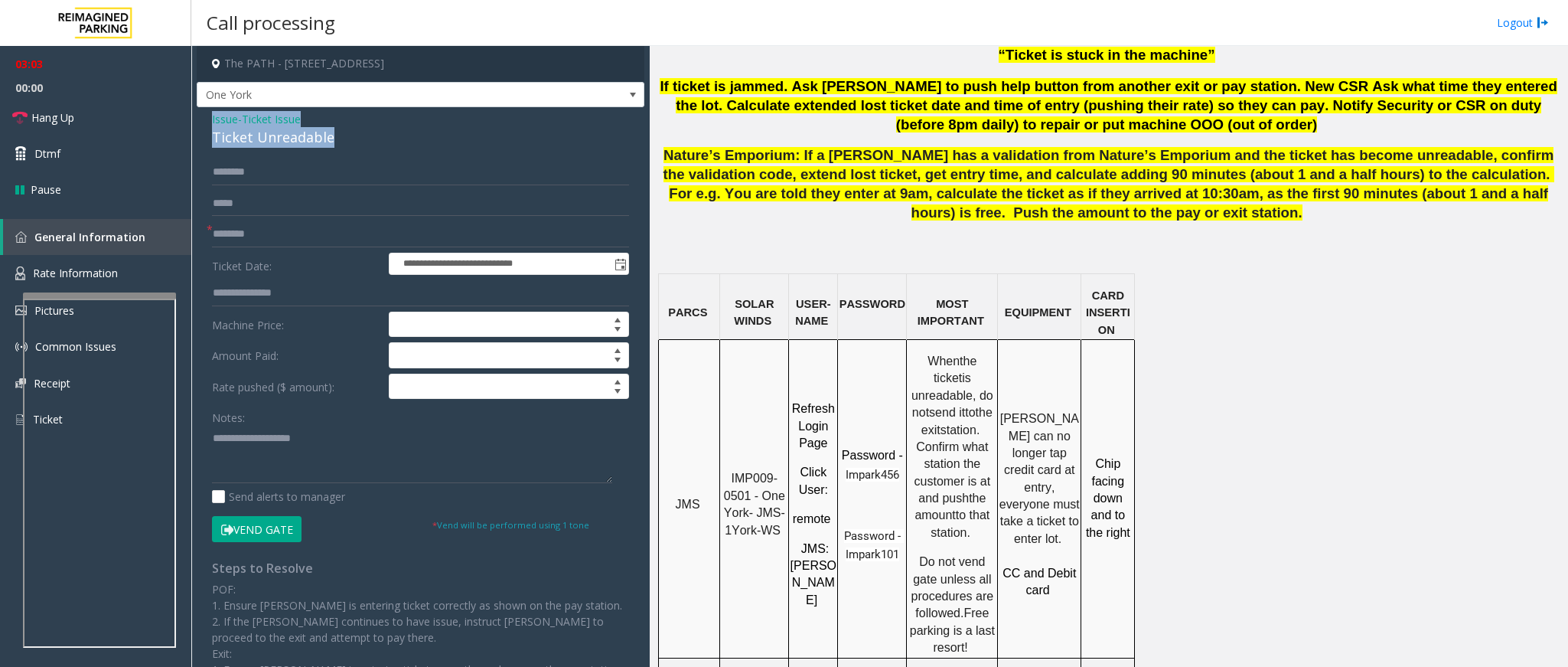
drag, startPoint x: 334, startPoint y: 137, endPoint x: 206, endPoint y: 117, distance: 129.6
click at [206, 117] on div "**********" at bounding box center [420, 456] width 448 height 699
copy div "Issue - Ticket Issue Ticket Unreadable"
paste textarea "**********"
click at [310, 448] on textarea at bounding box center [412, 455] width 400 height 58
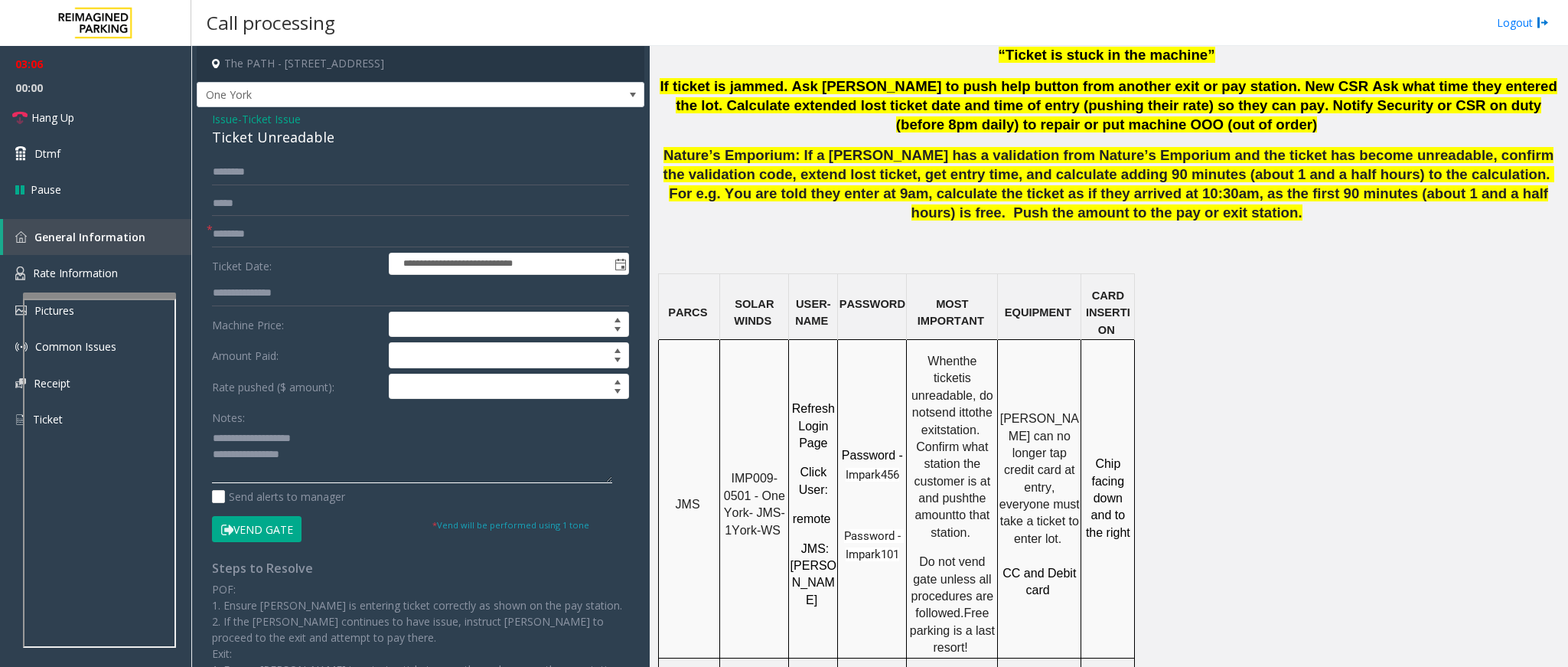
drag, startPoint x: 313, startPoint y: 435, endPoint x: 245, endPoint y: 439, distance: 68.1
click at [245, 439] on textarea at bounding box center [412, 455] width 400 height 58
click at [337, 460] on textarea at bounding box center [412, 455] width 400 height 58
click at [67, 115] on span "Hang Up" at bounding box center [53, 118] width 43 height 16
click at [249, 469] on textarea at bounding box center [412, 455] width 400 height 58
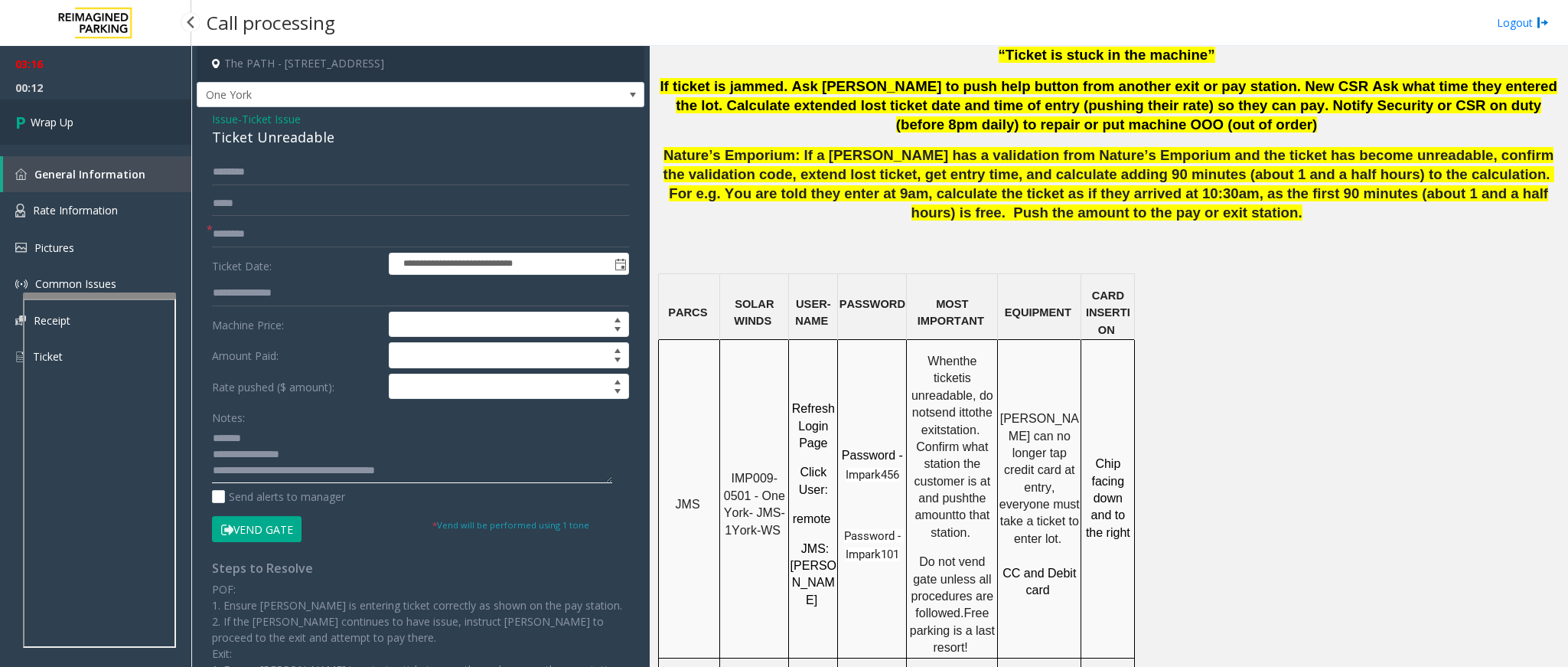
type textarea "**********"
click at [73, 124] on span "Wrap Up" at bounding box center [52, 122] width 43 height 16
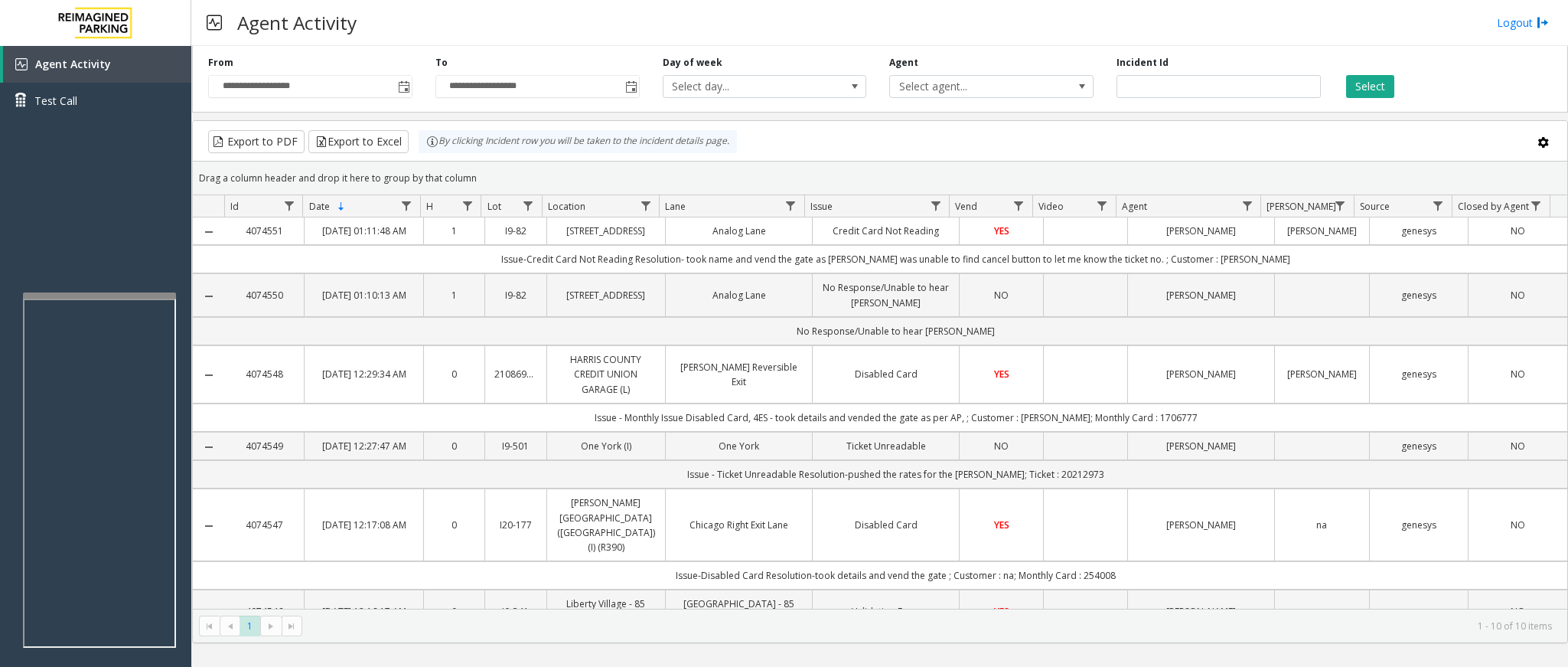
drag, startPoint x: 848, startPoint y: 31, endPoint x: 910, endPoint y: 37, distance: 62.3
click at [910, 37] on div "Agent Activity Logout" at bounding box center [880, 23] width 1377 height 46
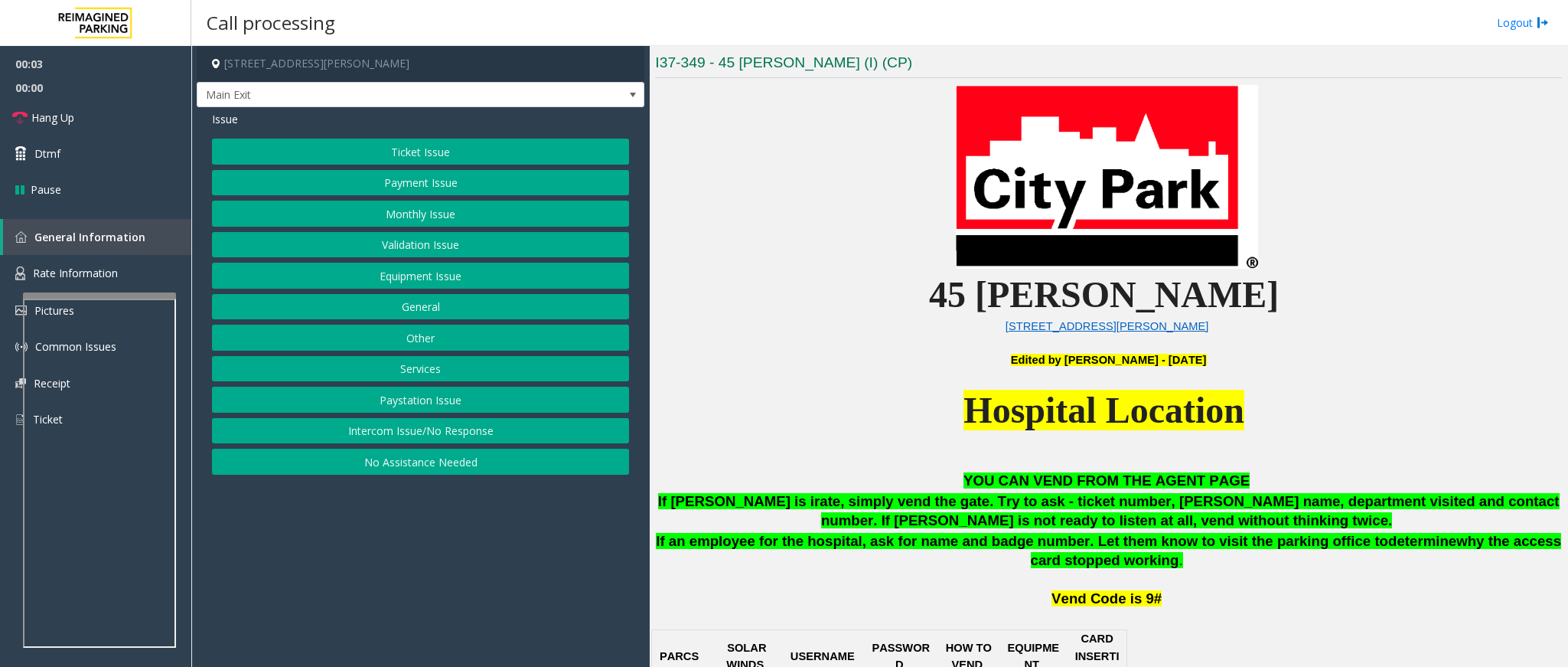
scroll to position [460, 0]
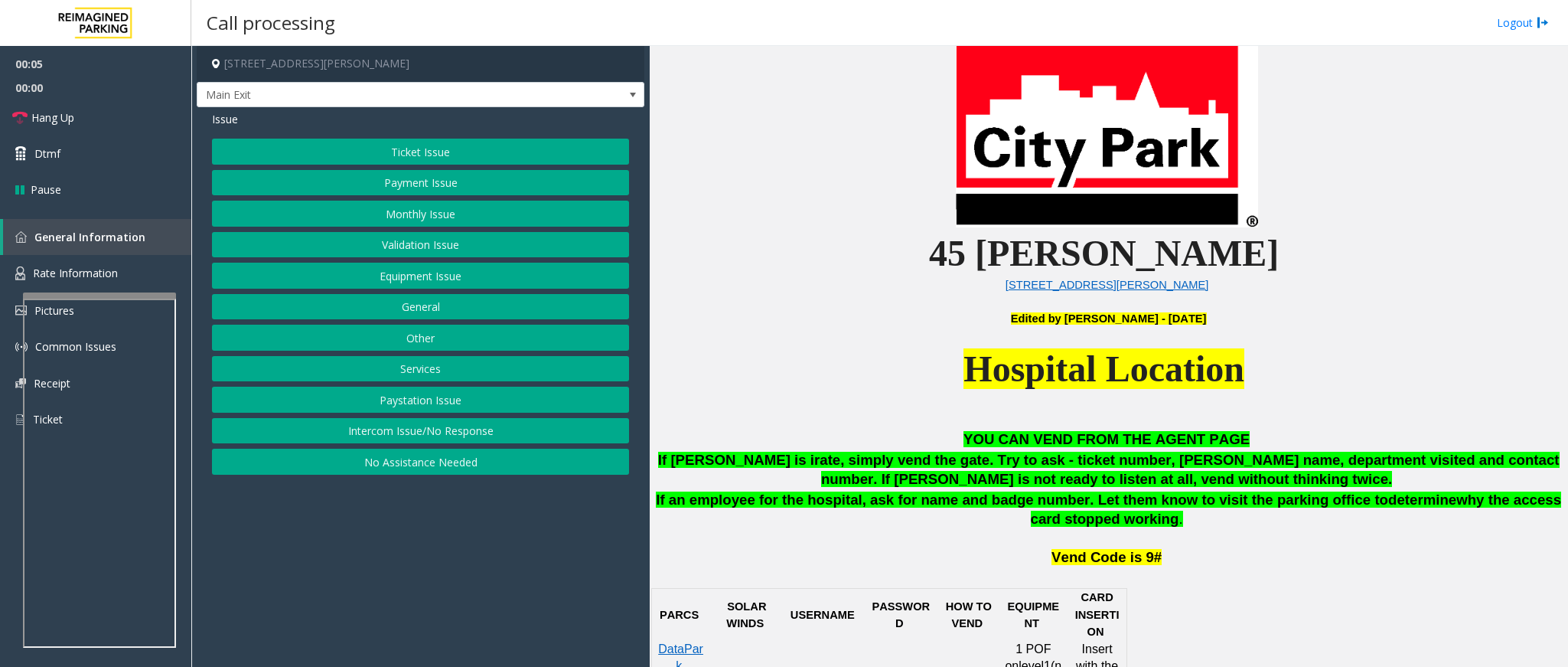
click at [400, 433] on button "Intercom Issue/No Response" at bounding box center [420, 431] width 417 height 26
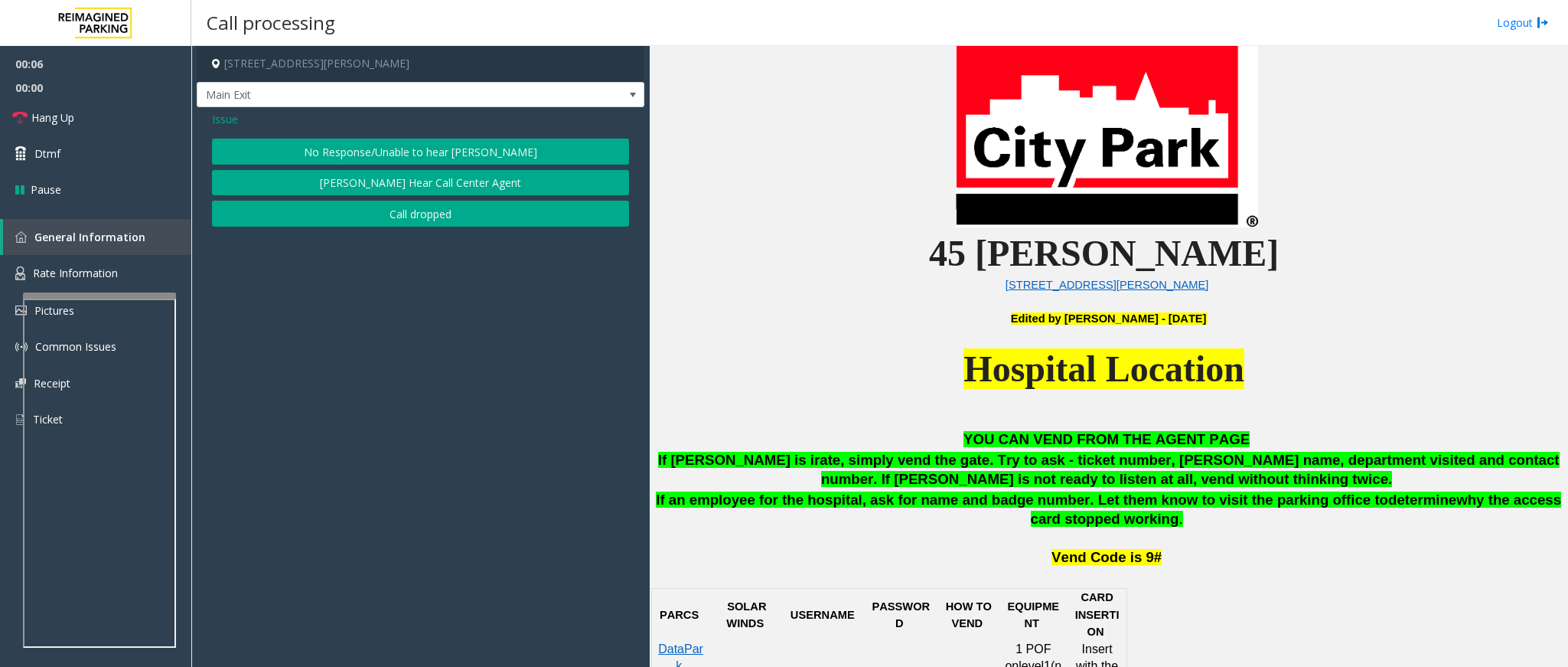
click at [377, 142] on button "No Response/Unable to hear [PERSON_NAME]" at bounding box center [420, 151] width 417 height 26
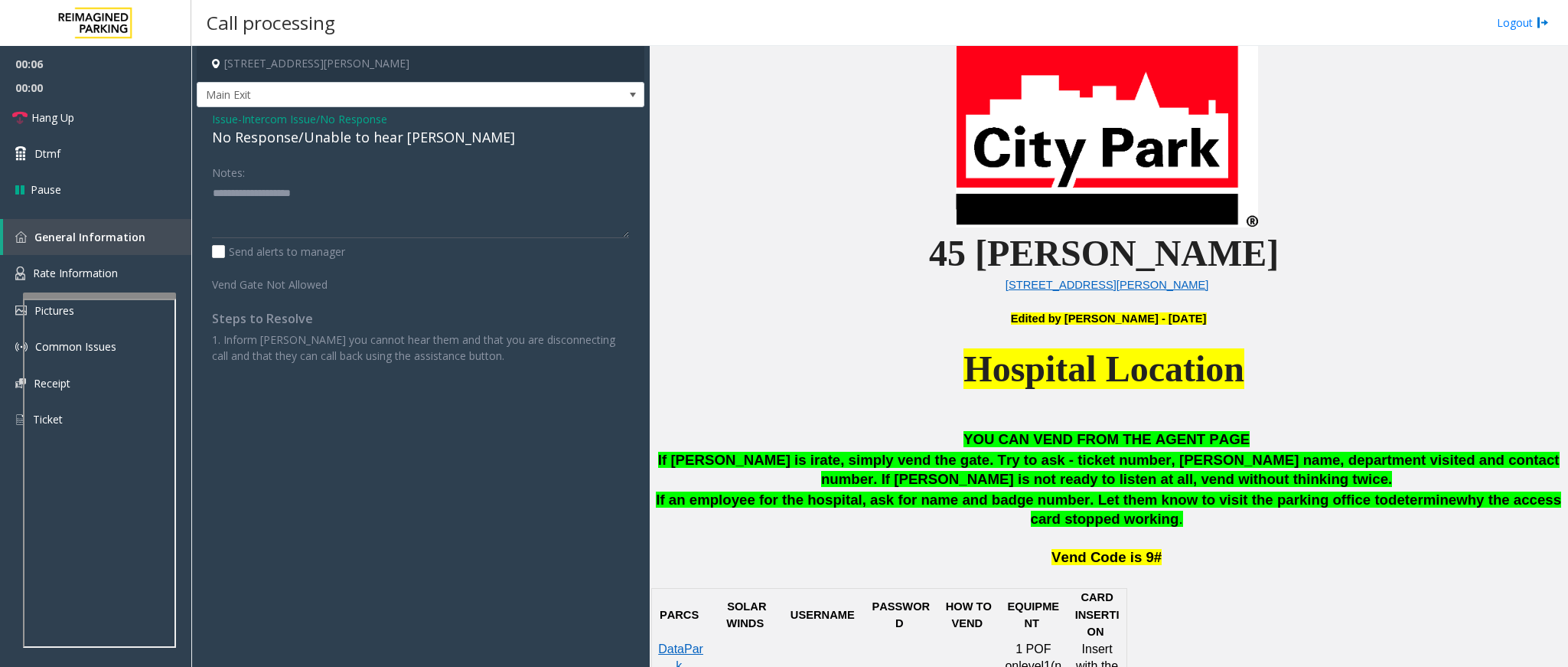
click at [365, 138] on div "No Response/Unable to hear [PERSON_NAME]" at bounding box center [420, 137] width 417 height 20
type textarea "**********"
click at [118, 116] on link "Hang Up" at bounding box center [95, 117] width 191 height 36
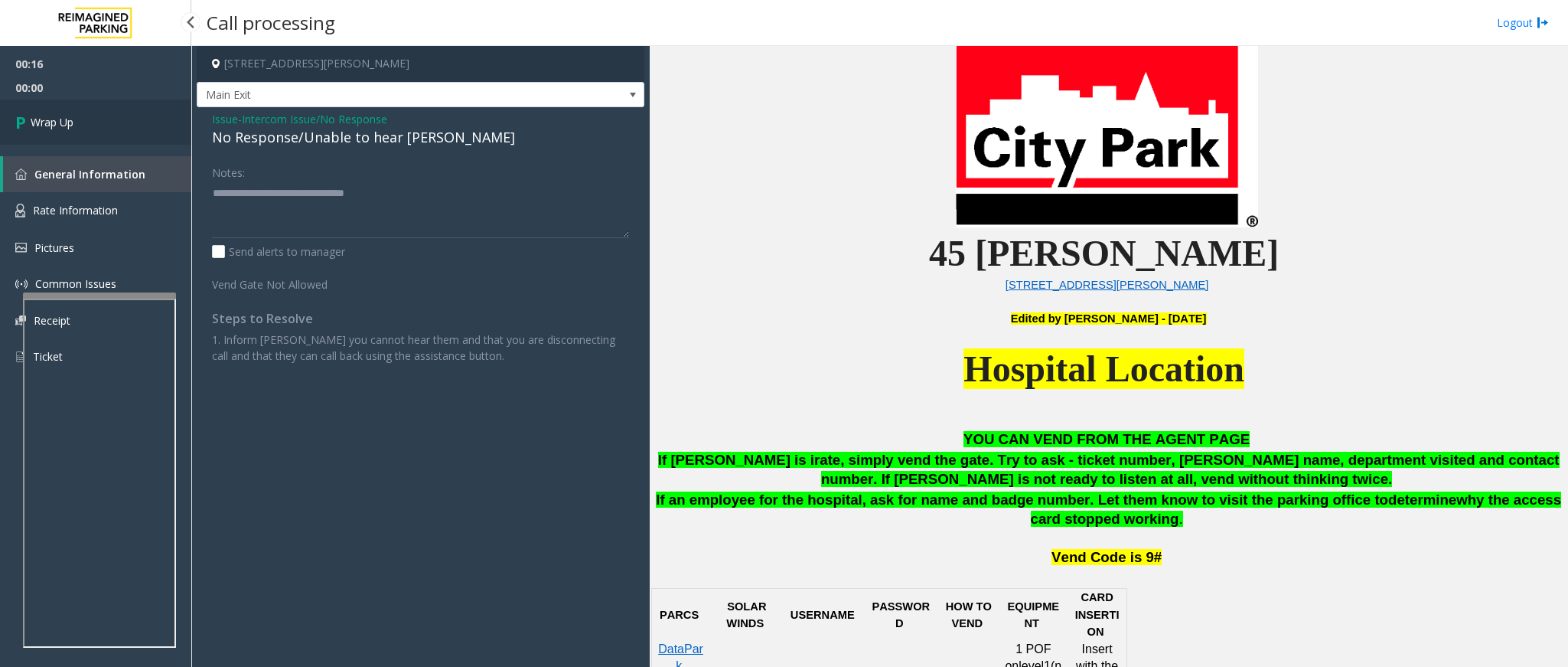
click at [111, 116] on link "Wrap Up" at bounding box center [95, 122] width 191 height 46
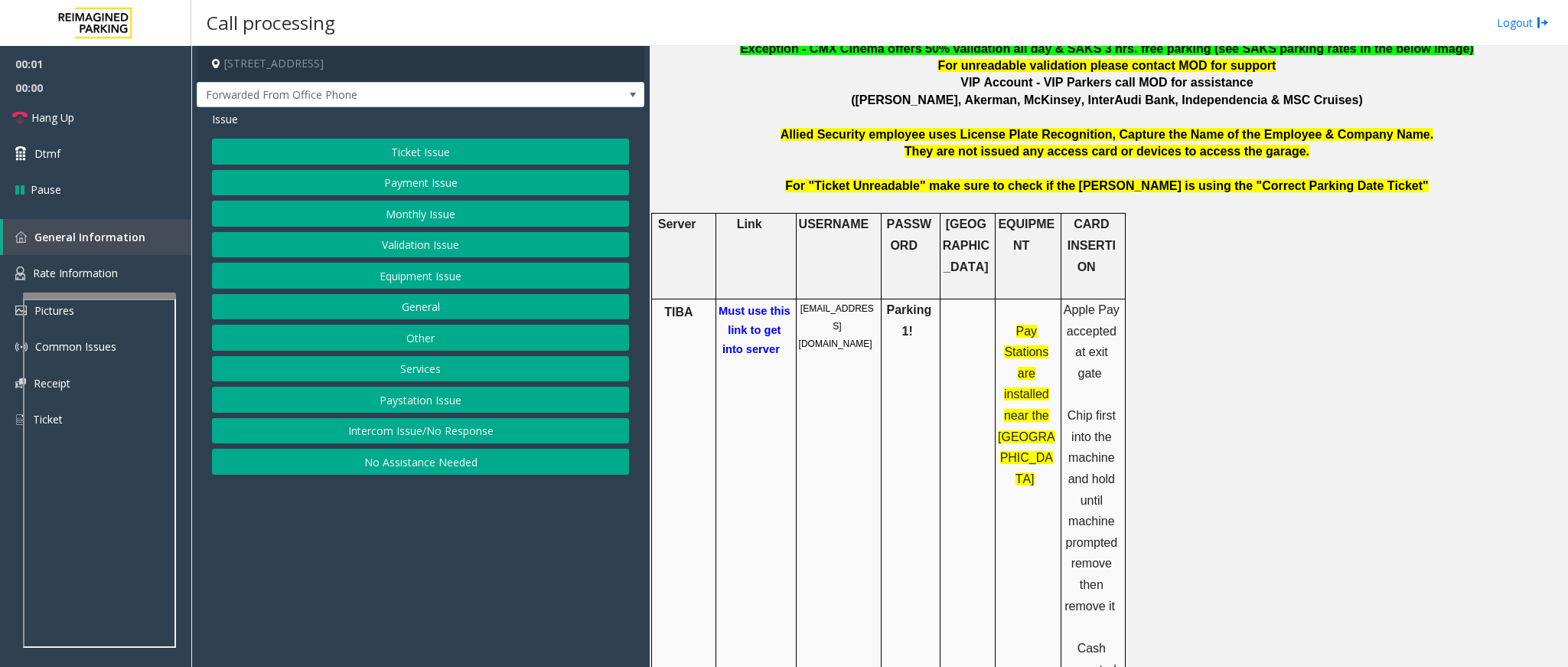
scroll to position [804, 0]
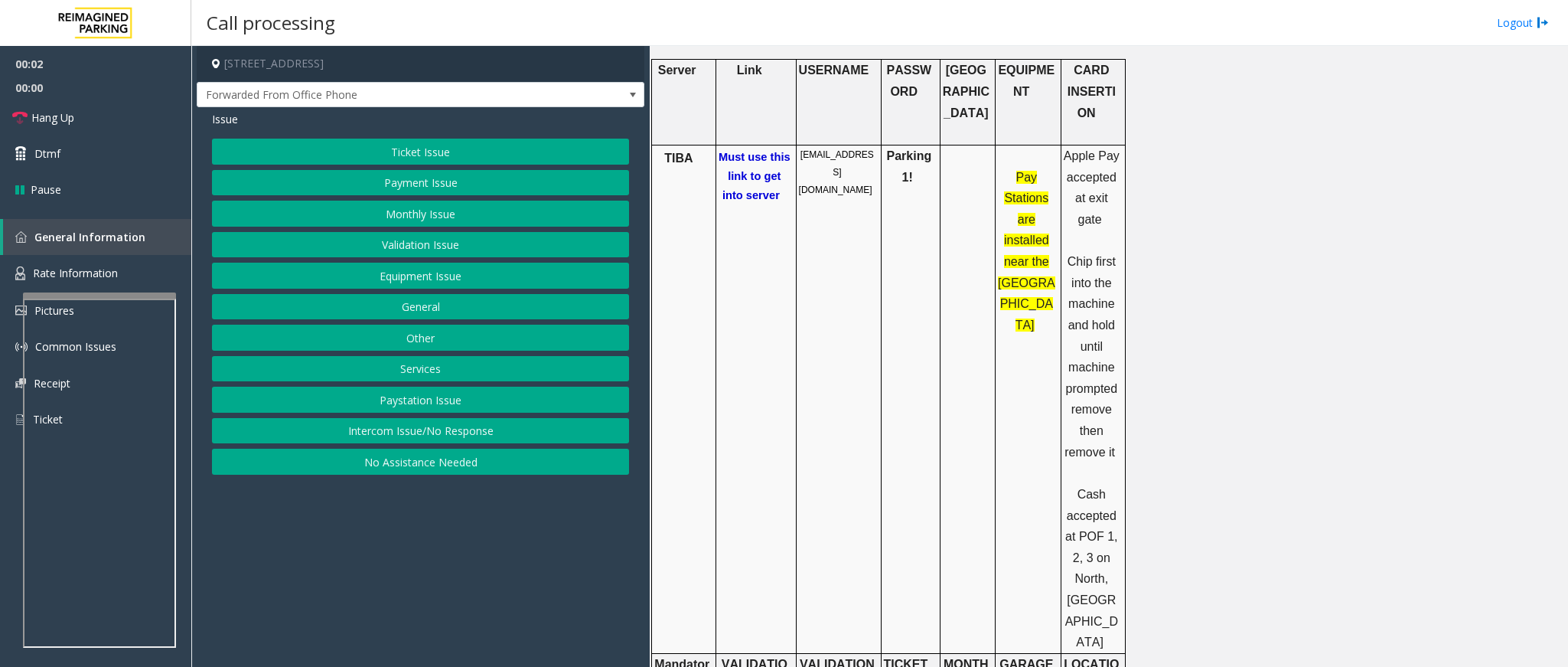
click at [772, 152] on span "Must use this link to get into server" at bounding box center [754, 176] width 72 height 50
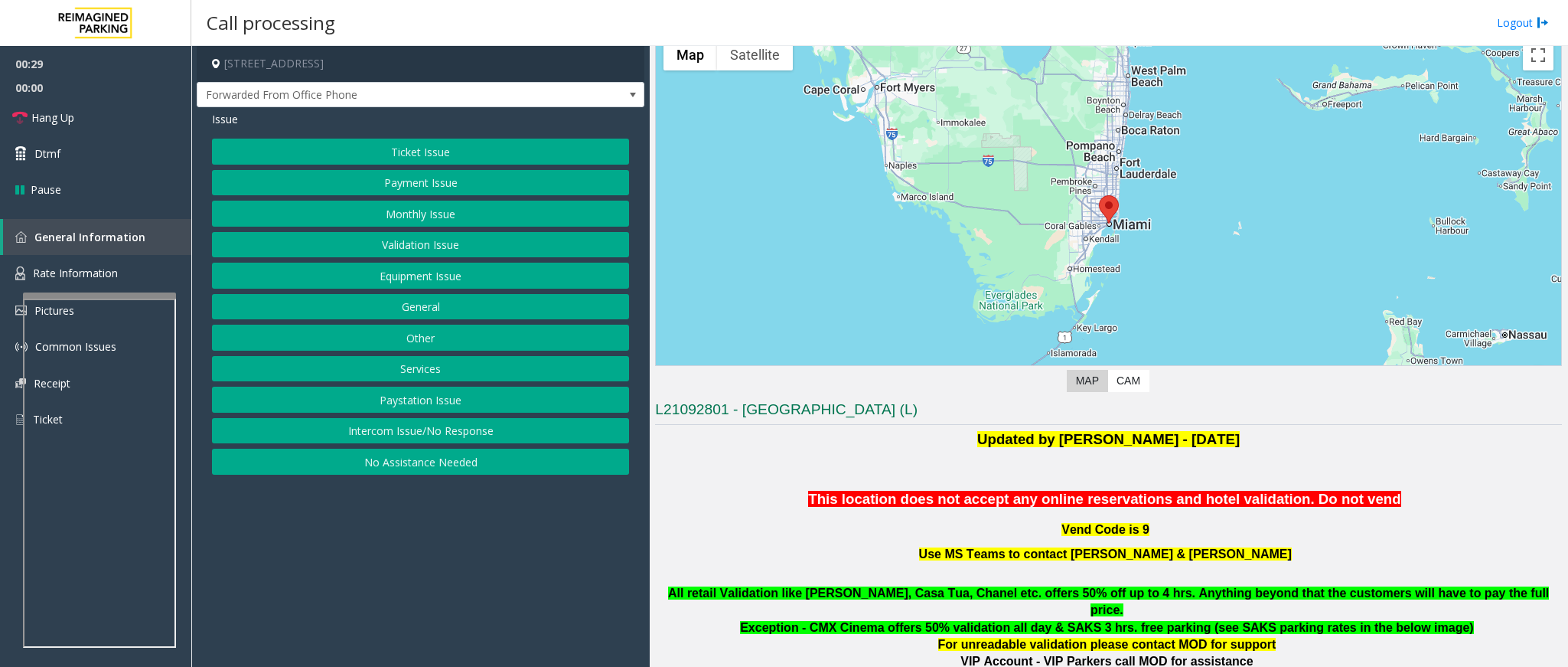
scroll to position [0, 0]
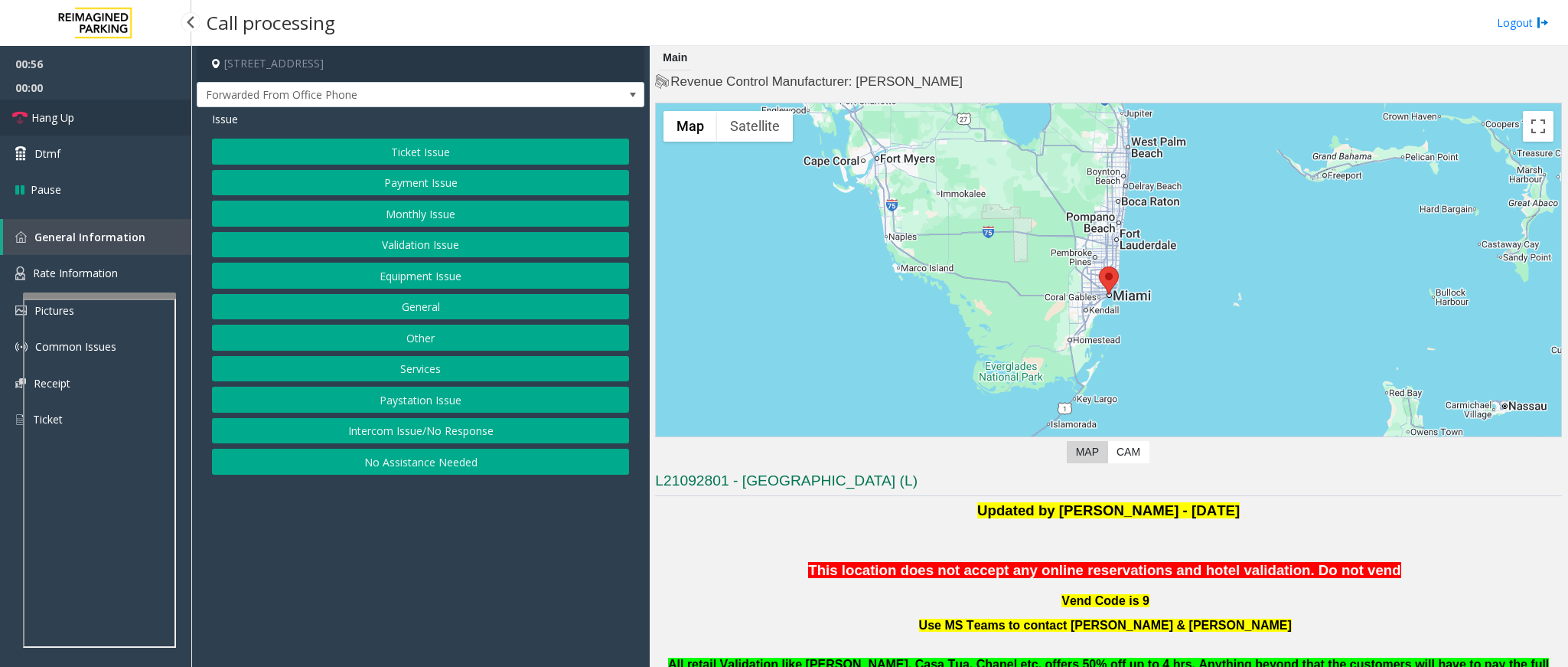
click at [59, 115] on span "Hang Up" at bounding box center [53, 118] width 43 height 16
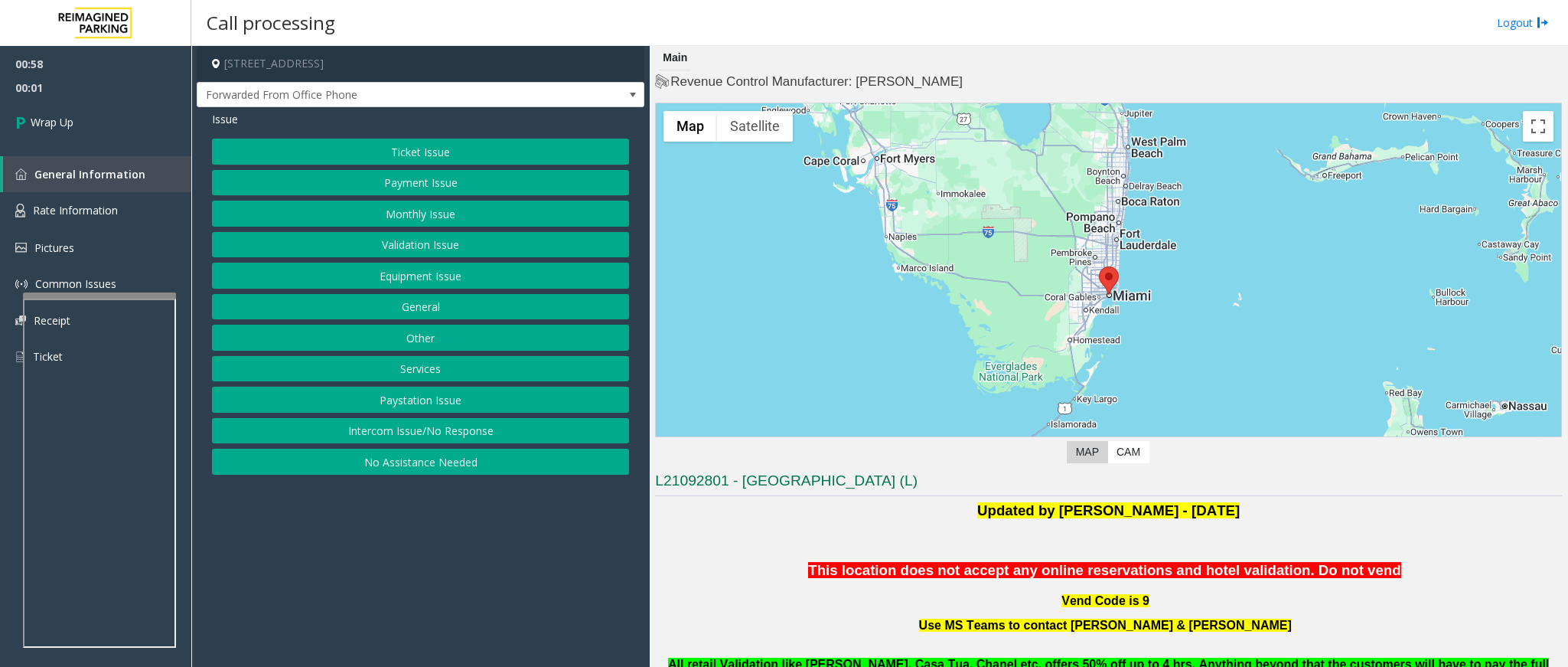
click at [400, 282] on button "Equipment Issue" at bounding box center [420, 276] width 417 height 26
click at [420, 277] on button "Gate / Door Won't Open" at bounding box center [420, 276] width 417 height 26
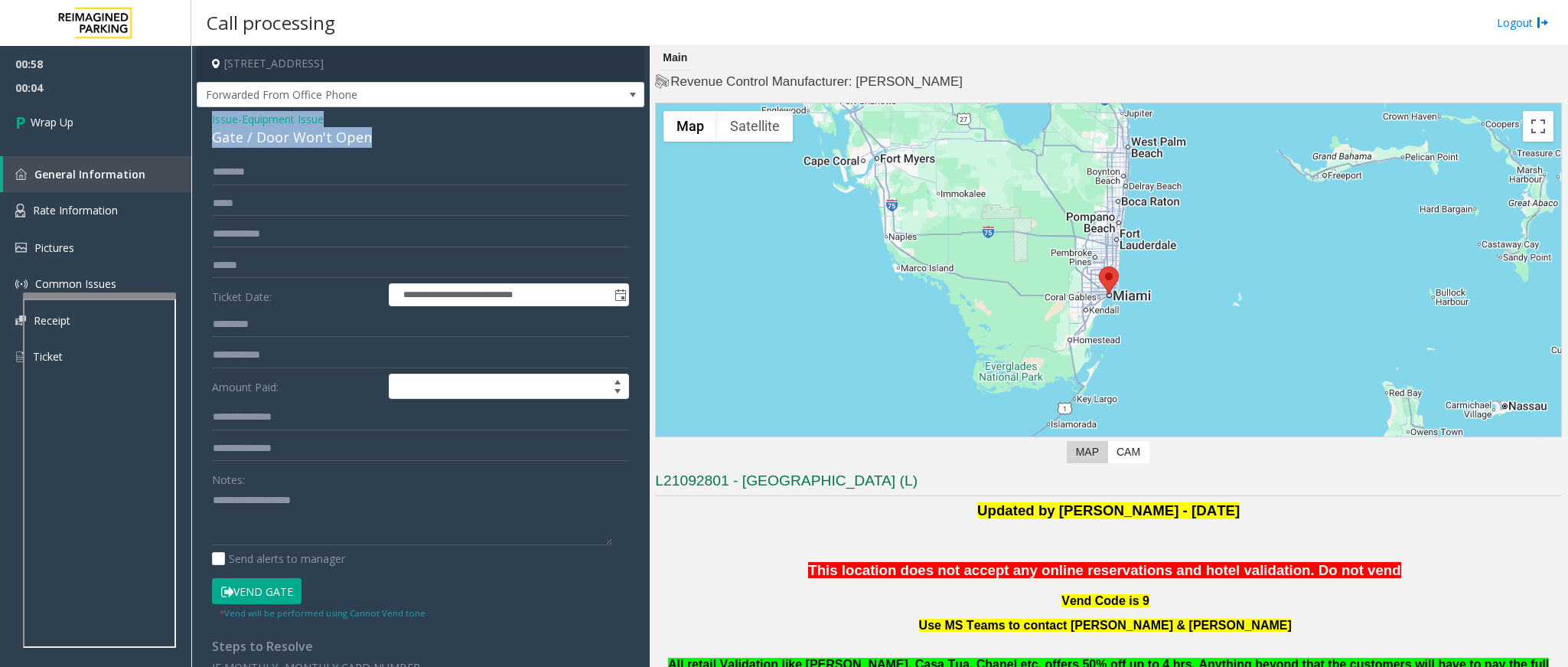
drag, startPoint x: 381, startPoint y: 133, endPoint x: 207, endPoint y: 112, distance: 175.3
click at [203, 115] on div "**********" at bounding box center [420, 415] width 448 height 616
copy div "Issue - Equipment Issue Gate / Door Won't Open"
paste textarea "**********"
click at [341, 531] on textarea at bounding box center [412, 517] width 400 height 58
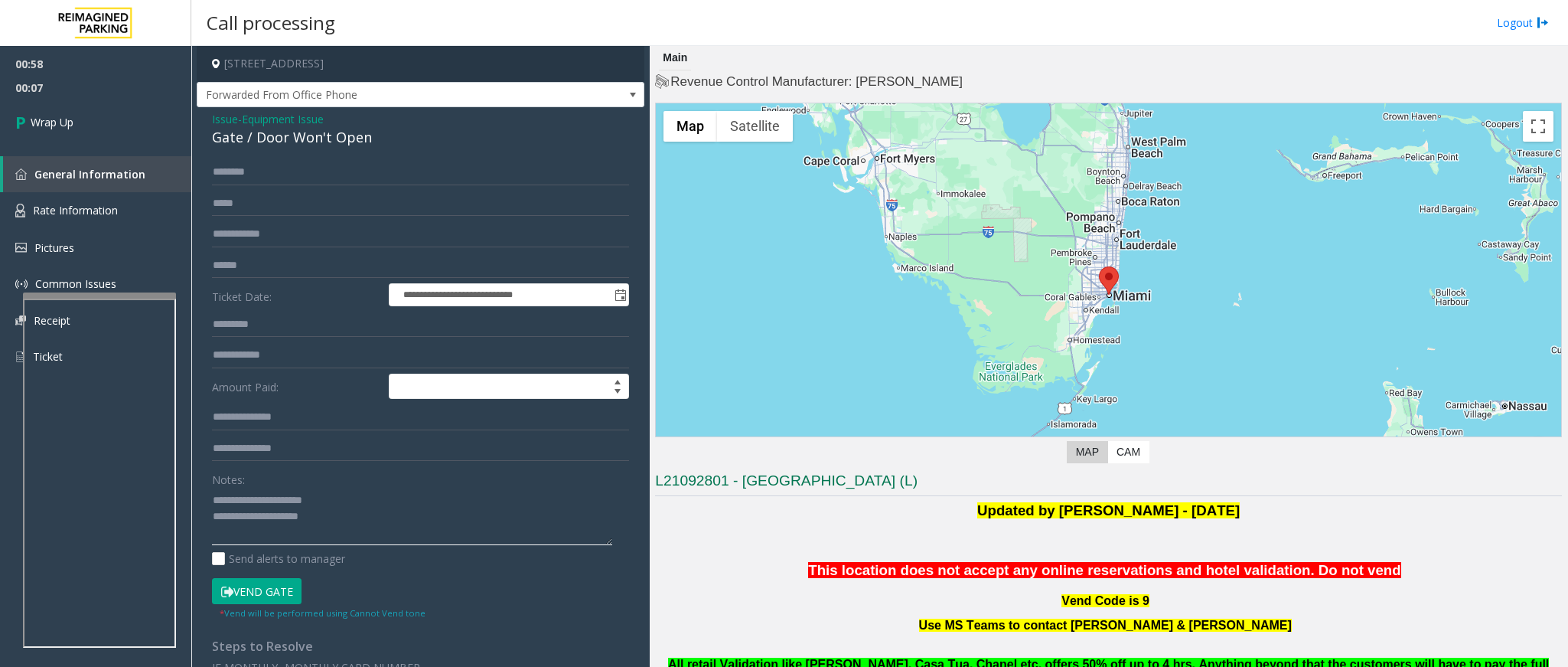
drag, startPoint x: 333, startPoint y: 504, endPoint x: 250, endPoint y: 496, distance: 83.4
click at [250, 496] on textarea at bounding box center [412, 517] width 400 height 58
click at [376, 512] on textarea at bounding box center [412, 517] width 400 height 58
click at [295, 544] on textarea at bounding box center [412, 517] width 400 height 58
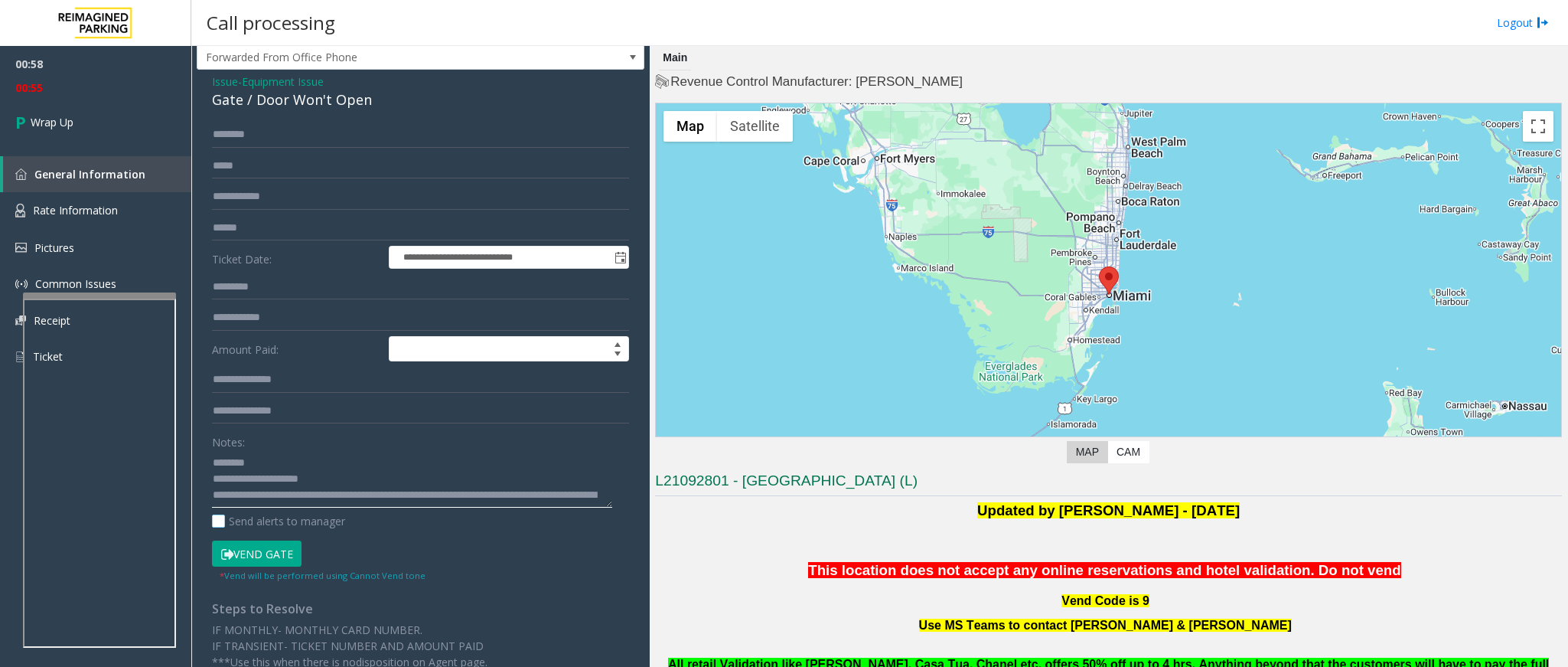
scroll to position [59, 0]
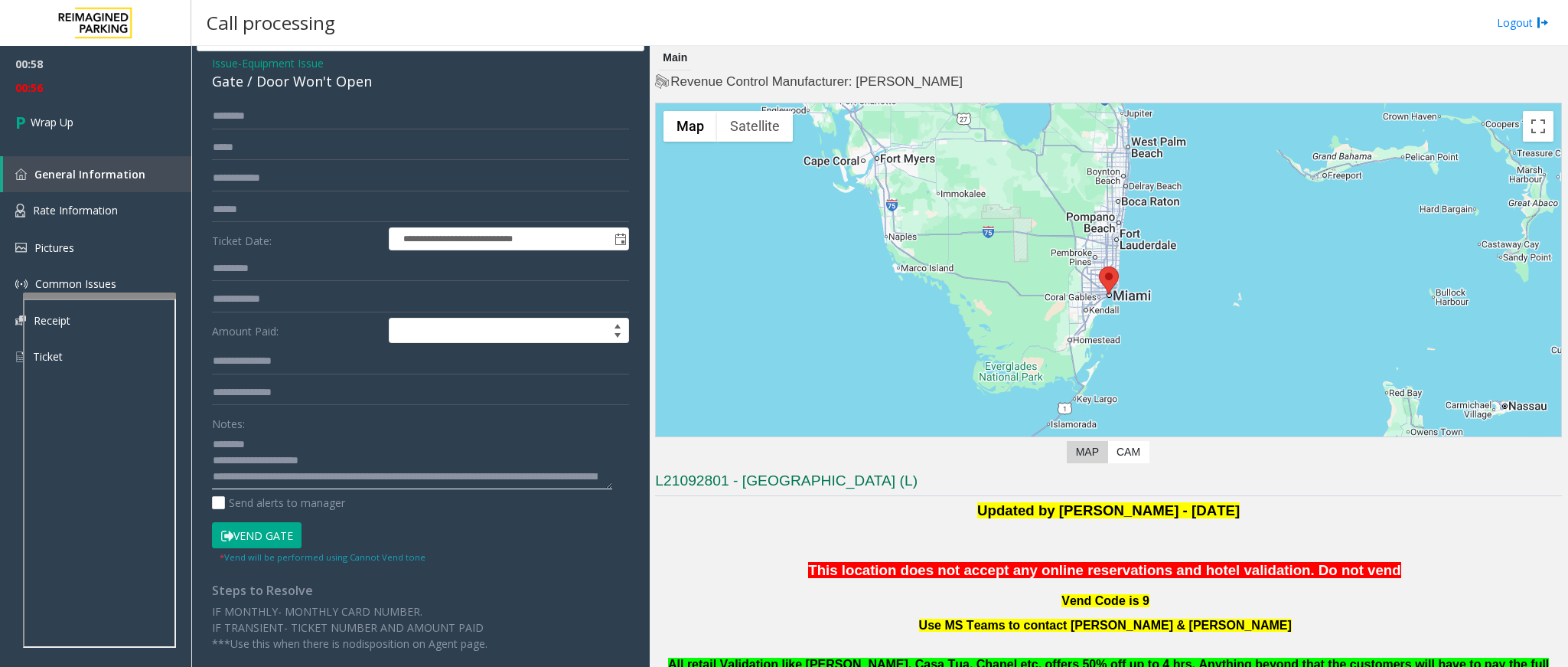
type textarea "**********"
click at [58, 116] on span "Wrap Up" at bounding box center [52, 122] width 43 height 16
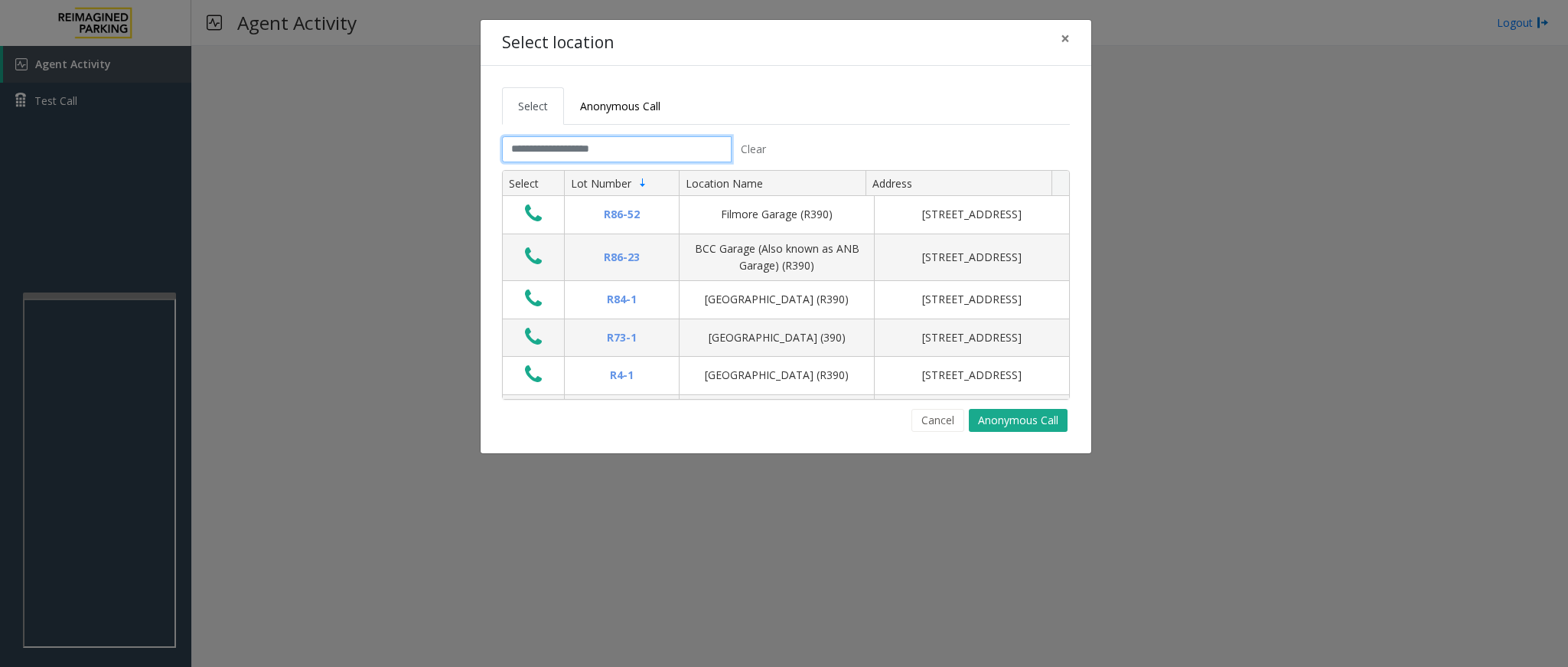
click at [610, 142] on input "text" at bounding box center [617, 150] width 229 height 26
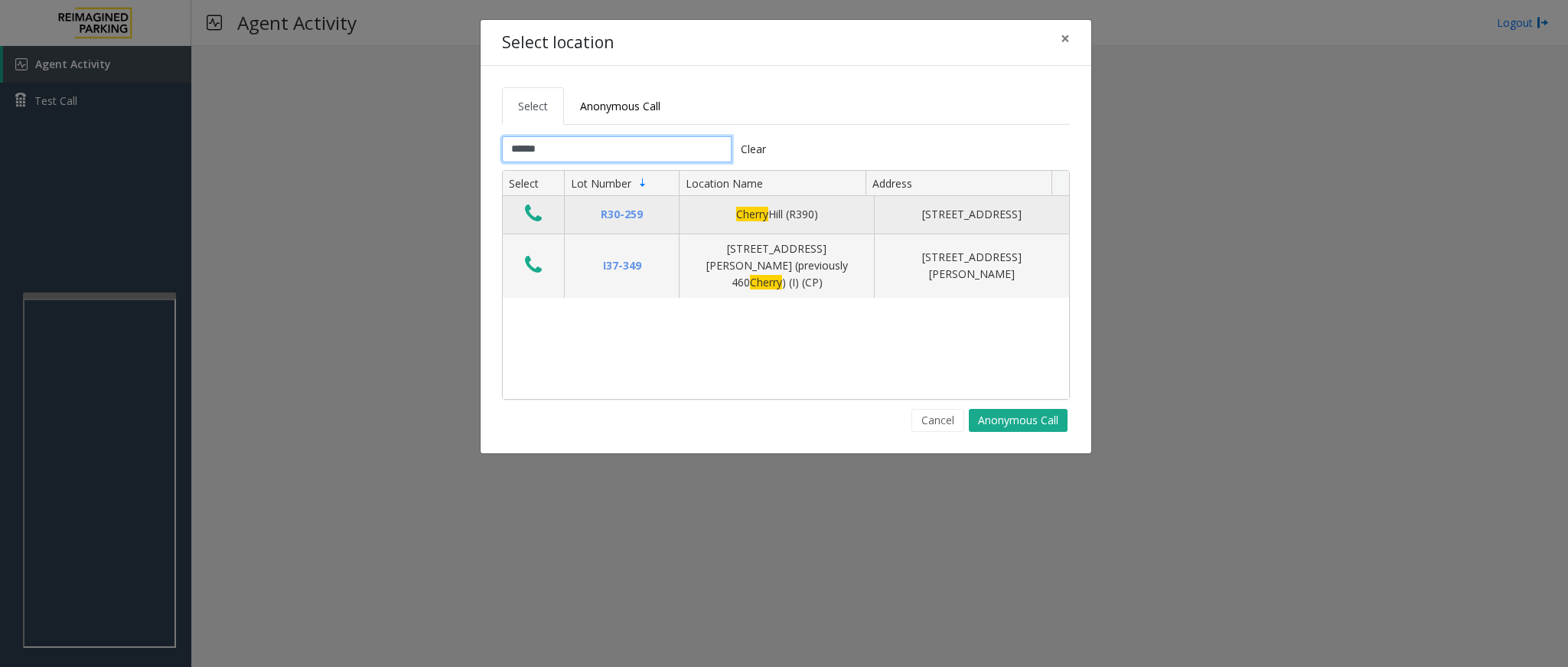
type input "******"
click at [531, 214] on icon "Data table" at bounding box center [533, 214] width 17 height 21
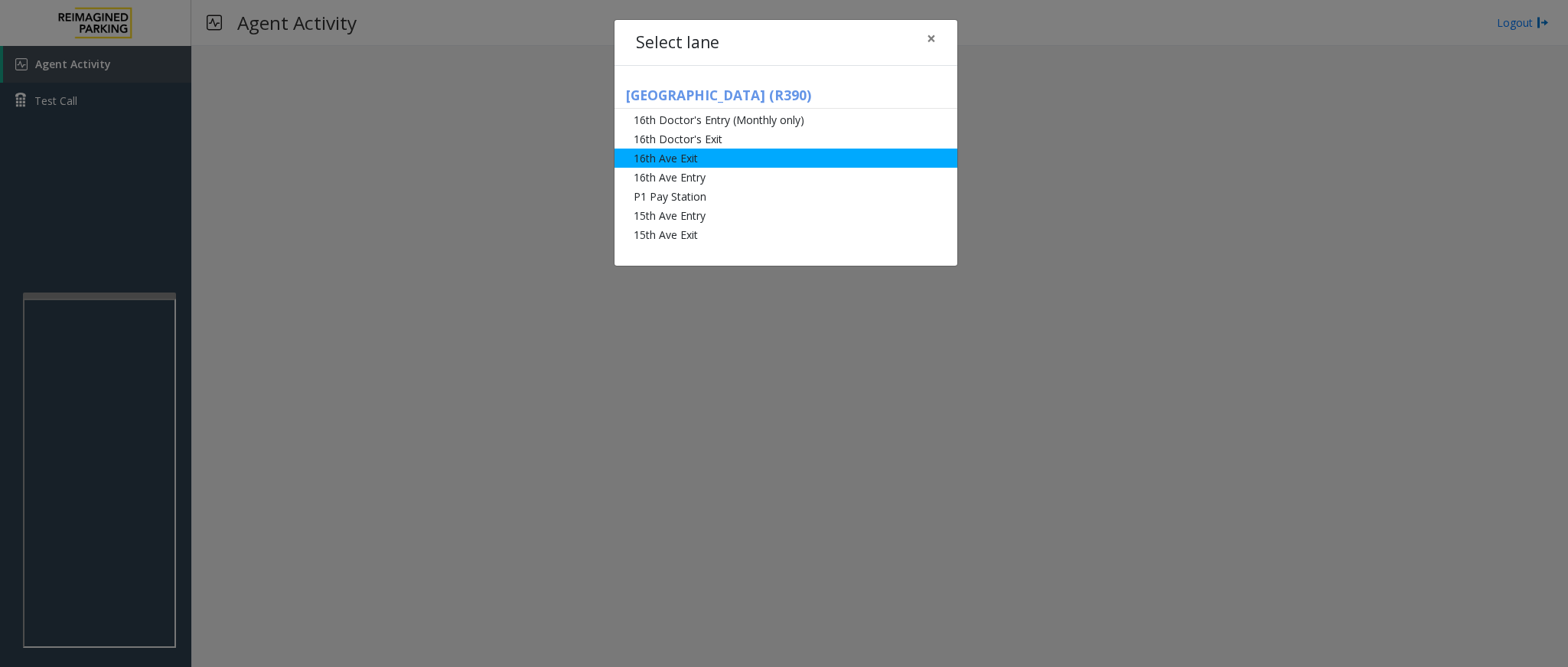
click at [707, 155] on li "16th Ave Exit" at bounding box center [786, 159] width 343 height 20
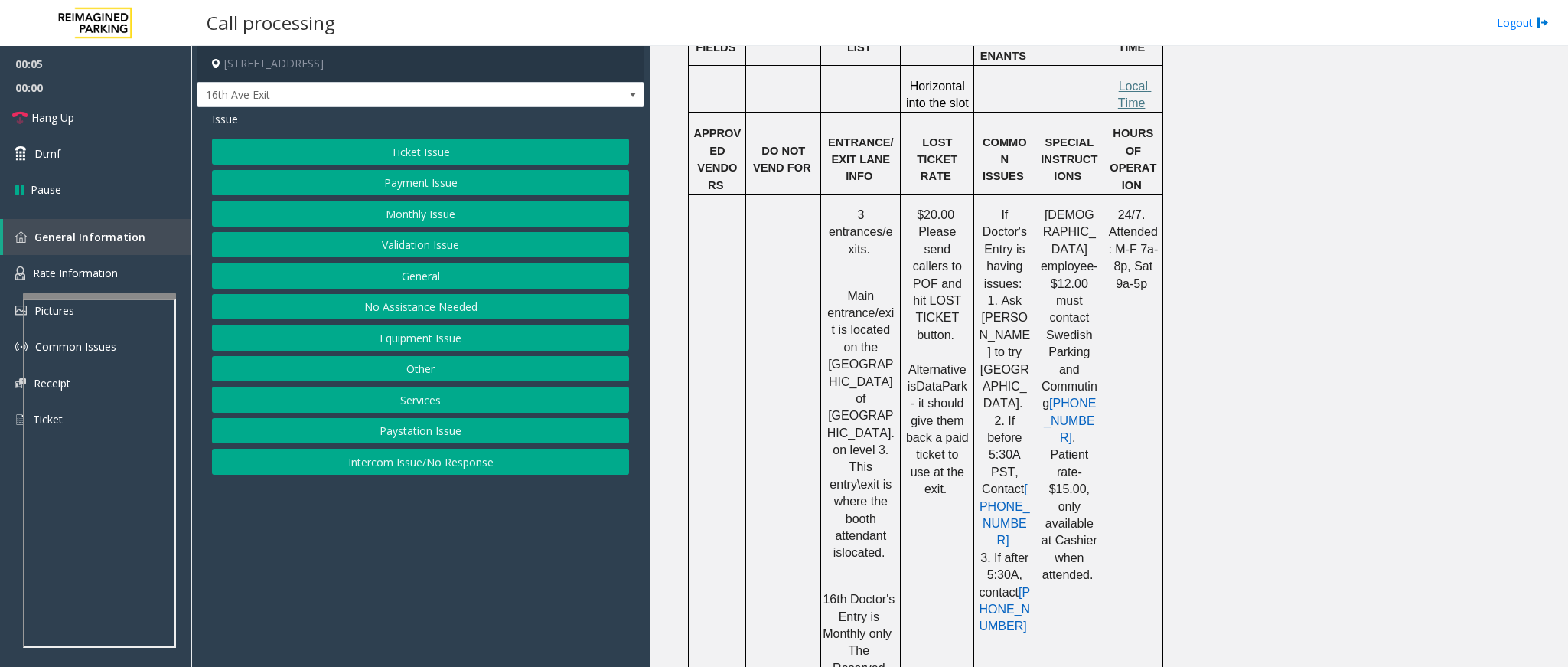
scroll to position [1264, 0]
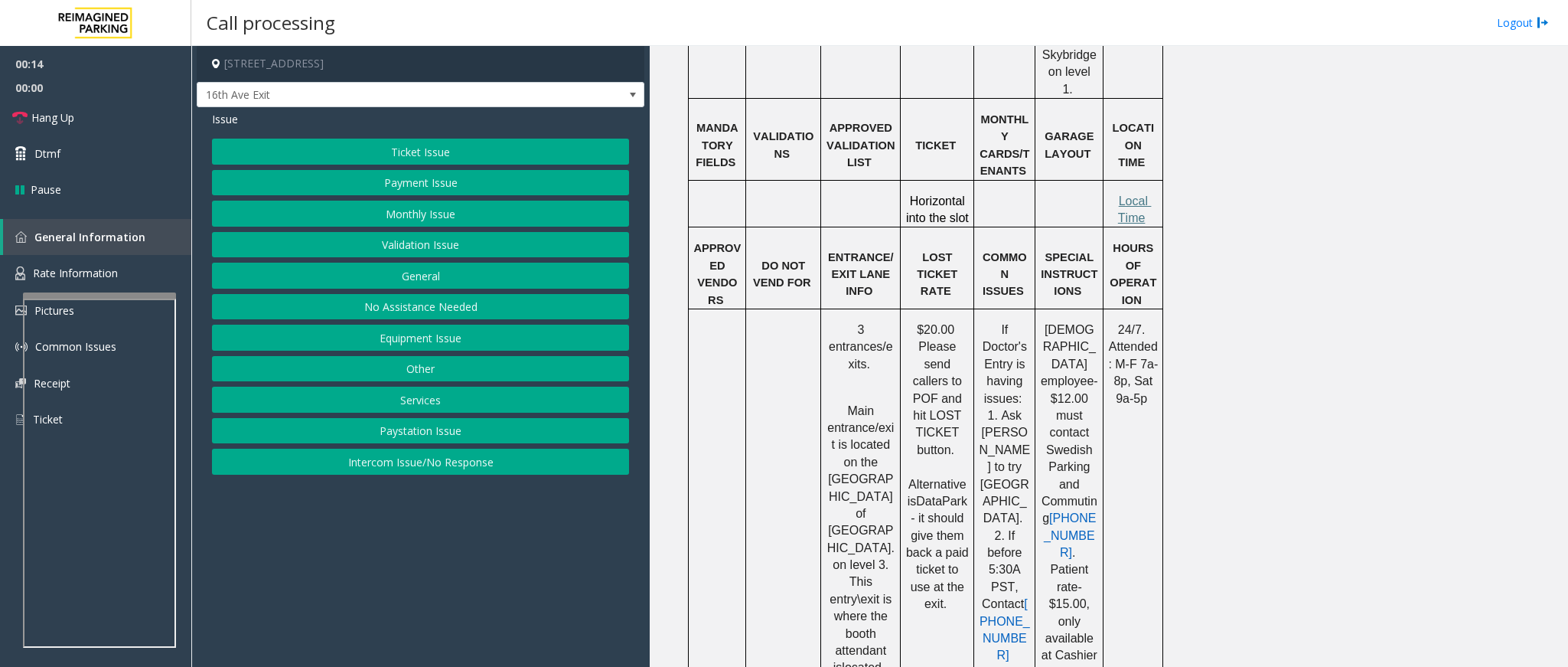
click at [441, 150] on button "Ticket Issue" at bounding box center [420, 151] width 417 height 26
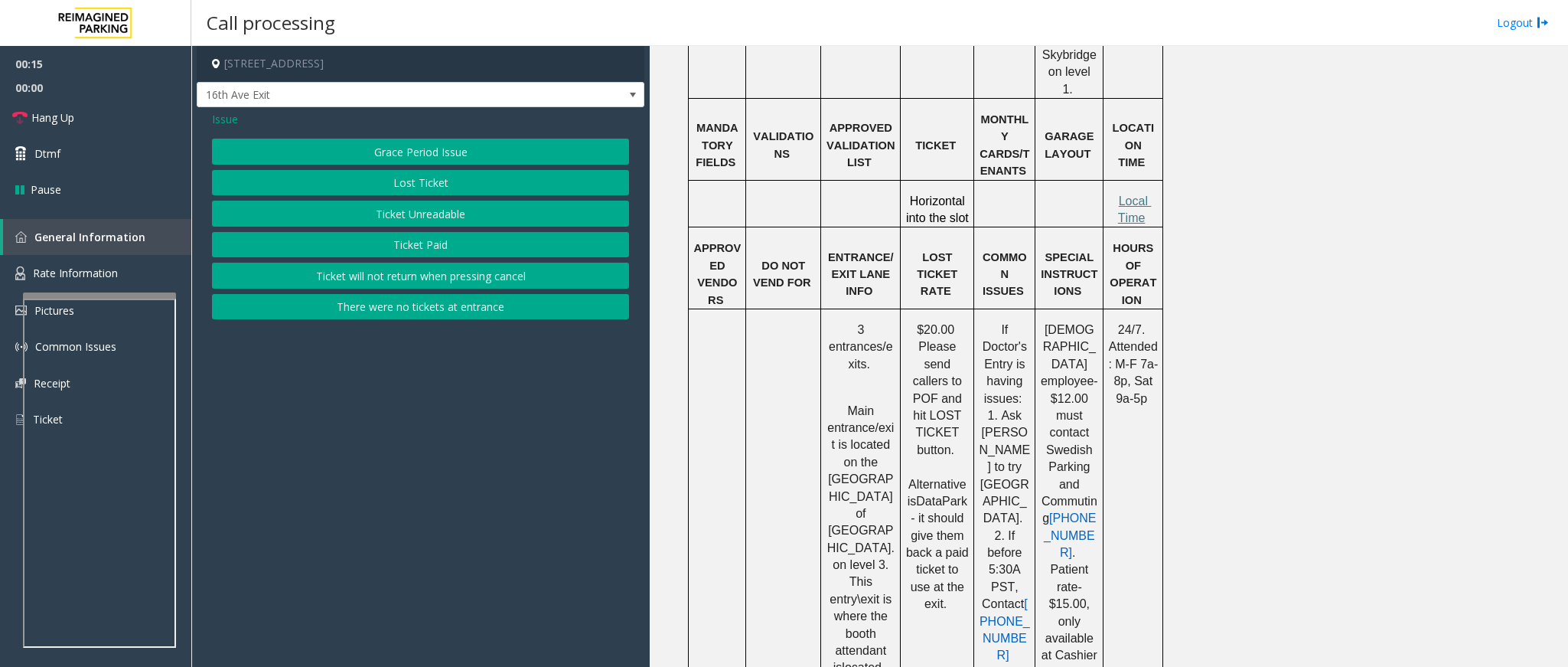
click at [450, 184] on button "Lost Ticket" at bounding box center [420, 183] width 417 height 26
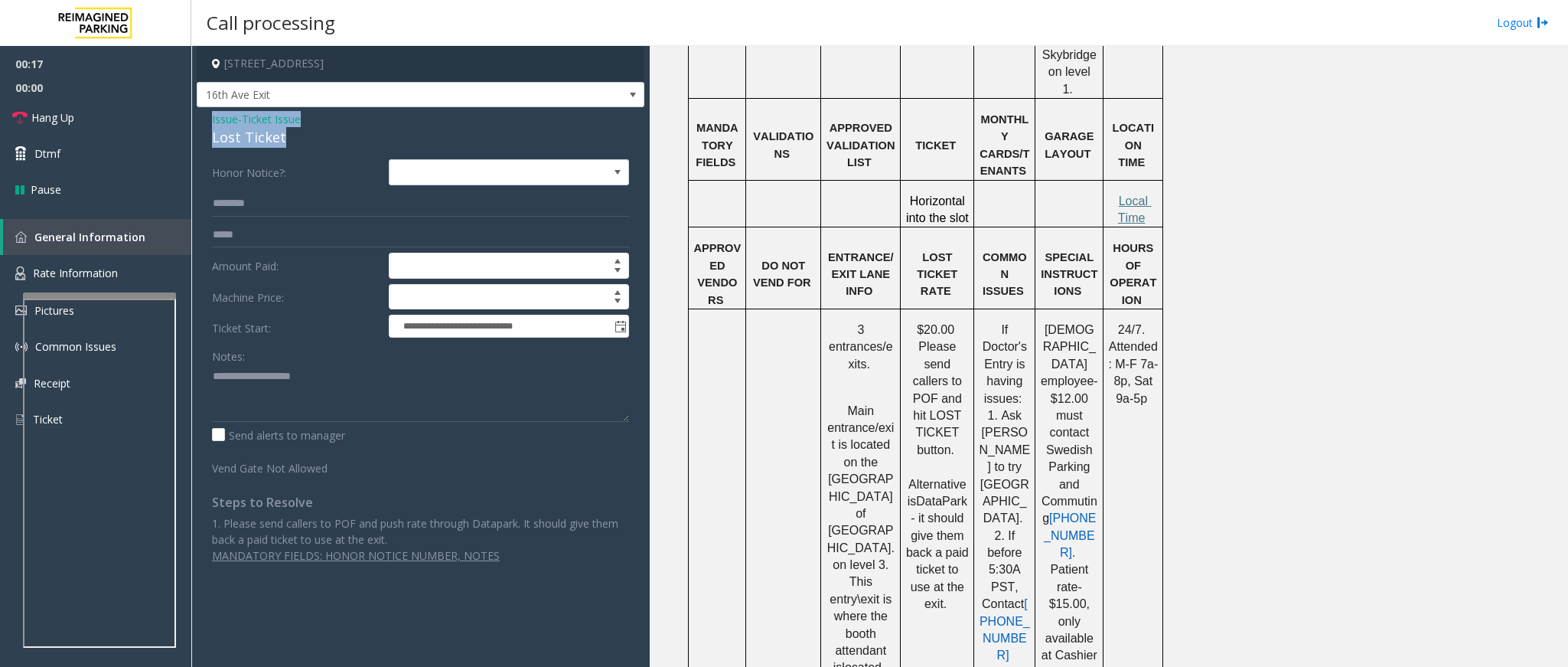
drag, startPoint x: 293, startPoint y: 136, endPoint x: 204, endPoint y: 116, distance: 91.2
click at [204, 116] on div "**********" at bounding box center [420, 343] width 448 height 472
copy div "Issue - Ticket Issue Lost Ticket"
paste textarea "**********"
click at [326, 396] on textarea at bounding box center [420, 393] width 417 height 58
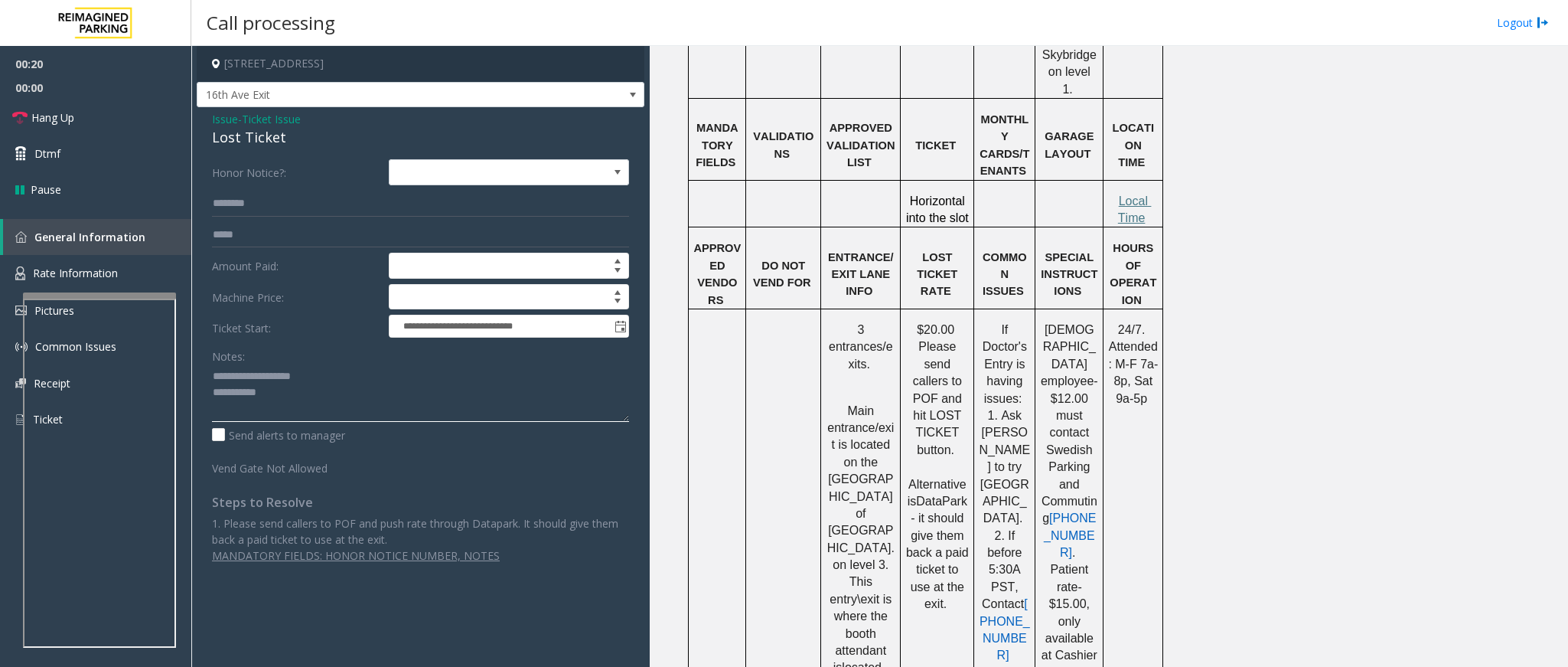
drag, startPoint x: 326, startPoint y: 379, endPoint x: 246, endPoint y: 373, distance: 80.2
click at [246, 373] on textarea at bounding box center [420, 393] width 417 height 58
click at [352, 403] on textarea at bounding box center [420, 393] width 417 height 58
click at [632, 98] on span at bounding box center [632, 94] width 12 height 12
click at [557, 409] on textarea at bounding box center [420, 393] width 417 height 58
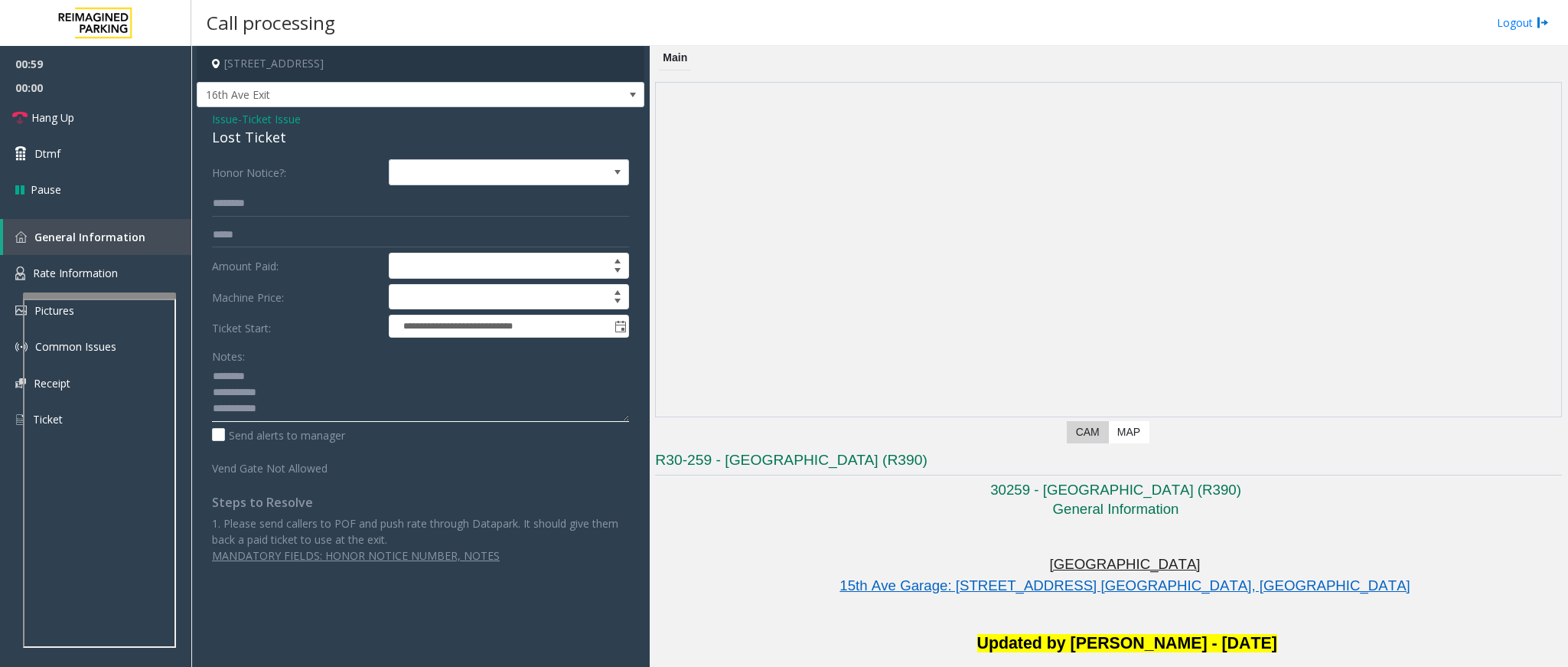
scroll to position [804, 0]
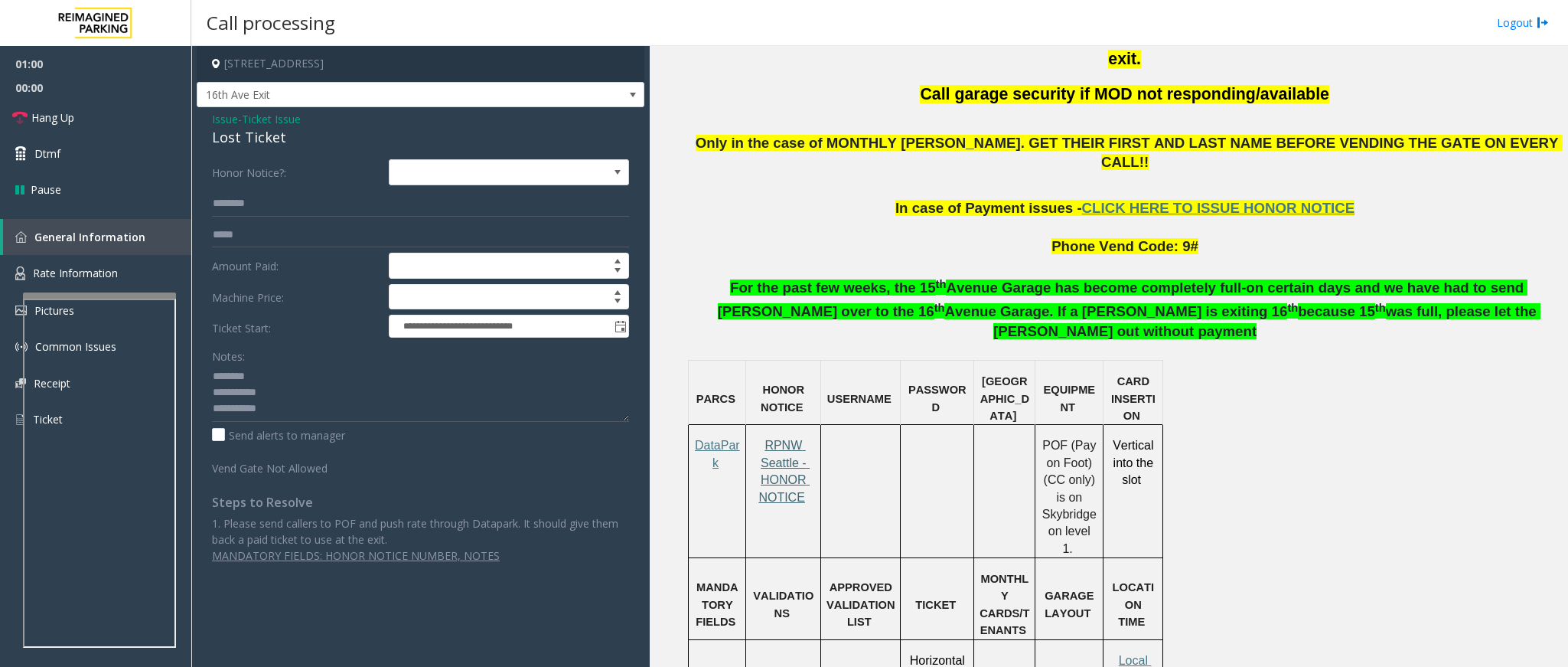
click at [791, 439] on span "RPNW Seattle - HONOR NOTICE" at bounding box center [784, 471] width 51 height 64
click at [1141, 654] on span "Local Time" at bounding box center [1135, 669] width 33 height 30
click at [1130, 654] on span "Local Time" at bounding box center [1135, 669] width 33 height 30
drag, startPoint x: 284, startPoint y: 141, endPoint x: 198, endPoint y: 111, distance: 91.1
click at [198, 111] on div "**********" at bounding box center [420, 343] width 448 height 472
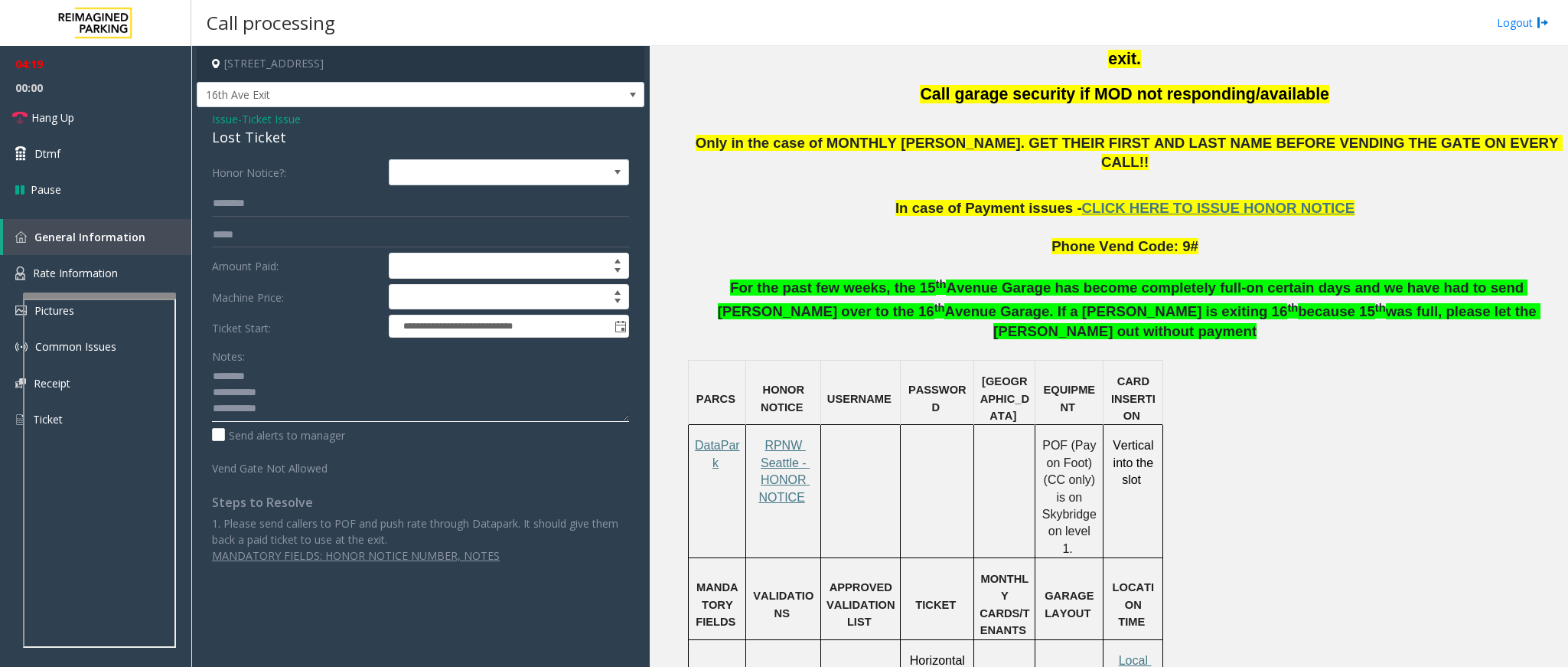
click at [288, 408] on textarea at bounding box center [420, 393] width 417 height 58
type textarea "**********"
click at [297, 407] on textarea at bounding box center [420, 393] width 417 height 58
click at [269, 116] on span "Ticket Issue" at bounding box center [271, 120] width 59 height 16
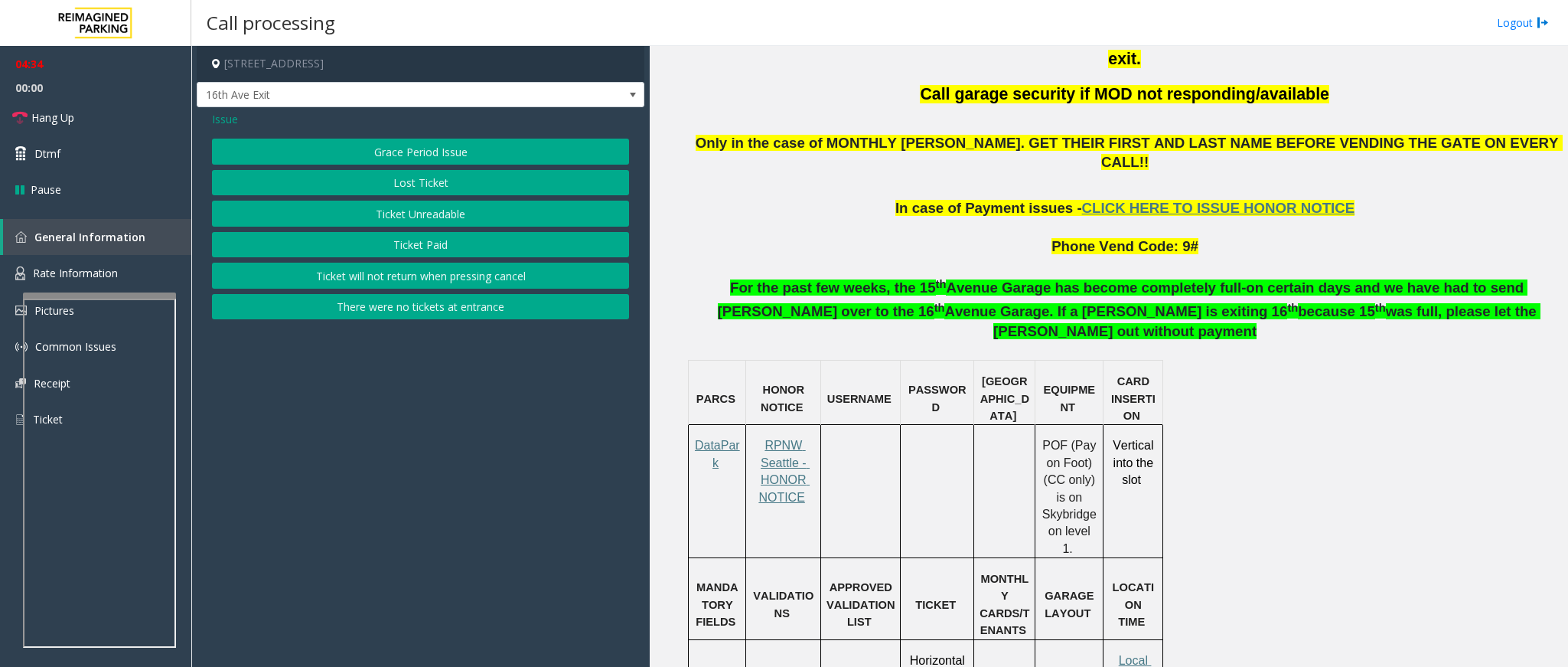
click at [237, 117] on span "Issue" at bounding box center [225, 120] width 26 height 16
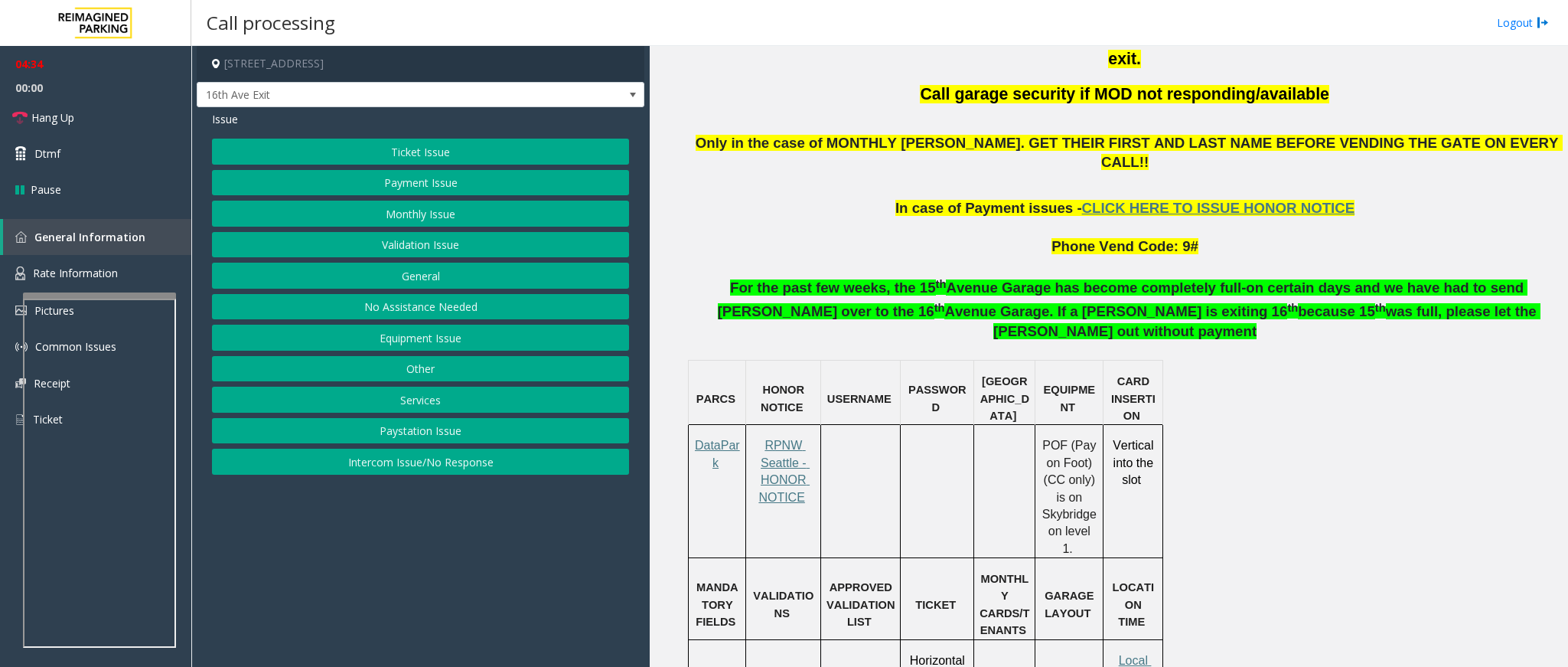
click at [361, 150] on button "Ticket Issue" at bounding box center [420, 151] width 417 height 26
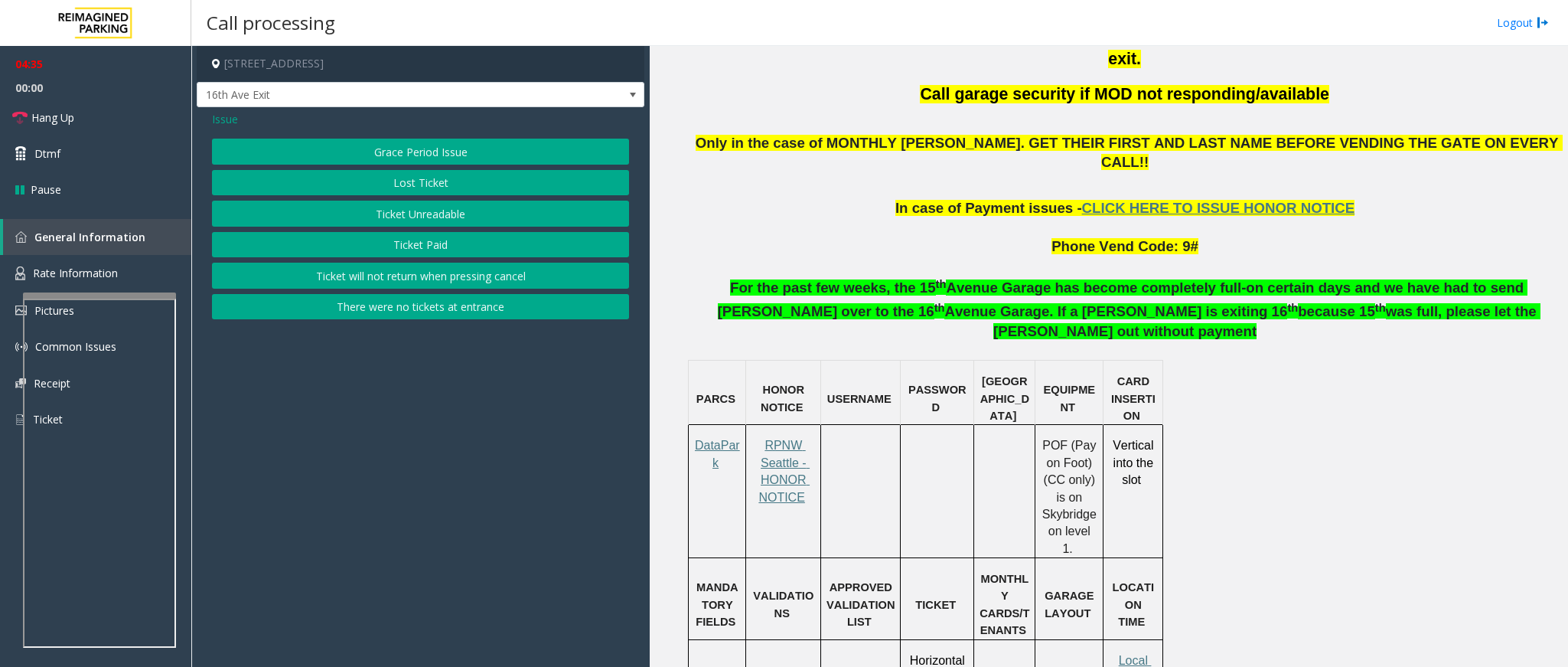
click at [367, 216] on button "Ticket Unreadable" at bounding box center [420, 214] width 417 height 26
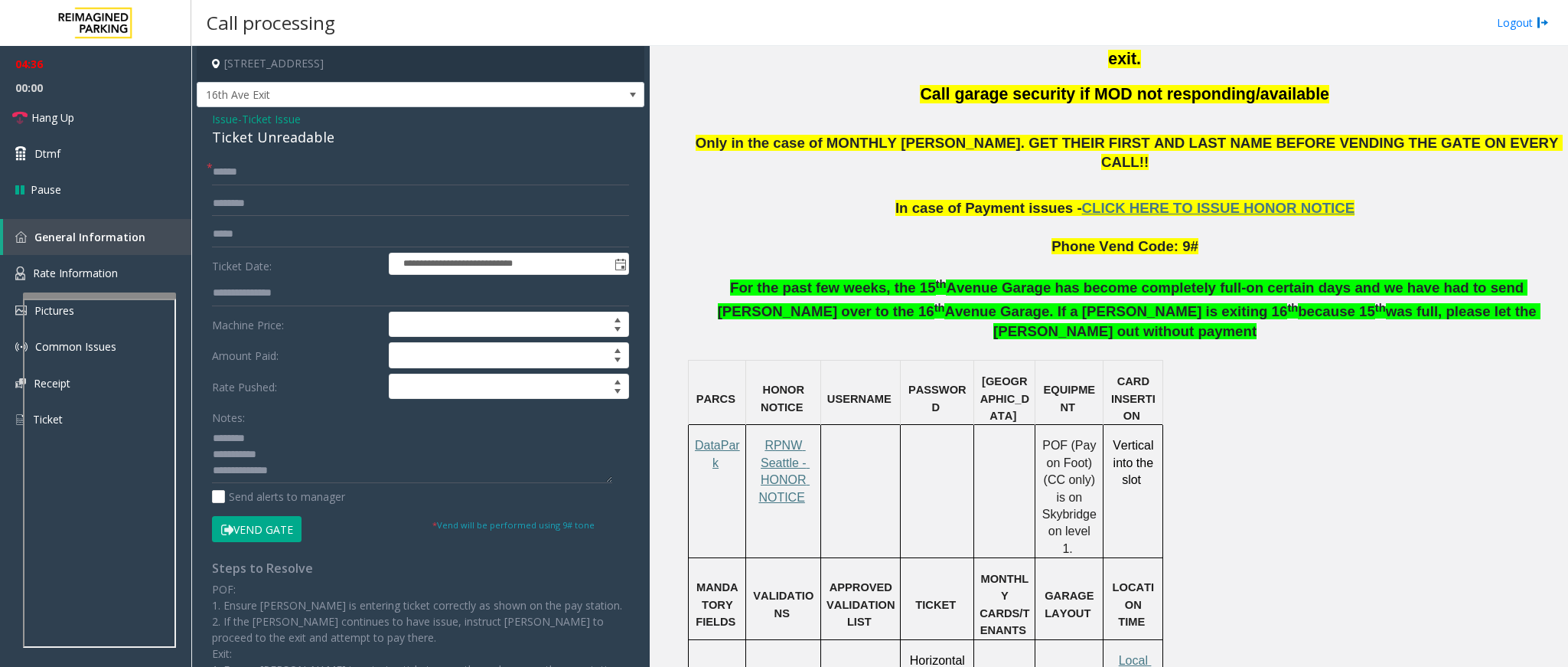
click at [276, 531] on button "Vend Gate" at bounding box center [257, 530] width 89 height 26
click at [274, 115] on span "Ticket Issue" at bounding box center [271, 120] width 59 height 16
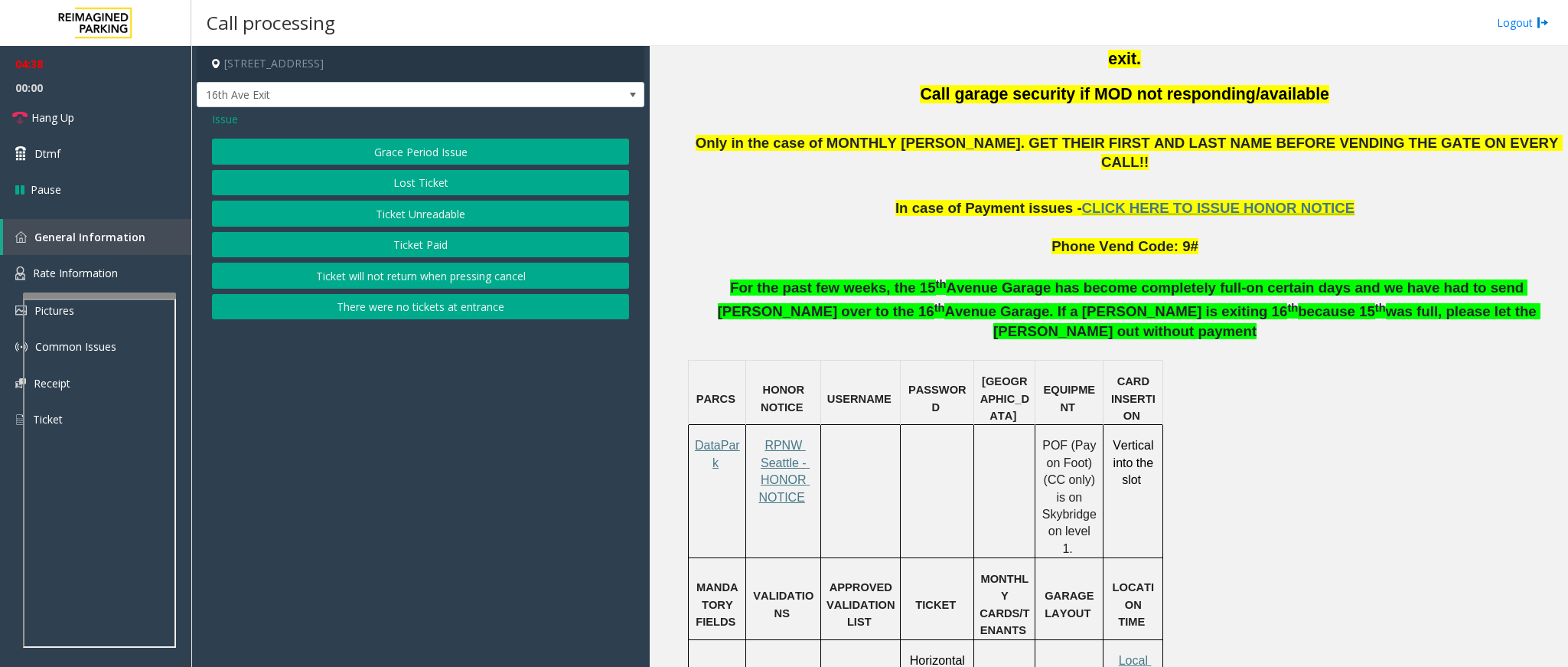
click at [404, 186] on button "Lost Ticket" at bounding box center [420, 183] width 417 height 26
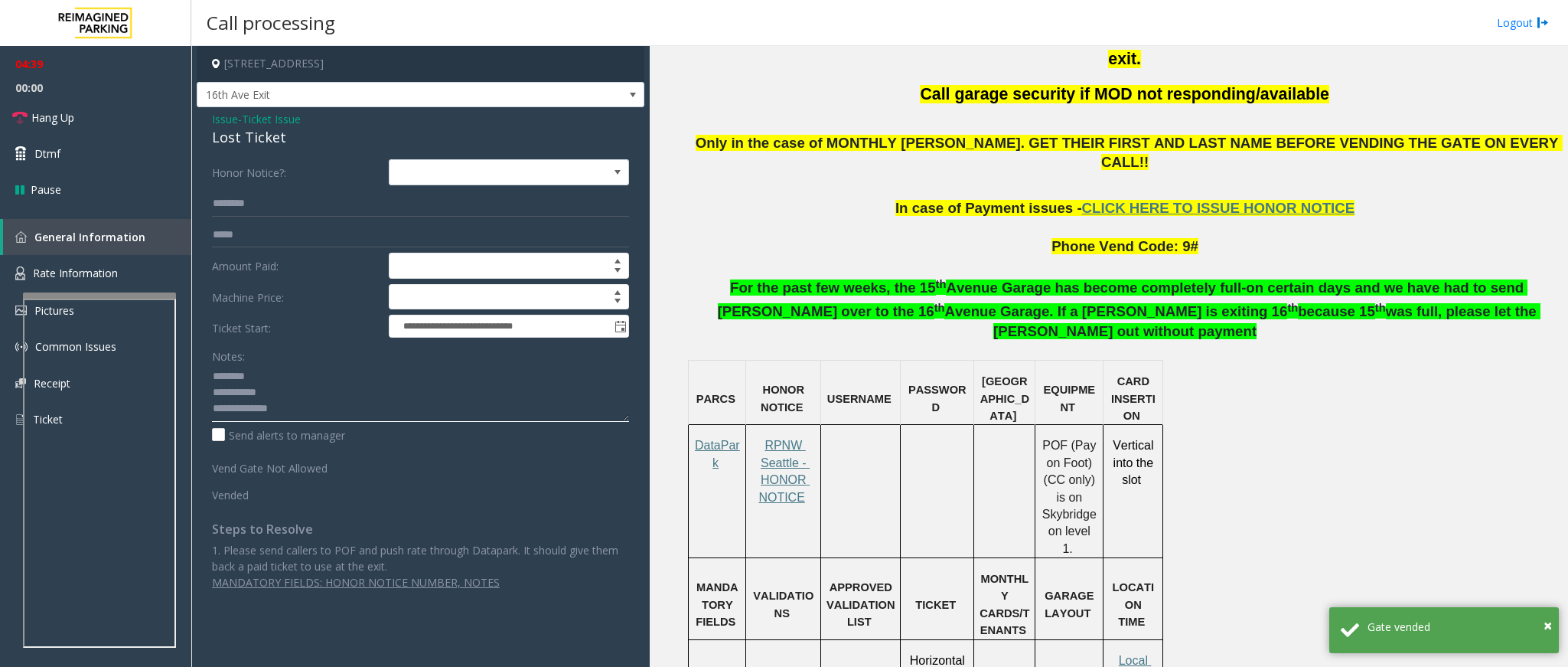
click at [303, 409] on textarea at bounding box center [420, 393] width 417 height 58
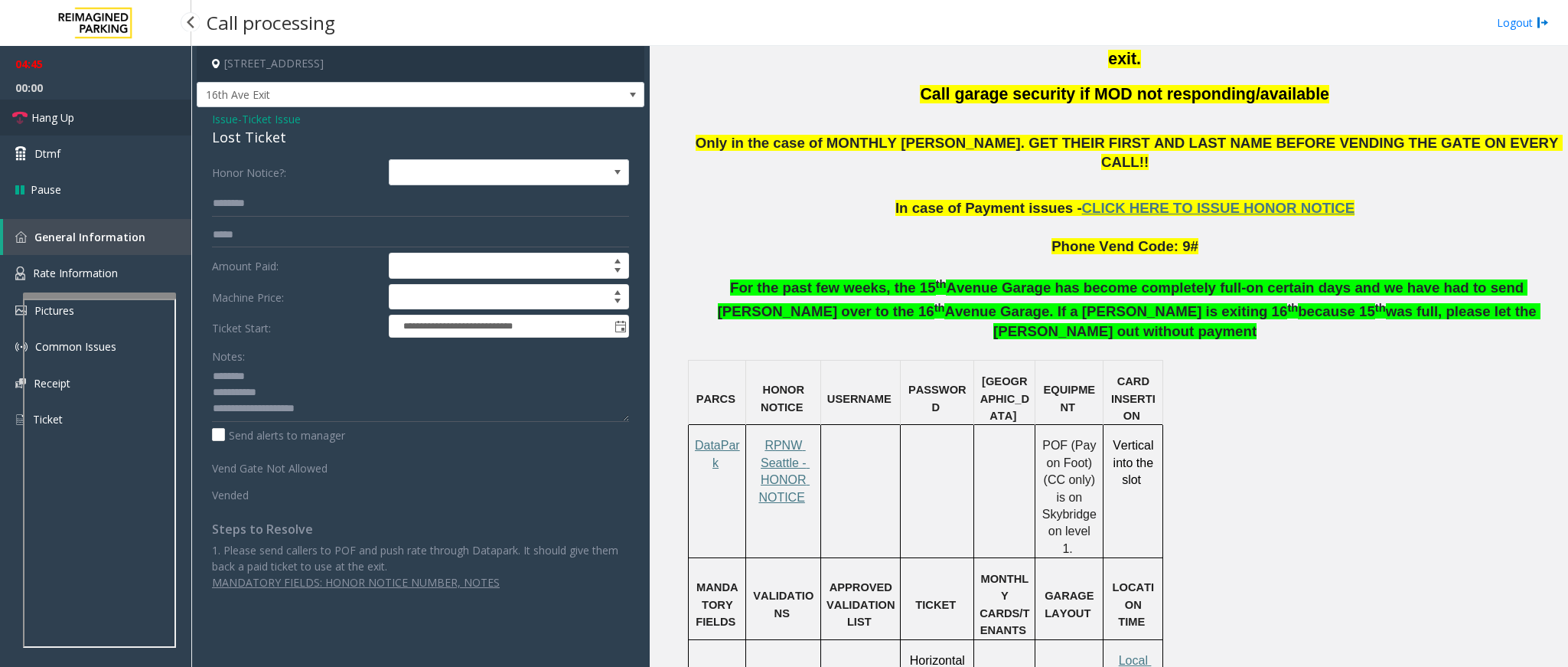
click at [56, 108] on link "Hang Up" at bounding box center [95, 117] width 191 height 36
click at [363, 412] on textarea at bounding box center [420, 393] width 417 height 58
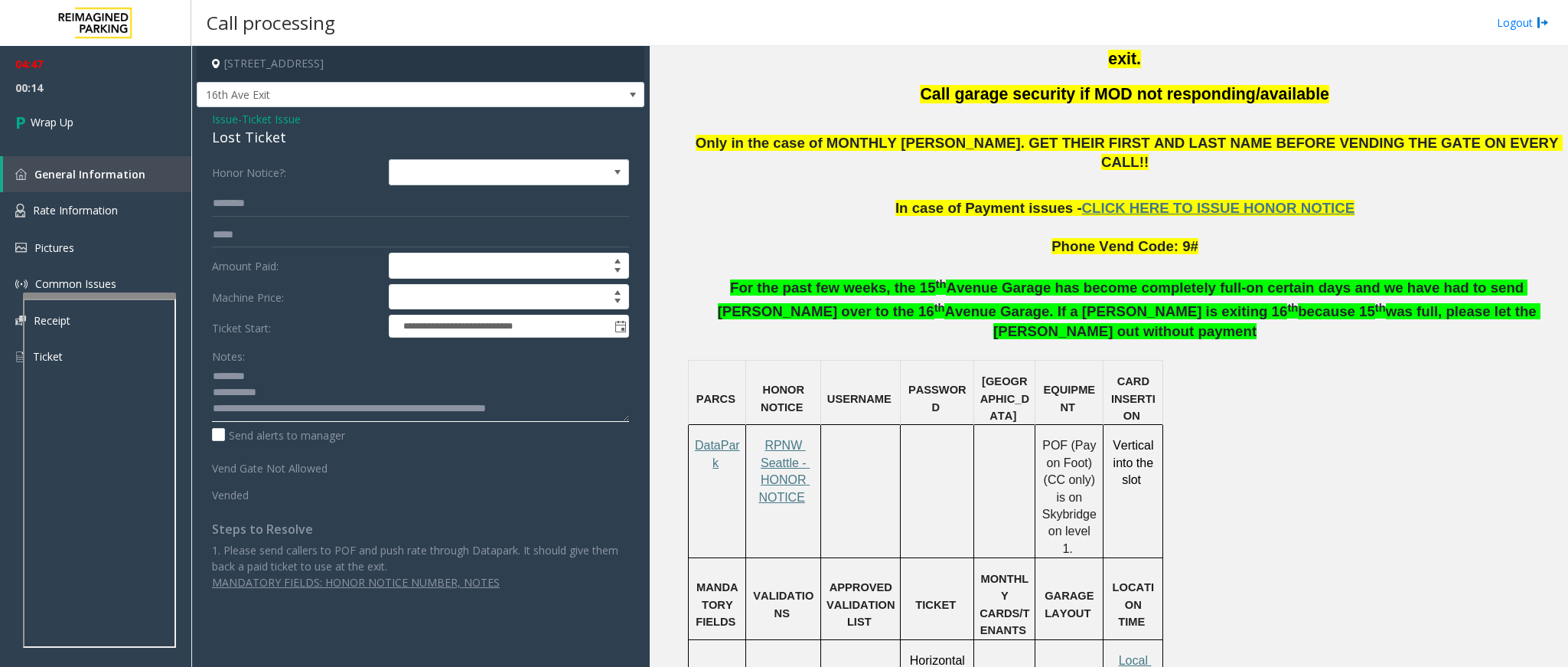
click at [471, 412] on textarea at bounding box center [420, 393] width 417 height 58
type textarea "**********"
click at [285, 198] on input "text" at bounding box center [420, 203] width 417 height 26
type input "*"
click at [219, 204] on input "*****" at bounding box center [420, 203] width 417 height 26
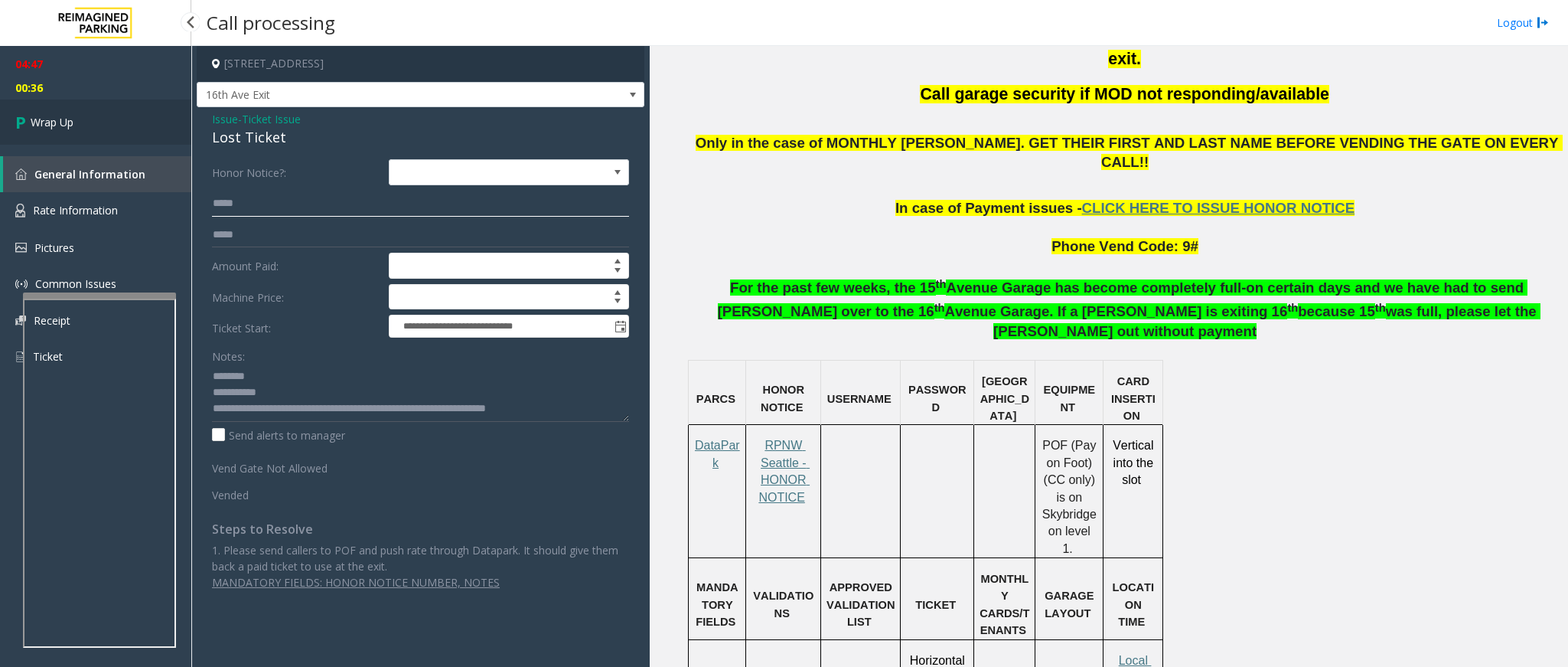
type input "*****"
click at [95, 124] on link "Wrap Up" at bounding box center [95, 122] width 191 height 46
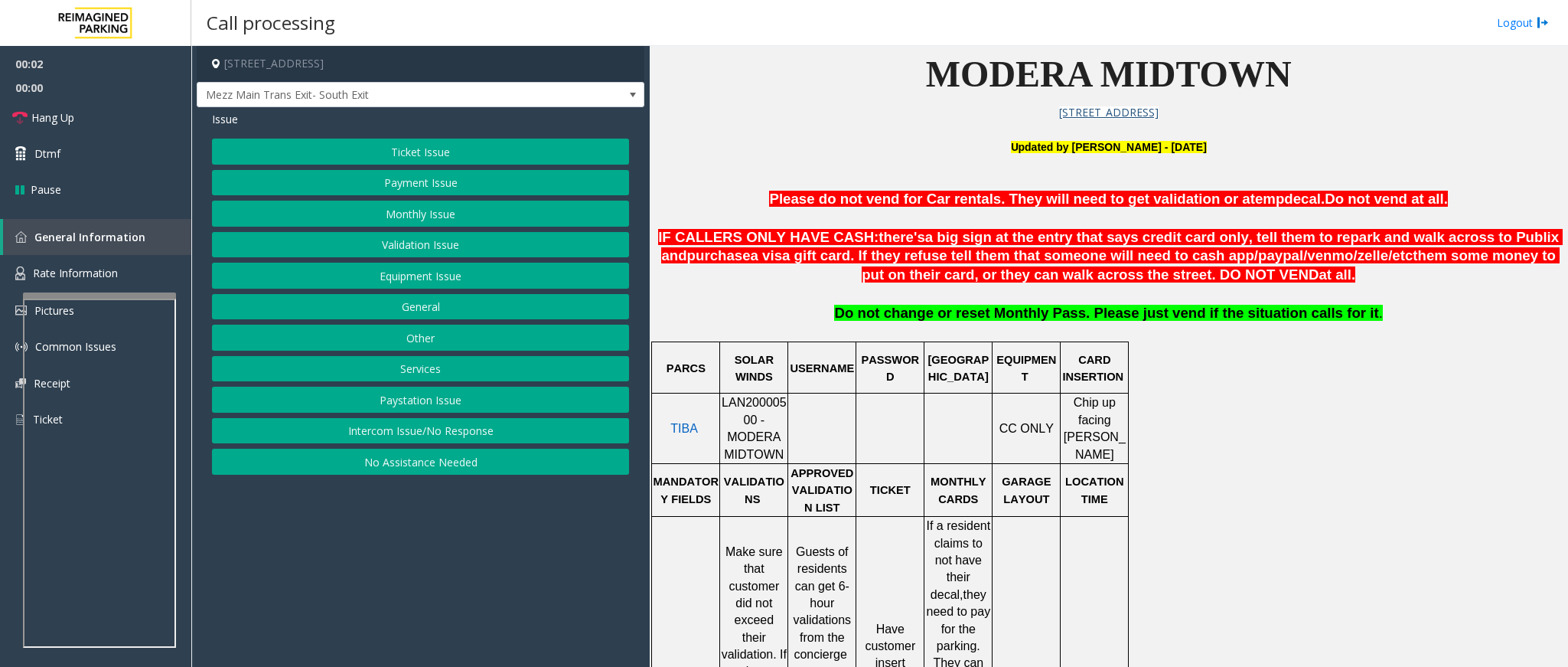
scroll to position [460, 0]
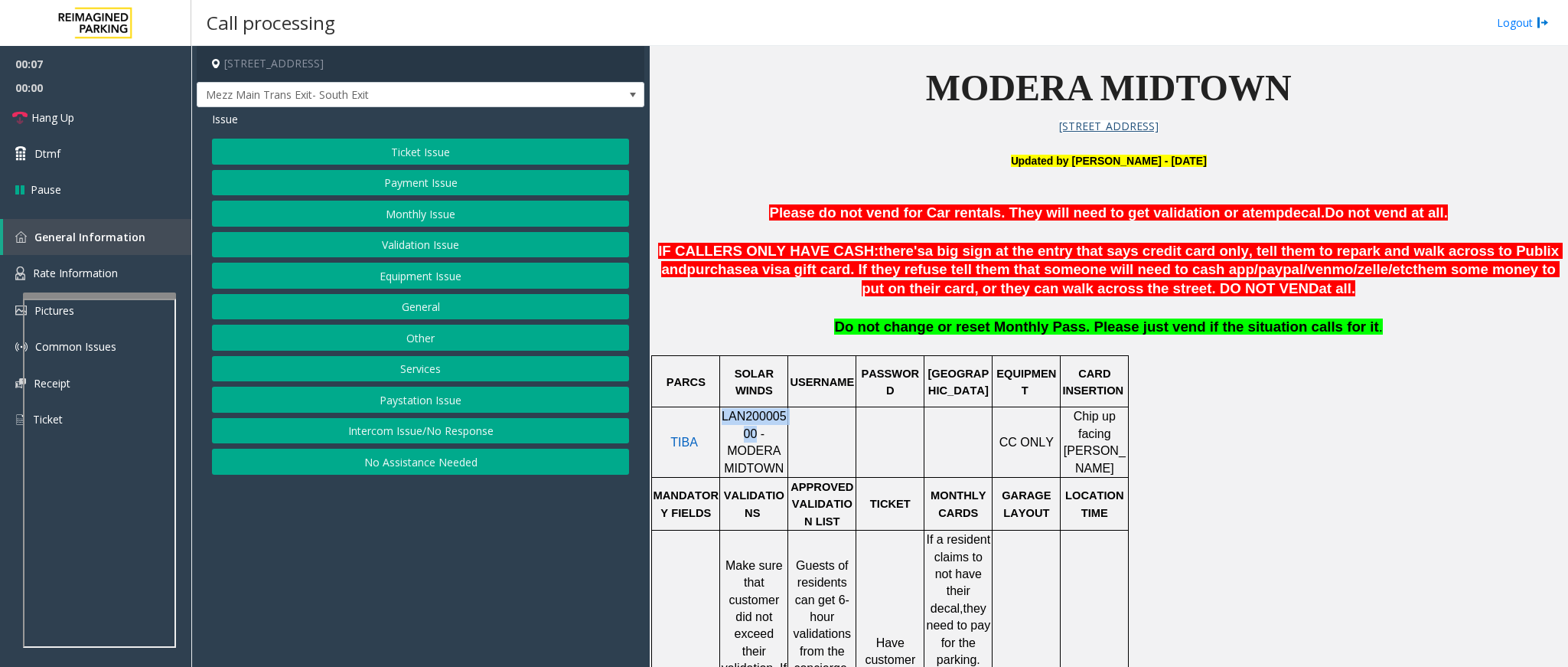
drag, startPoint x: 730, startPoint y: 434, endPoint x: 724, endPoint y: 421, distance: 14.3
click at [724, 421] on span "LAN20000500 - MODERA MIDTOWN" at bounding box center [754, 442] width 65 height 64
copy span "LAN20000500"
click at [400, 215] on button "Monthly Issue" at bounding box center [420, 214] width 417 height 26
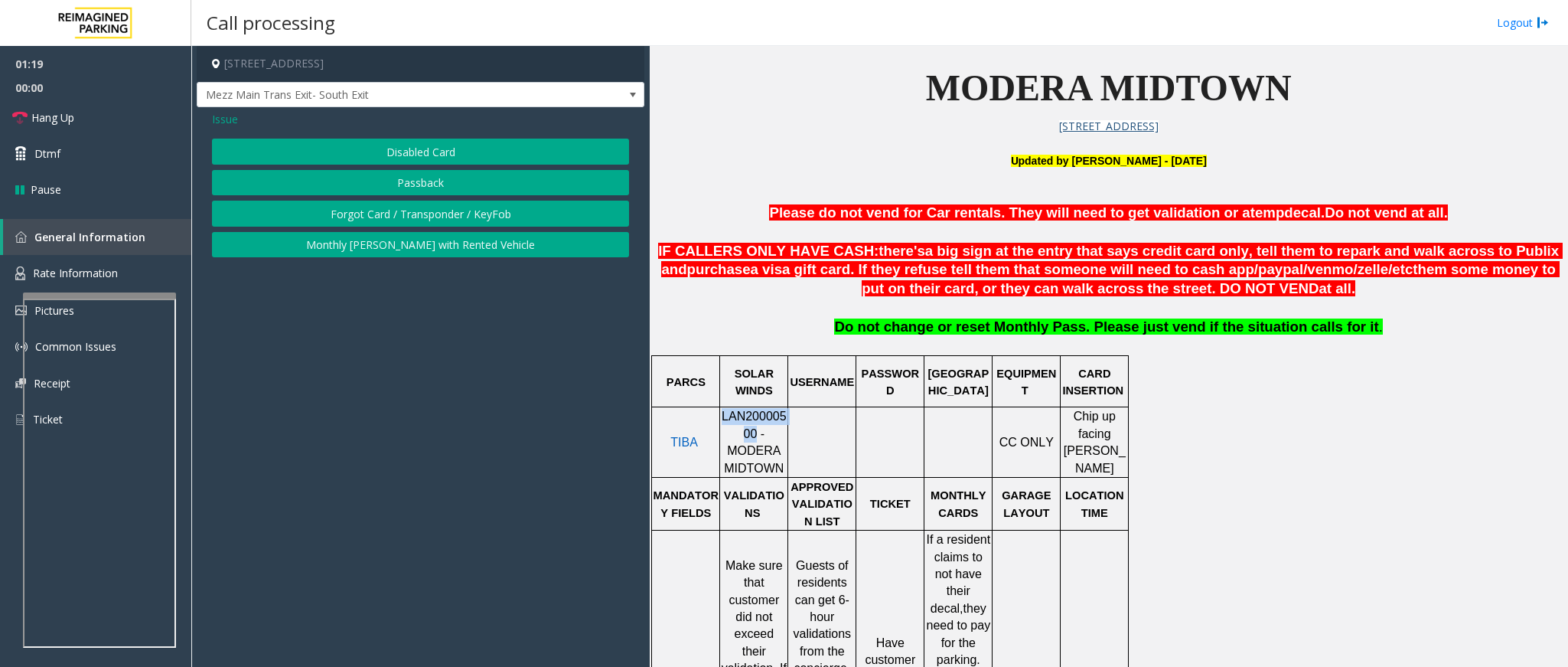
click at [419, 152] on button "Disabled Card" at bounding box center [420, 151] width 417 height 26
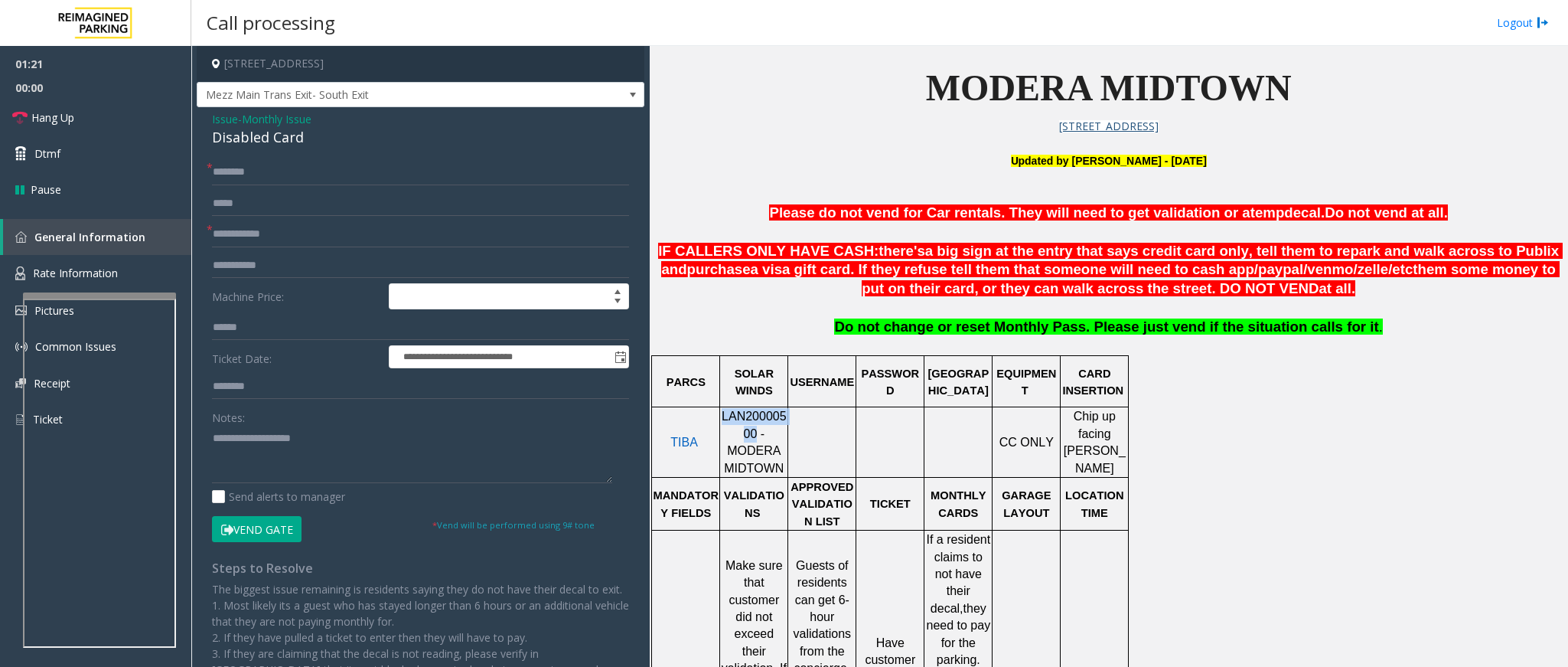
click at [255, 529] on button "Vend Gate" at bounding box center [257, 530] width 89 height 26
click at [299, 184] on input "text" at bounding box center [420, 172] width 417 height 26
type input "**********"
click at [276, 232] on input "text" at bounding box center [420, 234] width 417 height 26
type input "****"
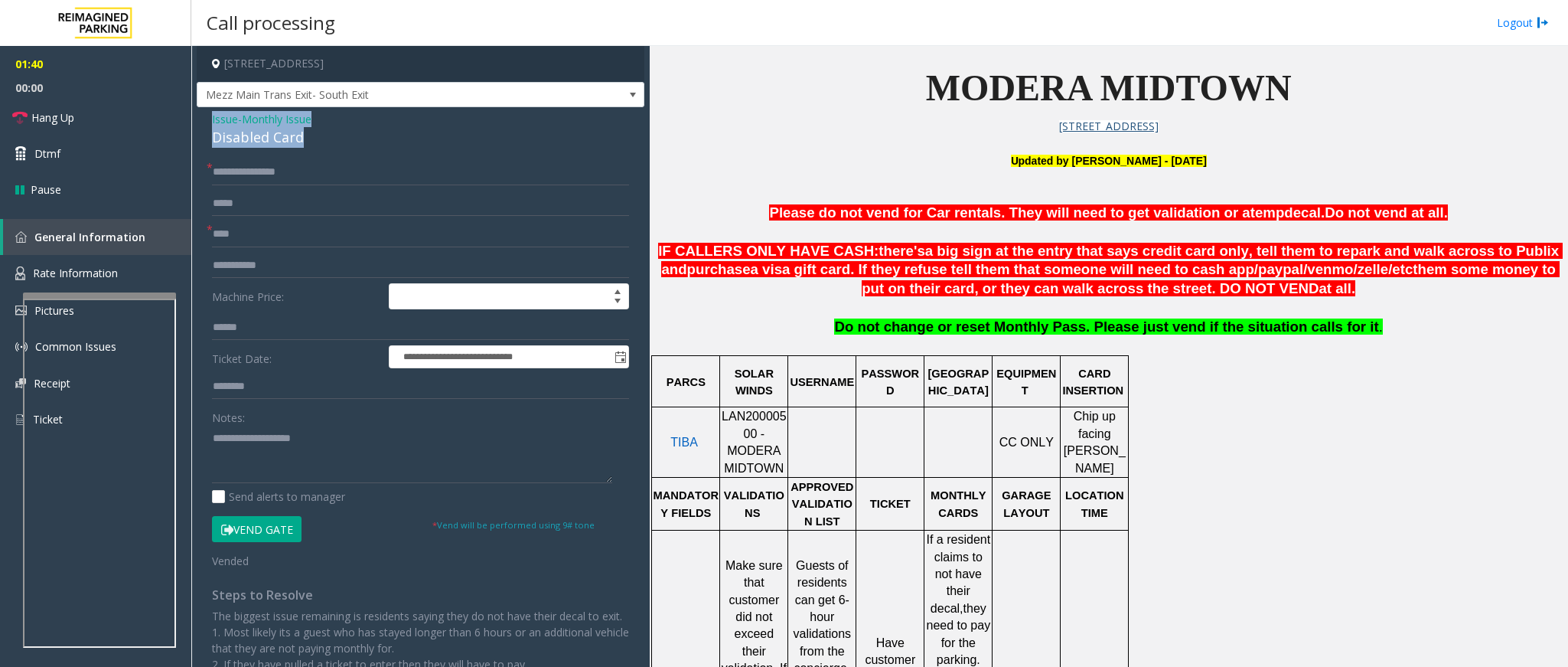
drag, startPoint x: 315, startPoint y: 131, endPoint x: 198, endPoint y: 123, distance: 117.3
click at [198, 123] on div "**********" at bounding box center [420, 446] width 448 height 677
copy div "Issue - Monthly Issue Disabled Card"
paste textarea "**********"
click at [343, 453] on textarea at bounding box center [412, 455] width 400 height 58
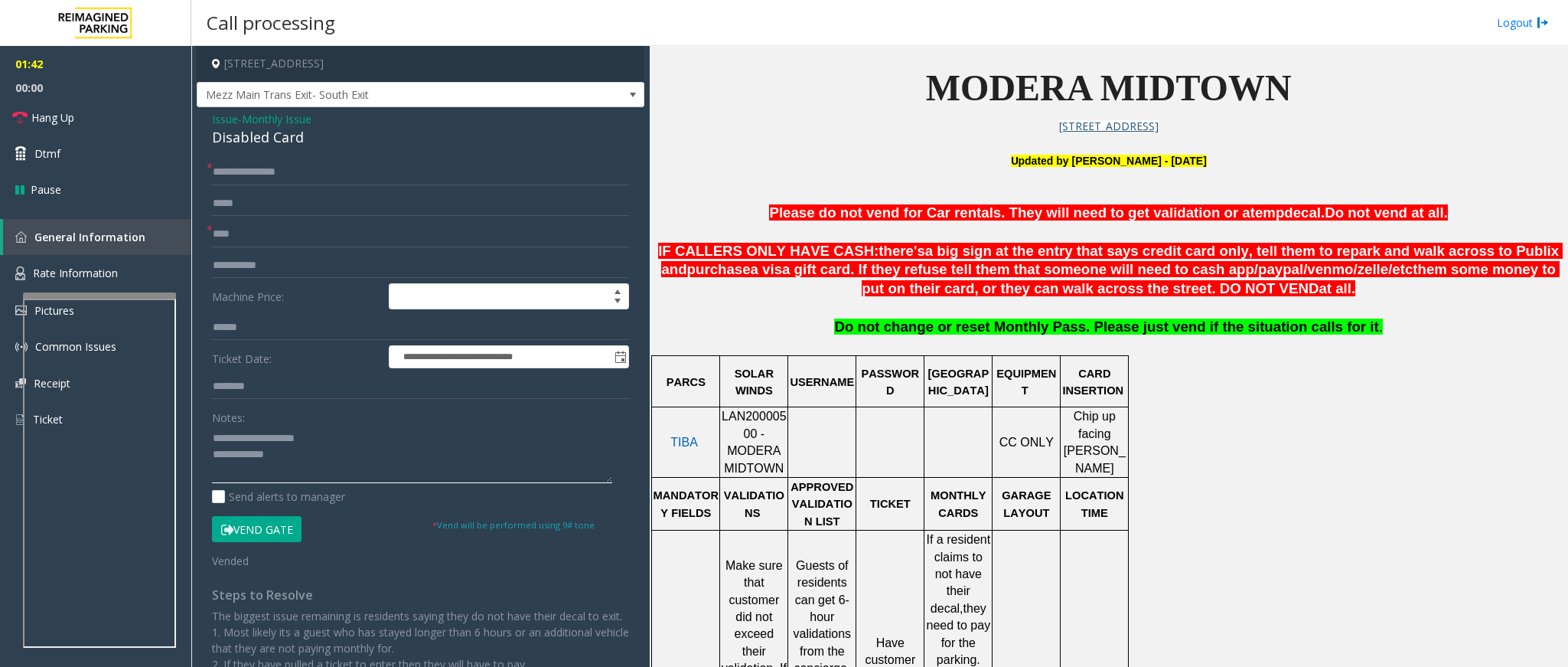
drag, startPoint x: 338, startPoint y: 443, endPoint x: 248, endPoint y: 437, distance: 90.2
click at [248, 437] on textarea at bounding box center [412, 455] width 400 height 58
click at [127, 113] on link "Hang Up" at bounding box center [95, 117] width 191 height 36
click at [352, 458] on textarea at bounding box center [412, 455] width 400 height 58
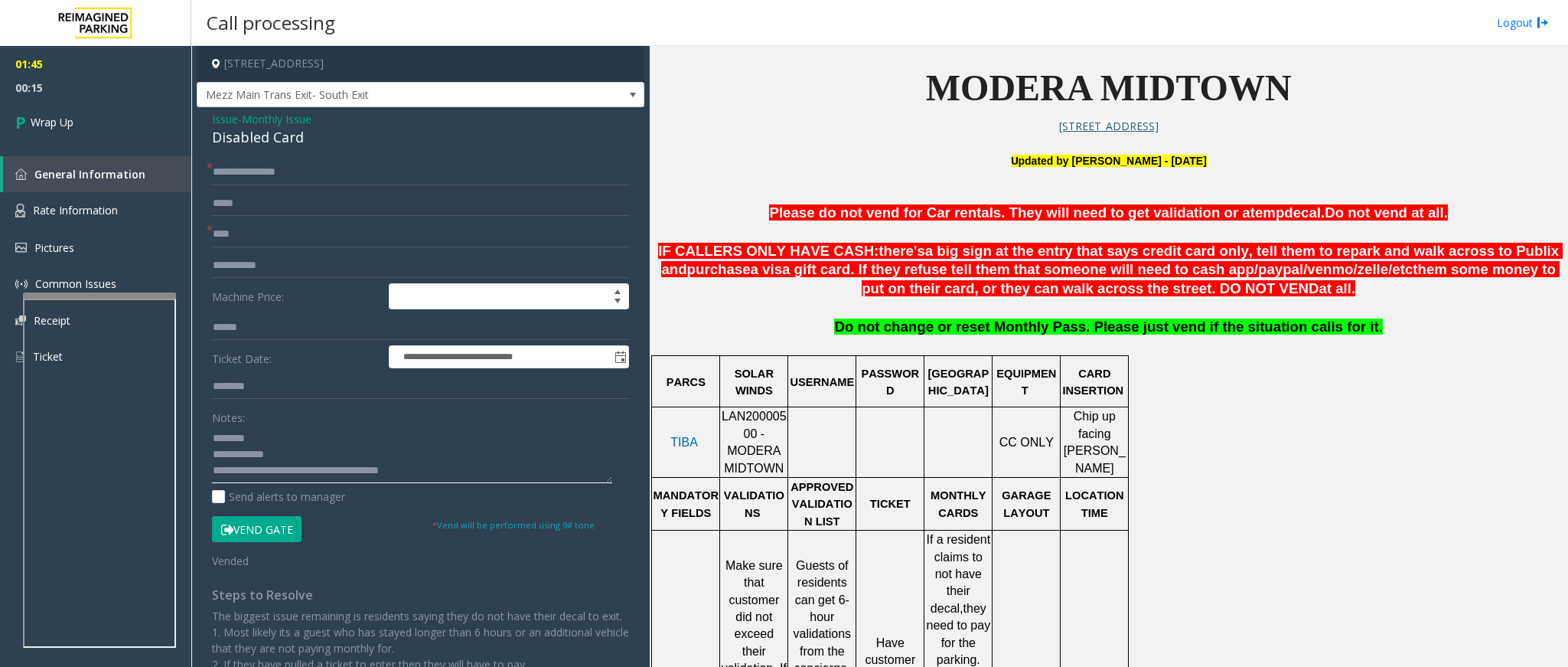
click at [313, 472] on textarea at bounding box center [412, 455] width 400 height 58
type textarea "**********"
click at [59, 117] on span "Wrap Up" at bounding box center [52, 122] width 43 height 16
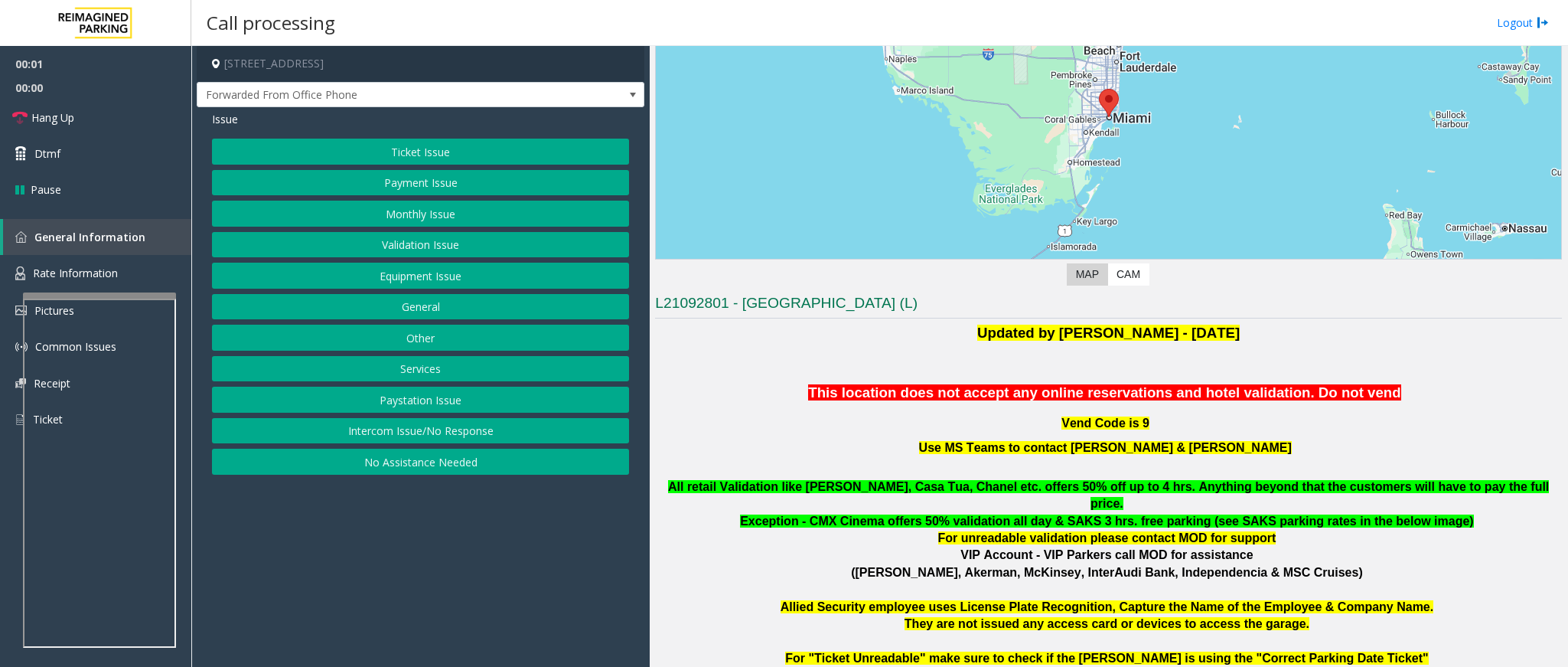
scroll to position [574, 0]
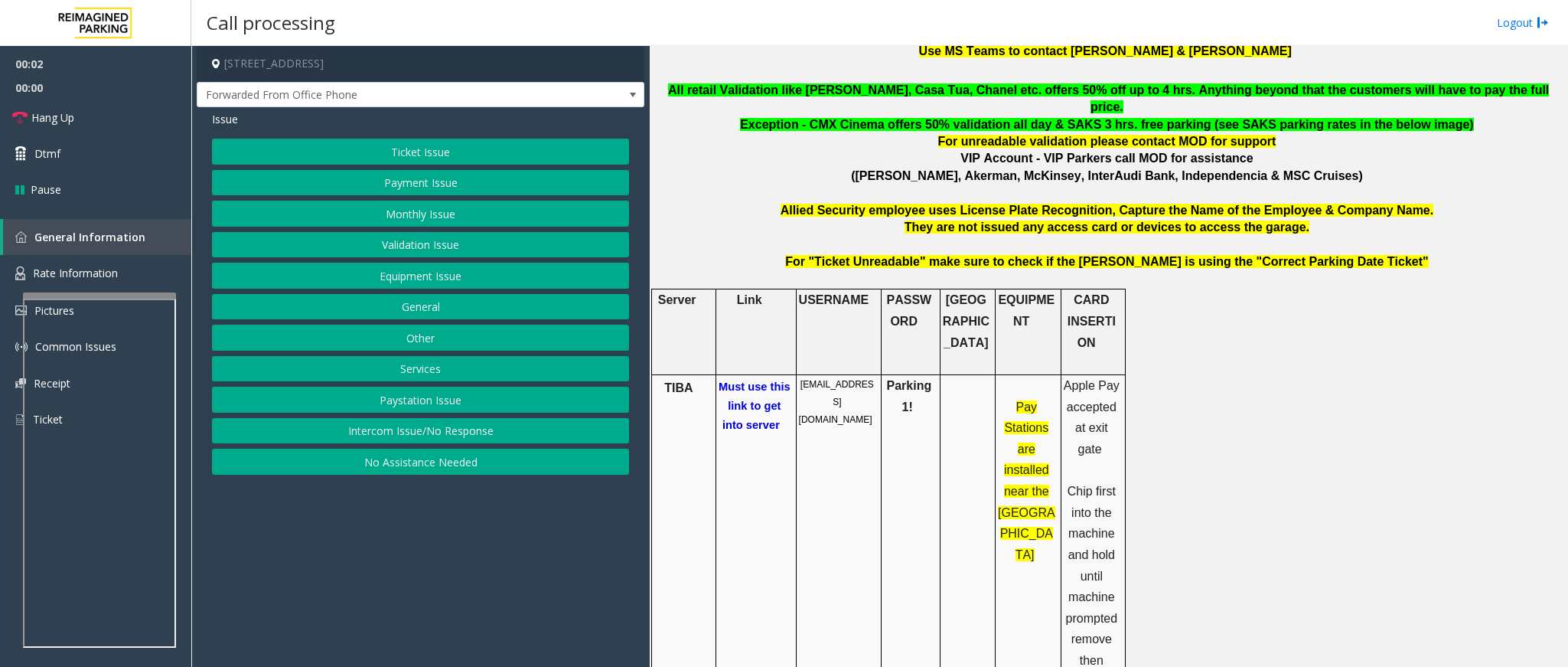
click at [745, 381] on span "Must use this link to get into server" at bounding box center [754, 406] width 72 height 50
drag, startPoint x: 435, startPoint y: 179, endPoint x: 420, endPoint y: 212, distance: 36.2
click at [420, 212] on div "Ticket Issue Payment Issue Monthly Issue Validation Issue Equipment Issue Gener…" at bounding box center [420, 306] width 417 height 336
click at [420, 212] on button "Monthly Issue" at bounding box center [420, 214] width 417 height 26
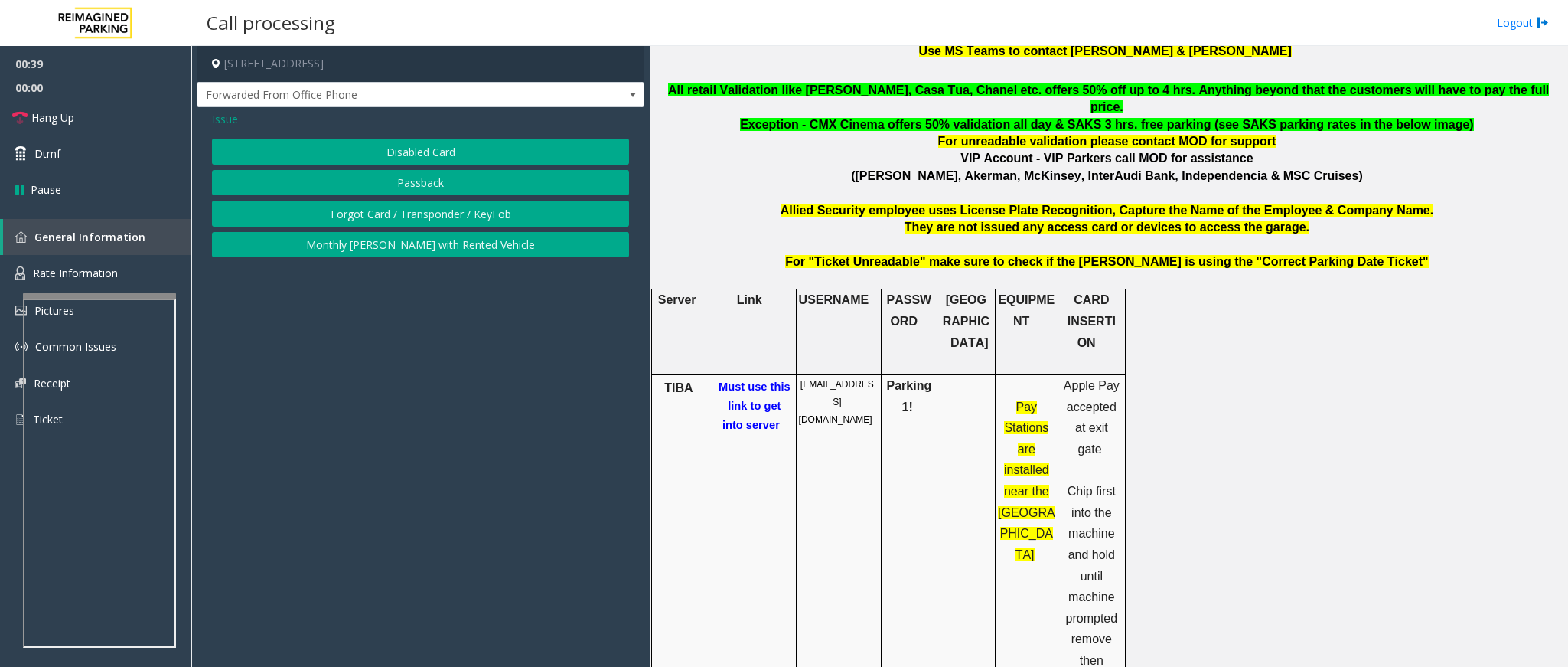
click at [454, 177] on button "Passback" at bounding box center [420, 183] width 417 height 26
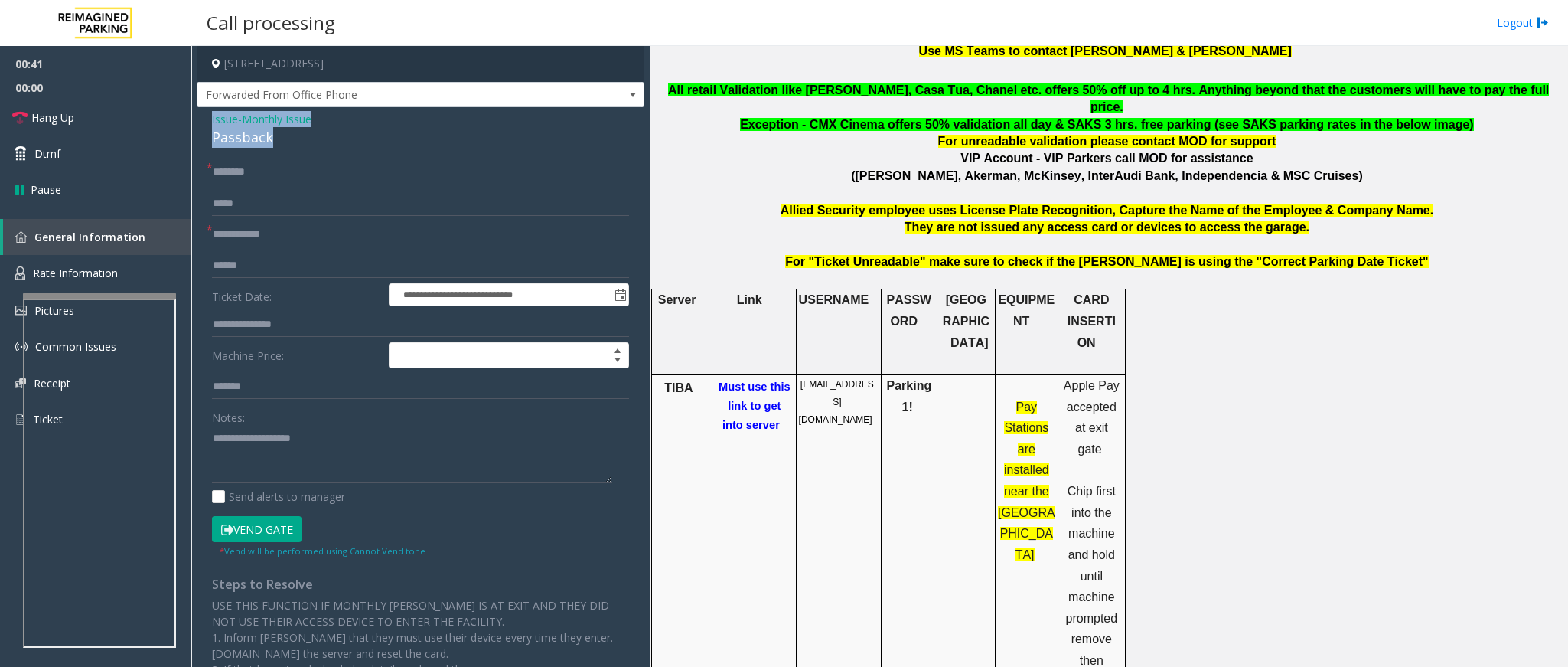
drag, startPoint x: 287, startPoint y: 134, endPoint x: 191, endPoint y: 118, distance: 97.3
click at [191, 118] on app-call-processing-form "**********" at bounding box center [420, 356] width 458 height 621
copy div "Issue - Monthly Issue Passback"
paste textarea "**********"
click at [356, 444] on textarea at bounding box center [412, 455] width 400 height 58
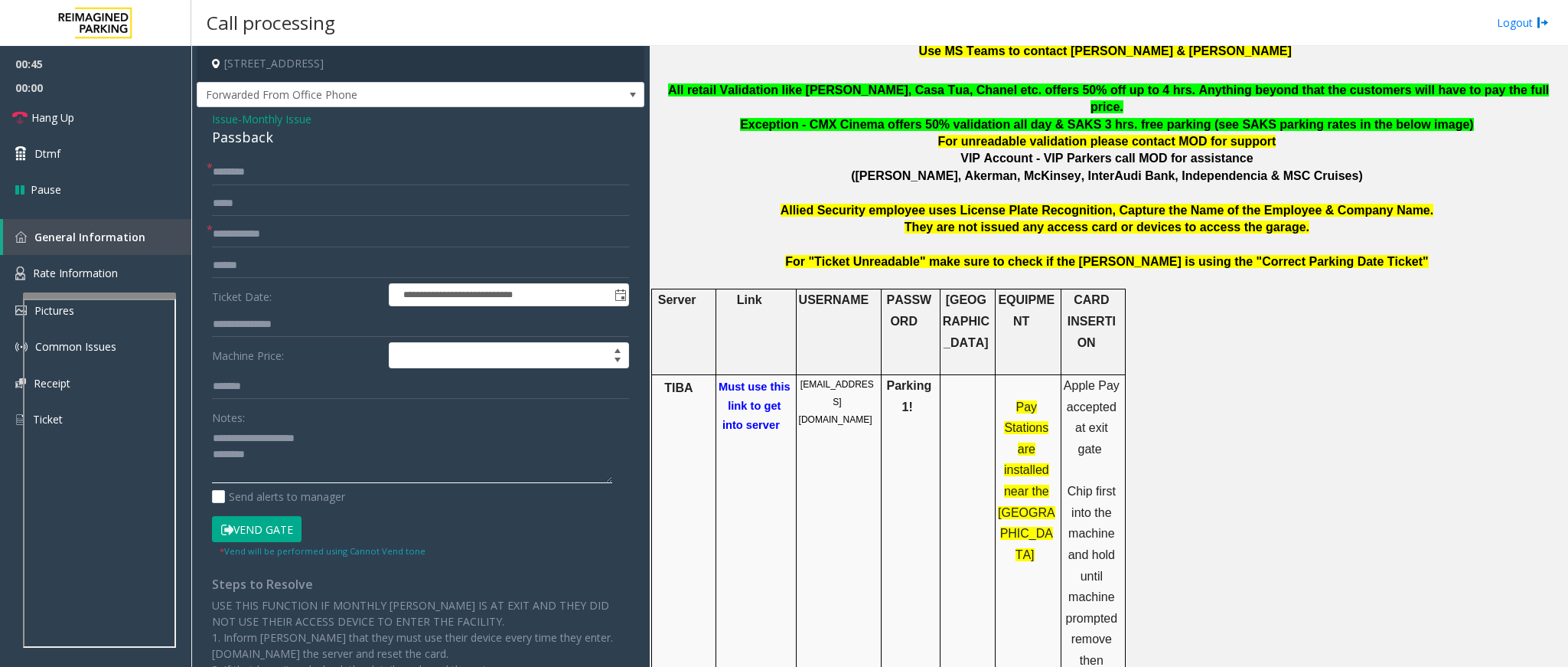
drag, startPoint x: 332, startPoint y: 434, endPoint x: 251, endPoint y: 439, distance: 81.2
click at [250, 439] on textarea at bounding box center [412, 455] width 400 height 58
click at [311, 444] on textarea at bounding box center [412, 455] width 400 height 58
click at [290, 460] on textarea at bounding box center [412, 455] width 400 height 58
type textarea "**********"
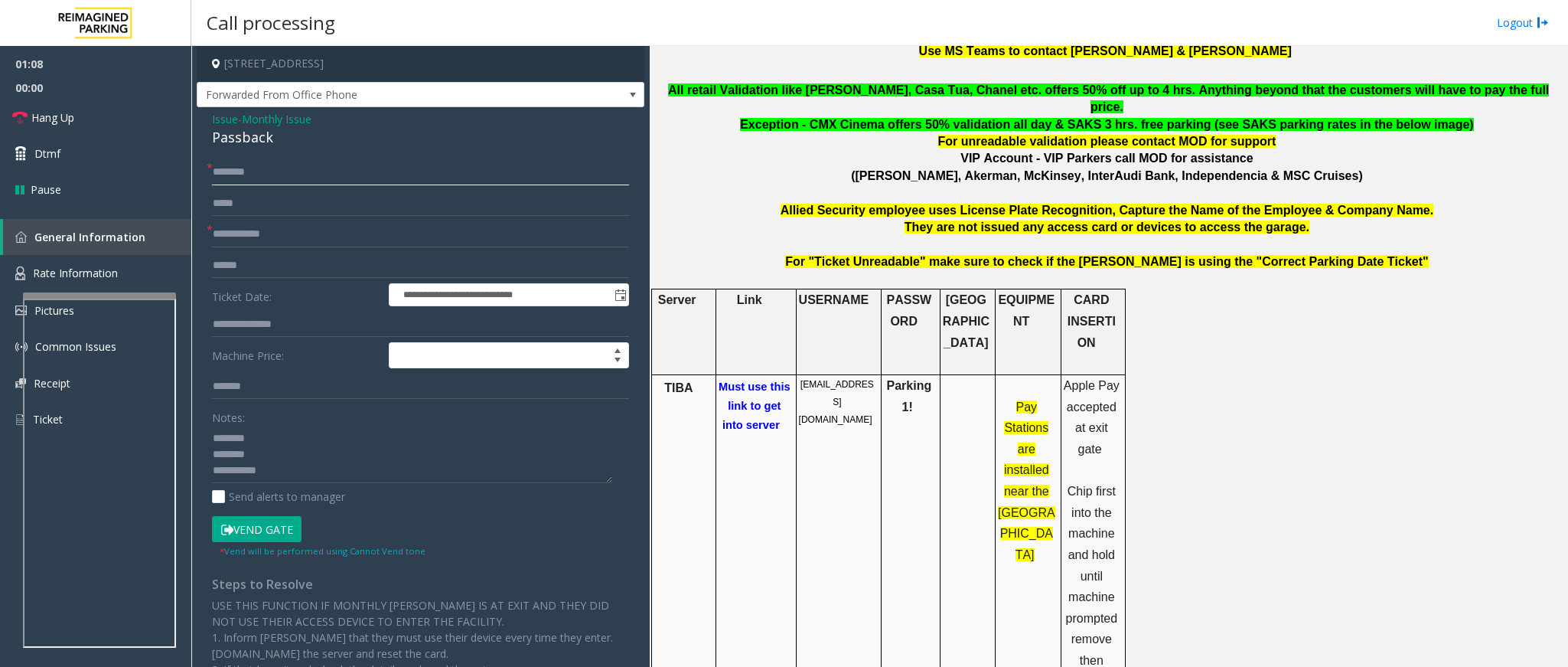
click at [245, 170] on input "text" at bounding box center [420, 172] width 417 height 26
type input "**"
click at [304, 230] on input "*" at bounding box center [420, 234] width 417 height 26
type input "**"
click at [288, 473] on textarea at bounding box center [412, 455] width 400 height 58
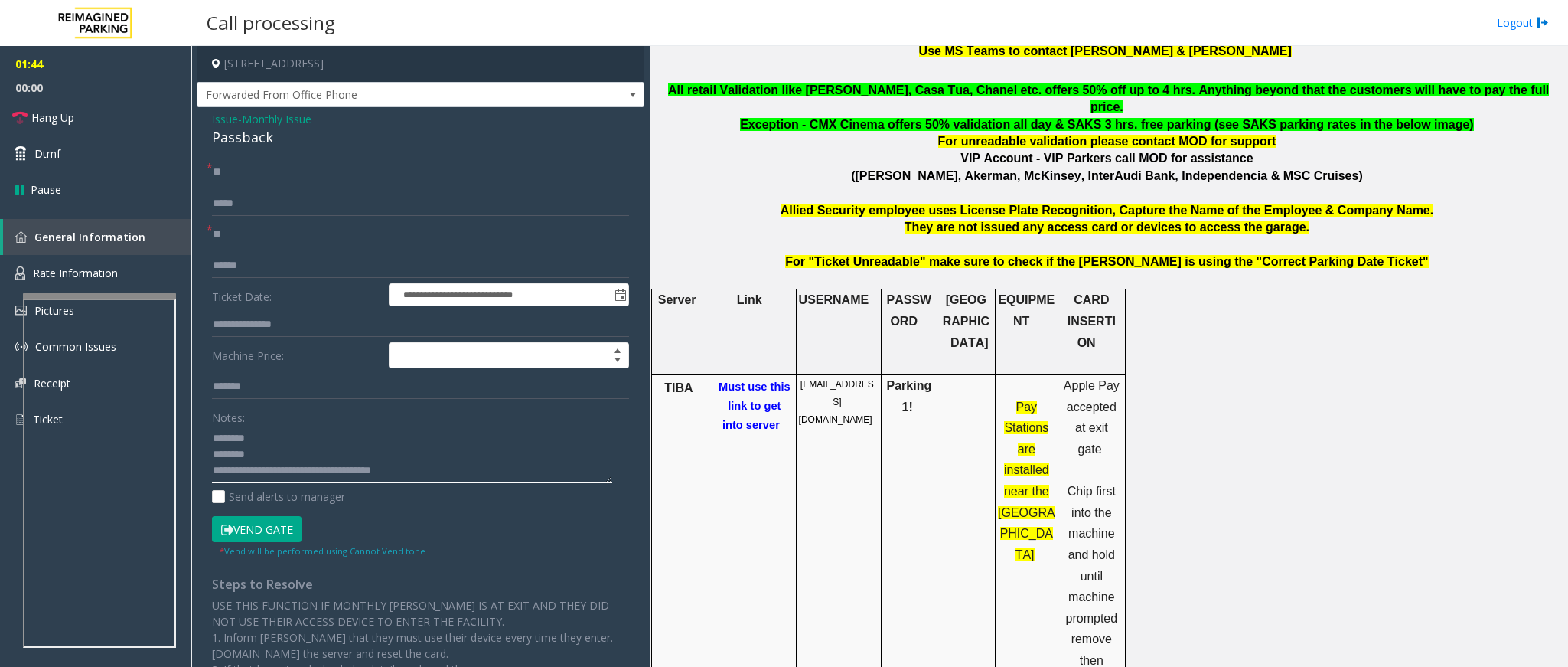
click at [448, 473] on textarea at bounding box center [412, 455] width 400 height 58
drag, startPoint x: 448, startPoint y: 473, endPoint x: 269, endPoint y: 472, distance: 179.0
click at [269, 472] on textarea at bounding box center [412, 455] width 400 height 58
click at [282, 479] on textarea at bounding box center [412, 455] width 400 height 58
click at [331, 466] on textarea at bounding box center [412, 455] width 400 height 58
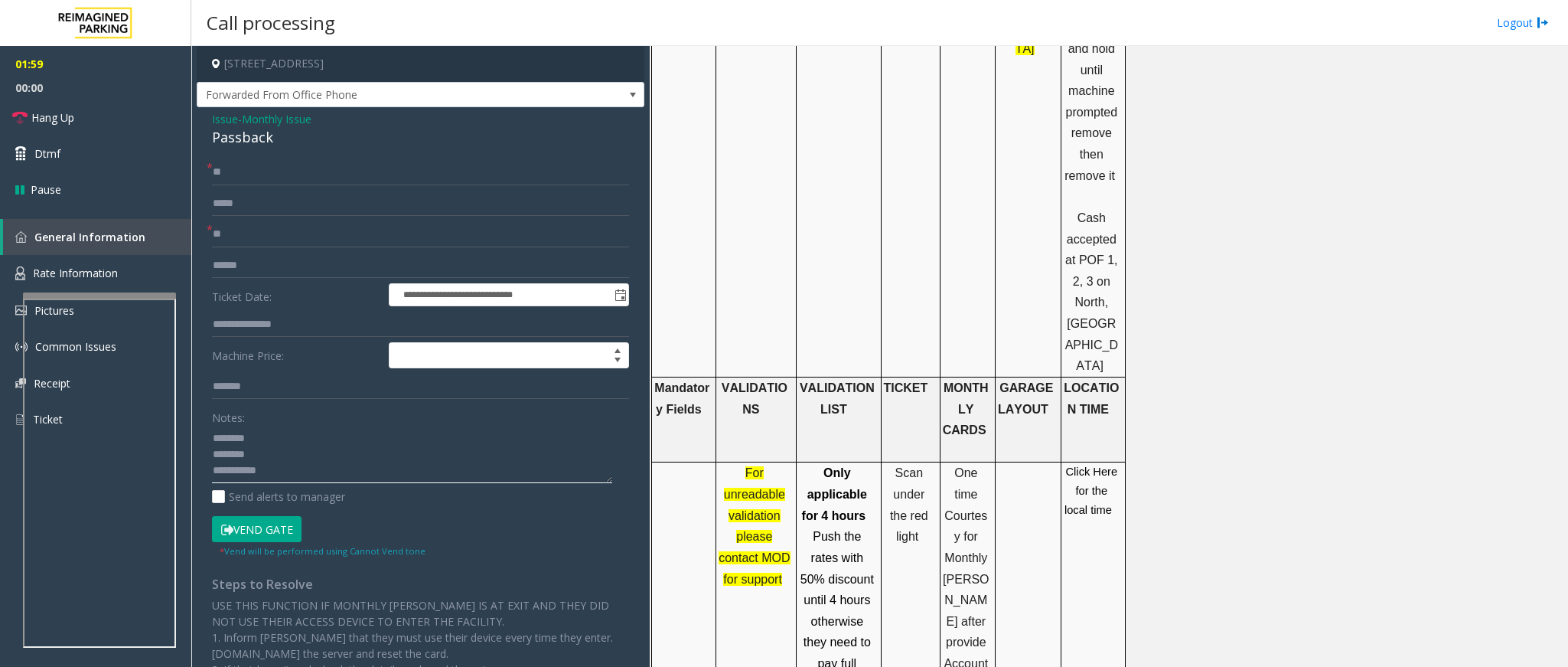
scroll to position [1264, 0]
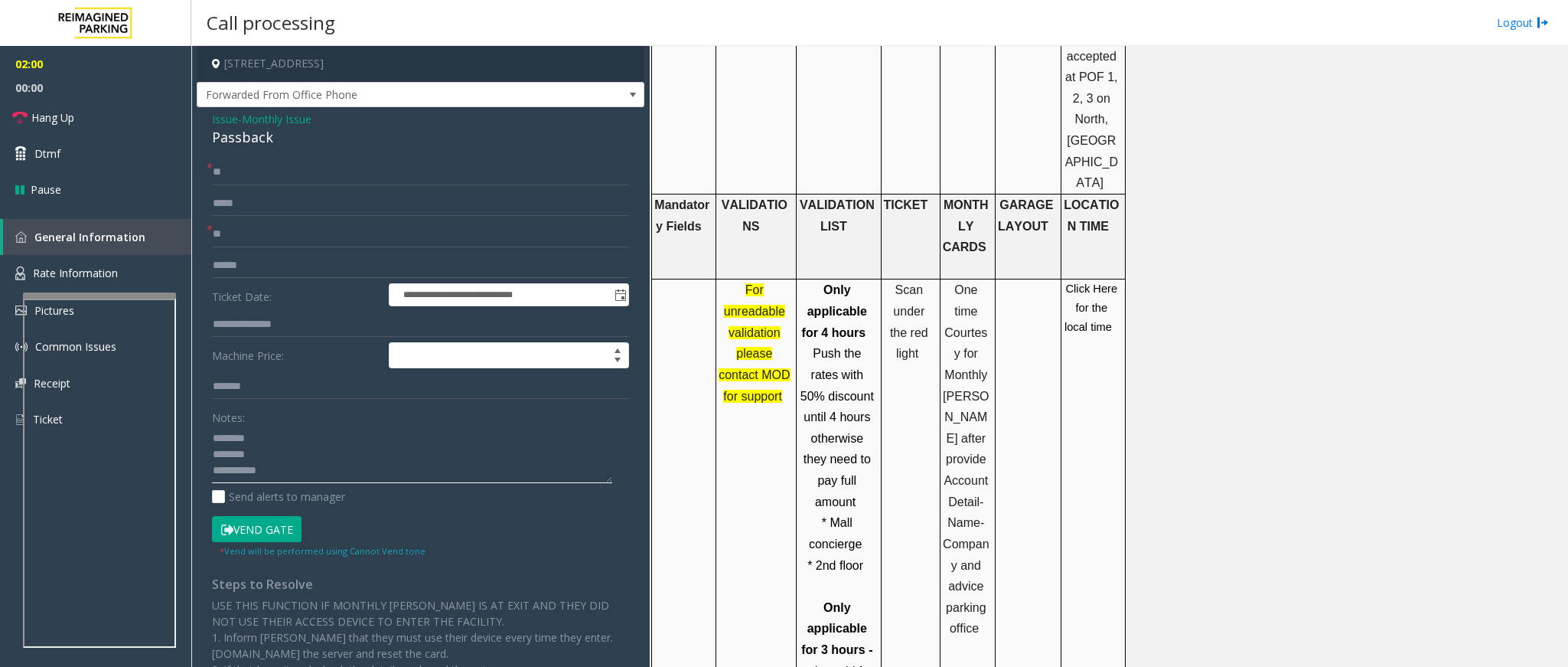
click at [460, 456] on textarea at bounding box center [412, 455] width 400 height 58
click at [432, 472] on textarea at bounding box center [412, 455] width 400 height 58
click at [414, 466] on textarea at bounding box center [412, 455] width 400 height 58
click at [420, 473] on textarea at bounding box center [412, 455] width 400 height 58
click at [446, 466] on textarea at bounding box center [412, 455] width 400 height 58
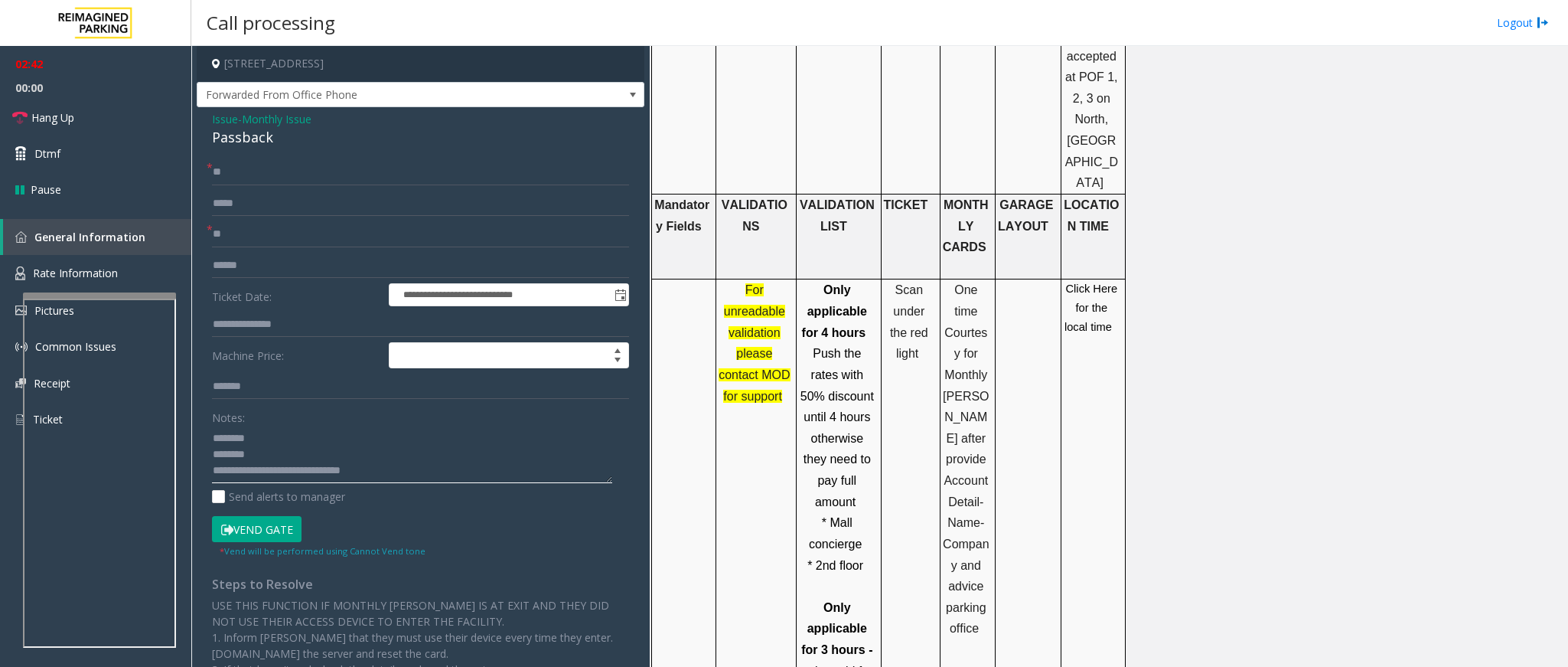
click at [450, 467] on textarea at bounding box center [412, 455] width 400 height 58
click at [444, 473] on textarea at bounding box center [412, 455] width 400 height 58
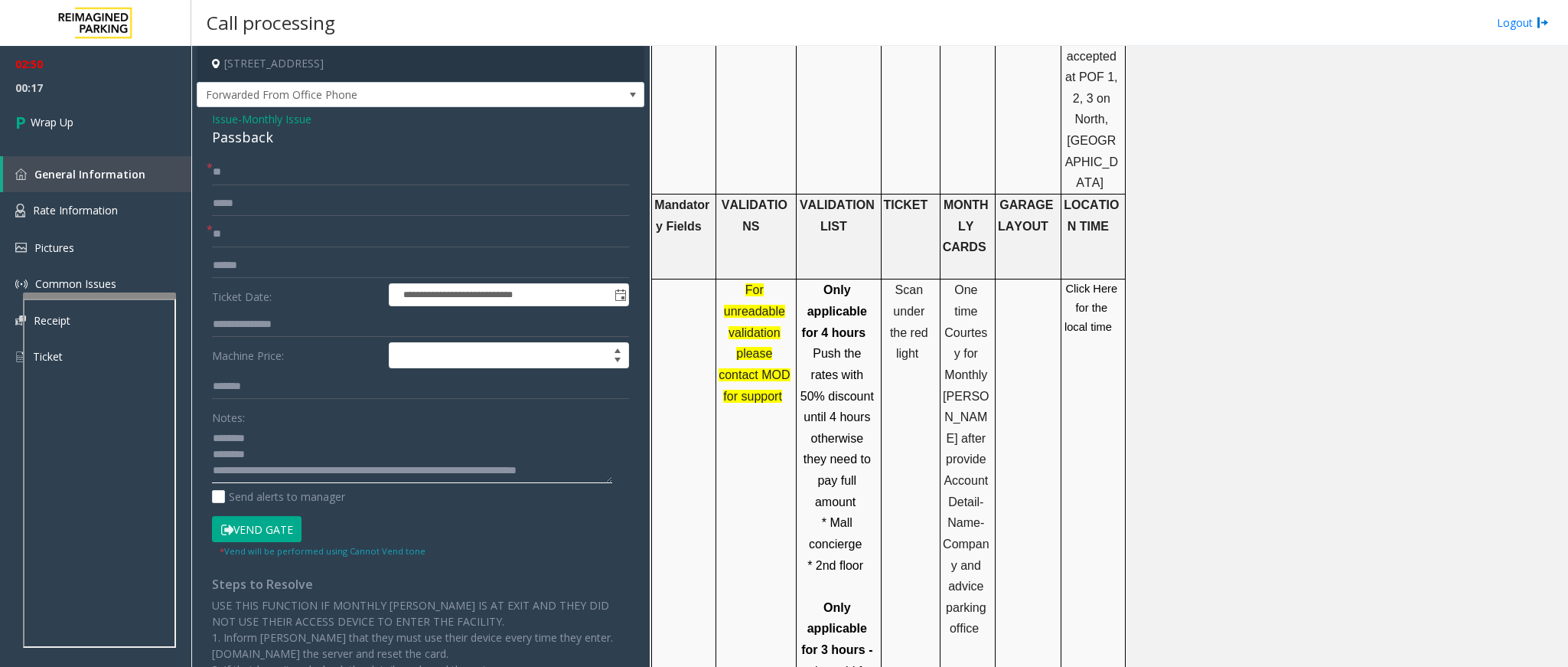
scroll to position [11, 0]
click at [515, 460] on textarea at bounding box center [412, 455] width 400 height 58
type textarea "**********"
click at [89, 118] on link "Wrap Up" at bounding box center [95, 122] width 191 height 46
